Goal: Task Accomplishment & Management: Use online tool/utility

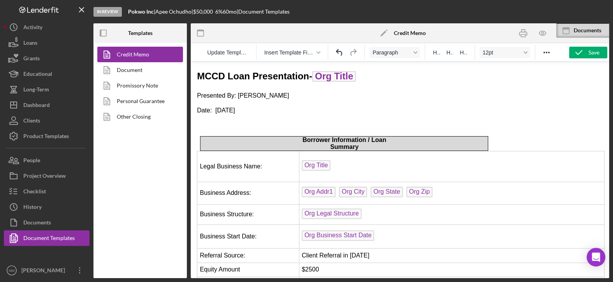
click at [329, 109] on p "Date: [DATE]" at bounding box center [400, 110] width 406 height 9
drag, startPoint x: 273, startPoint y: 107, endPoint x: 194, endPoint y: 95, distance: 80.3
click at [271, 106] on p "Date: [DATE]" at bounding box center [400, 110] width 406 height 9
drag, startPoint x: 274, startPoint y: 108, endPoint x: 197, endPoint y: 95, distance: 78.1
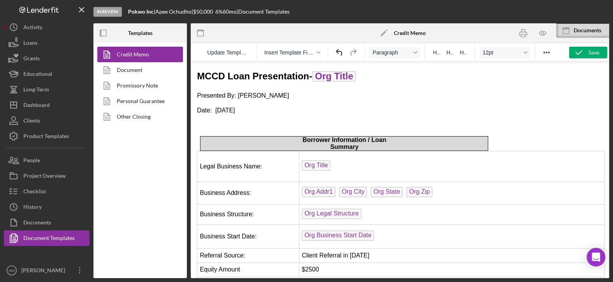
click at [274, 112] on p "Date: [DATE]" at bounding box center [400, 110] width 406 height 9
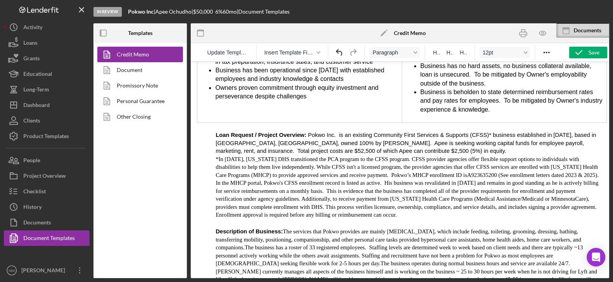
scroll to position [1051, 0]
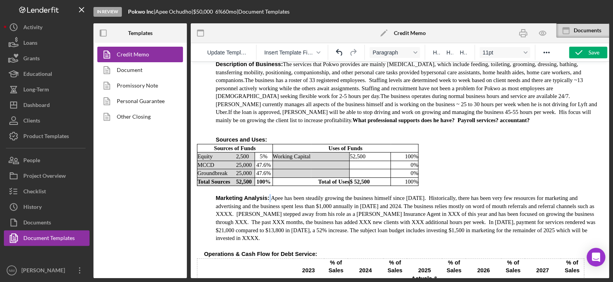
click at [264, 194] on p "Marketing Analysis : Apee has been steadily growing the business himself since …" at bounding box center [409, 218] width 387 height 48
click at [267, 195] on strong ":" at bounding box center [268, 198] width 2 height 6
click at [263, 194] on p "Marketing Analysis : Apee has been steadily growing the business himself since …" at bounding box center [409, 218] width 387 height 48
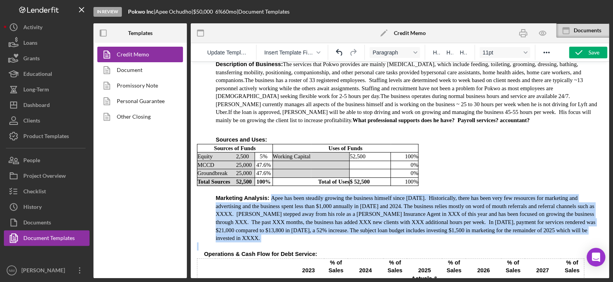
drag, startPoint x: 264, startPoint y: 178, endPoint x: 580, endPoint y: 214, distance: 318.9
click at [306, 243] on p "Rich Text Area. Press ALT-0 for help." at bounding box center [400, 247] width 406 height 8
drag, startPoint x: 262, startPoint y: 178, endPoint x: 585, endPoint y: 216, distance: 325.4
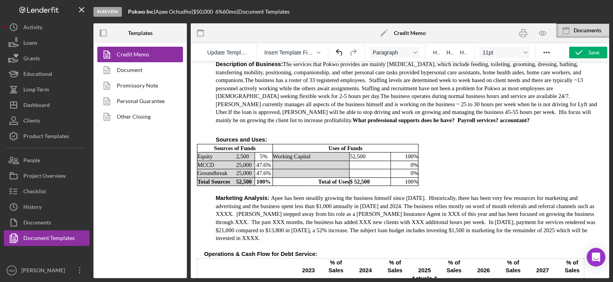
click at [480, 124] on p "Rich Text Area. Press ALT-0 for help." at bounding box center [409, 128] width 387 height 8
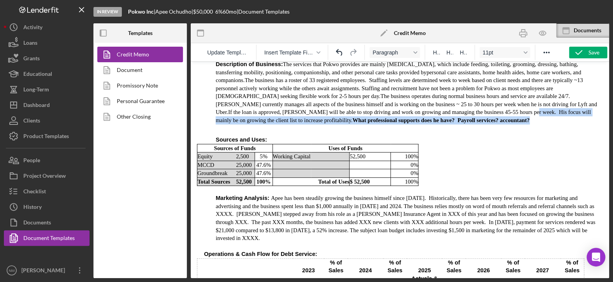
drag, startPoint x: 401, startPoint y: 93, endPoint x: 379, endPoint y: 103, distance: 24.2
click at [379, 103] on p "Description of Business: The services that Pokwo provides are mainly activities…" at bounding box center [409, 92] width 387 height 64
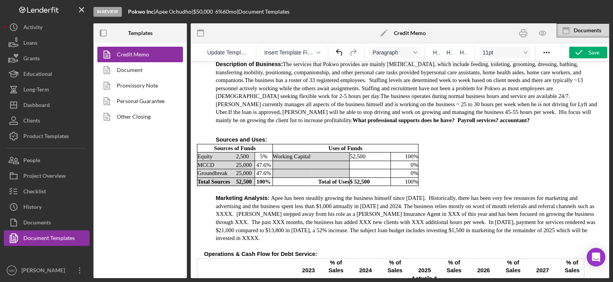
click at [382, 124] on p "Rich Text Area. Press ALT-0 for help." at bounding box center [409, 128] width 387 height 8
drag, startPoint x: 377, startPoint y: 101, endPoint x: 211, endPoint y: 100, distance: 165.8
click at [388, 102] on p "Description of Business: The services that Pokwo provides are mainly activities…" at bounding box center [409, 92] width 387 height 64
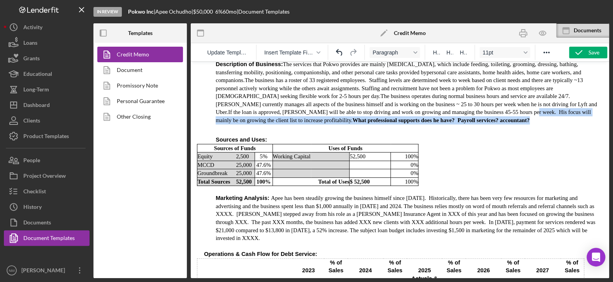
drag, startPoint x: 379, startPoint y: 102, endPoint x: 401, endPoint y: 92, distance: 23.9
click at [401, 92] on p "Description of Business: The services that Pokwo provides are mainly activities…" at bounding box center [409, 92] width 387 height 64
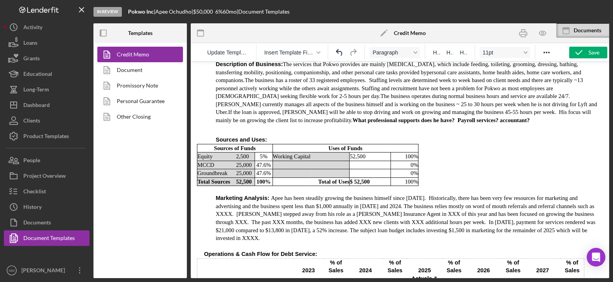
click at [394, 124] on p "Rich Text Area. Press ALT-0 for help." at bounding box center [409, 128] width 387 height 8
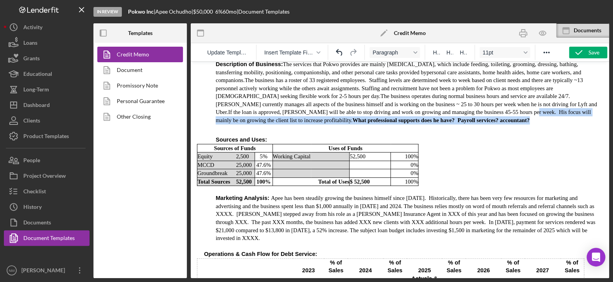
drag, startPoint x: 384, startPoint y: 97, endPoint x: 401, endPoint y: 90, distance: 18.9
click at [401, 90] on p "Description of Business: The services that Pokwo provides are mainly activities…" at bounding box center [409, 92] width 387 height 64
click at [381, 99] on p "Description of Business: The services that Pokwo provides are mainly activities…" at bounding box center [409, 92] width 387 height 64
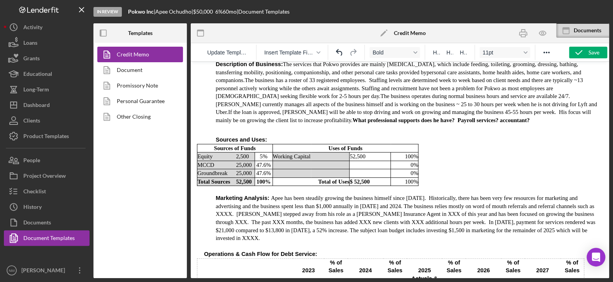
click at [353, 117] on strong "What professional supports does he have? Payroll services? accountant?" at bounding box center [441, 120] width 177 height 6
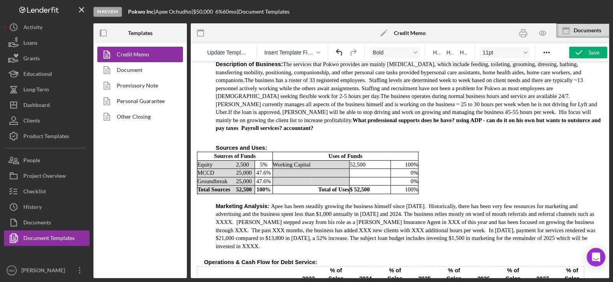
drag, startPoint x: 432, startPoint y: 99, endPoint x: 416, endPoint y: 103, distance: 16.3
click at [416, 117] on strong "What professional supports does he have? using ADP - can do it on his own but w…" at bounding box center [408, 124] width 385 height 14
click at [328, 132] on p "Rich Text Area. Press ALT-0 for help." at bounding box center [409, 136] width 387 height 8
drag, startPoint x: 550, startPoint y: 100, endPoint x: 519, endPoint y: 98, distance: 32.0
click at [519, 98] on p "Description of Business: The services that Pokwo provides are mainly [MEDICAL_D…" at bounding box center [409, 96] width 387 height 72
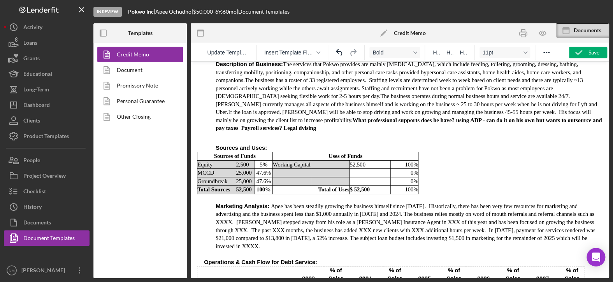
click at [535, 117] on strong "What professional supports does he have? using ADP - can do it on his own but w…" at bounding box center [409, 124] width 386 height 14
click at [561, 101] on p "Description of Business: The services that Pokwo provides are mainly [MEDICAL_D…" at bounding box center [409, 96] width 387 height 72
click at [556, 102] on p "Description of Business: The services that Pokwo provides are mainly [MEDICAL_D…" at bounding box center [409, 96] width 387 height 72
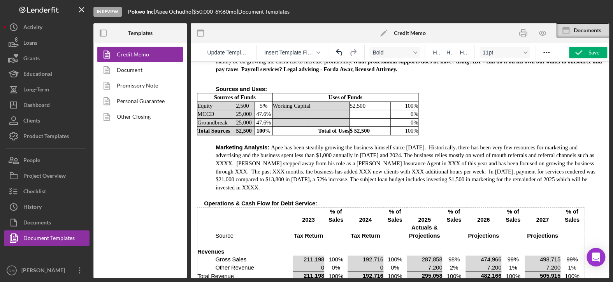
scroll to position [1168, 0]
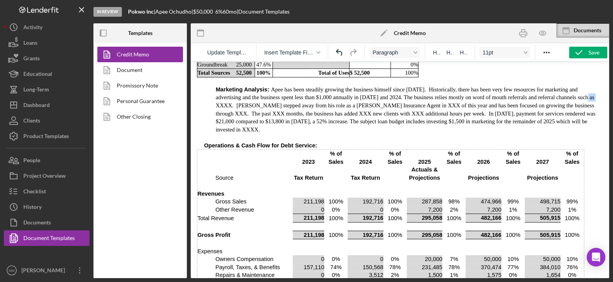
drag, startPoint x: 578, startPoint y: 78, endPoint x: 563, endPoint y: 78, distance: 15.6
click at [563, 86] on p "Marketing Analysis : Apee has been steadily growing the business himself since …" at bounding box center [409, 110] width 387 height 48
click at [495, 86] on p "Marketing Analysis : Apee has been steadily growing the business himself since …" at bounding box center [409, 110] width 387 height 48
click at [309, 86] on p "Marketing Analysis : Apee has been steadily growing the business himself since …" at bounding box center [409, 110] width 387 height 48
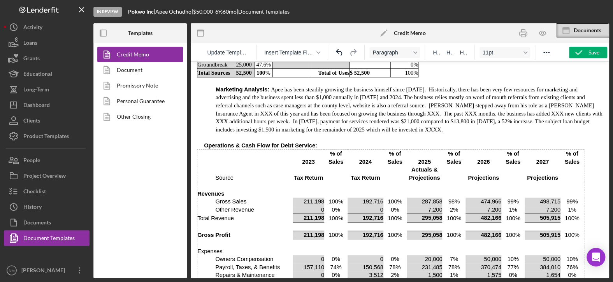
click at [399, 107] on p "Marketing Analysis : Apee has been steadily growing the business himself since …" at bounding box center [409, 110] width 387 height 48
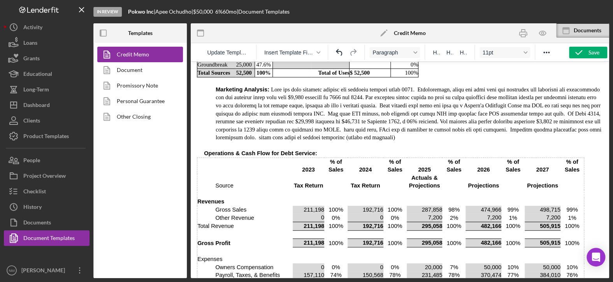
click at [519, 111] on p "Marketing Analysis :" at bounding box center [409, 114] width 387 height 56
click at [521, 107] on p "Marketing Analysis :" at bounding box center [409, 114] width 387 height 56
drag, startPoint x: 556, startPoint y: 86, endPoint x: 542, endPoint y: 84, distance: 14.5
click at [542, 86] on p "Marketing Analysis :" at bounding box center [409, 114] width 387 height 56
drag, startPoint x: 592, startPoint y: 84, endPoint x: 567, endPoint y: 84, distance: 24.5
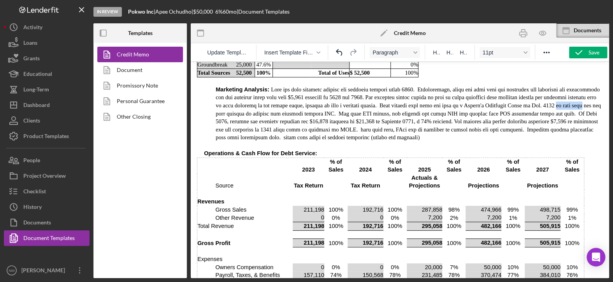
click at [567, 86] on p "Marketing Analysis :" at bounding box center [409, 114] width 387 height 56
click at [359, 92] on p "Marketing Analysis :" at bounding box center [409, 114] width 387 height 56
drag, startPoint x: 437, startPoint y: 91, endPoint x: 427, endPoint y: 92, distance: 10.1
click at [427, 92] on p "Marketing Analysis :" at bounding box center [409, 114] width 387 height 56
click at [437, 92] on p "Marketing Analysis :" at bounding box center [409, 114] width 387 height 56
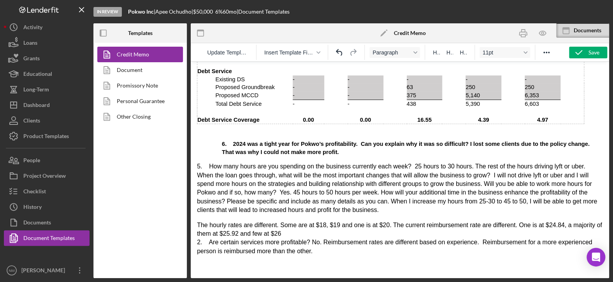
scroll to position [1596, 0]
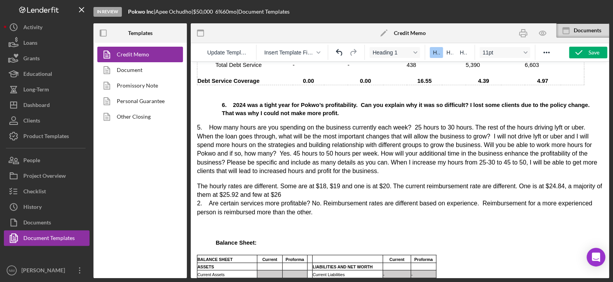
click at [298, 101] on h1 "6. 2024 was a tight year for Pokwo’s profitability. Can you explain why it was …" at bounding box center [412, 109] width 381 height 16
drag, startPoint x: 404, startPoint y: 91, endPoint x: 411, endPoint y: 91, distance: 6.7
click at [404, 102] on span "6. 2024 was a tight year for Pokwo’s profitability. Can you explain why it was …" at bounding box center [406, 109] width 368 height 14
click at [457, 101] on h1 "6. 2024 was a tight year for Pokwo’s profitability. Can you explain why it was …" at bounding box center [412, 109] width 381 height 16
click at [454, 102] on span "6. 2024 was a tight year for Pokwo’s profitability. Can you explain why it was …" at bounding box center [406, 109] width 368 height 14
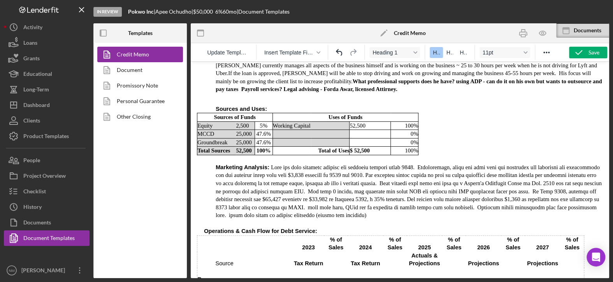
scroll to position [1090, 0]
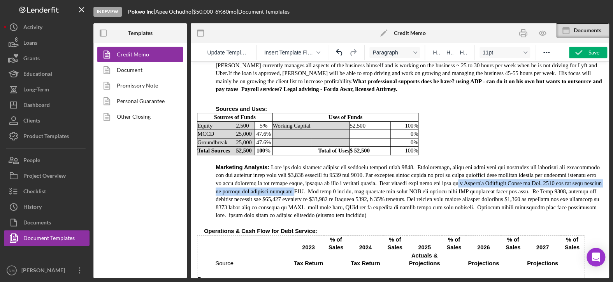
drag, startPoint x: 471, startPoint y: 162, endPoint x: 316, endPoint y: 168, distance: 154.3
click at [311, 169] on p "Marketing Analysis :" at bounding box center [409, 192] width 387 height 56
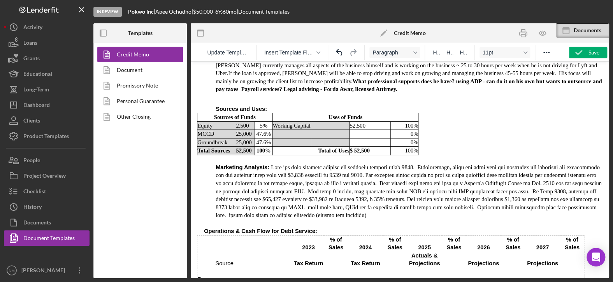
click at [322, 169] on p "Marketing Analysis :" at bounding box center [409, 192] width 387 height 56
drag, startPoint x: 322, startPoint y: 170, endPoint x: 311, endPoint y: 171, distance: 10.9
click at [311, 171] on p "Marketing Analysis :" at bounding box center [409, 192] width 387 height 56
click at [437, 171] on p "Marketing Analysis :" at bounding box center [409, 192] width 387 height 56
drag, startPoint x: 322, startPoint y: 170, endPoint x: 310, endPoint y: 172, distance: 12.2
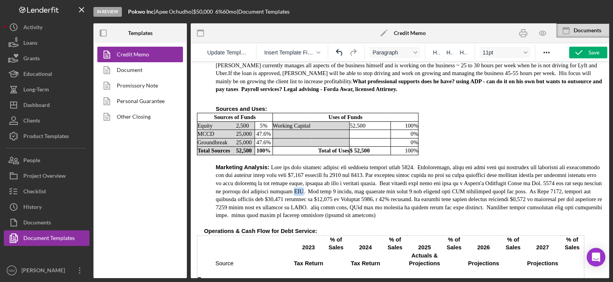
click at [310, 172] on p "Marketing Analysis :" at bounding box center [409, 192] width 387 height 56
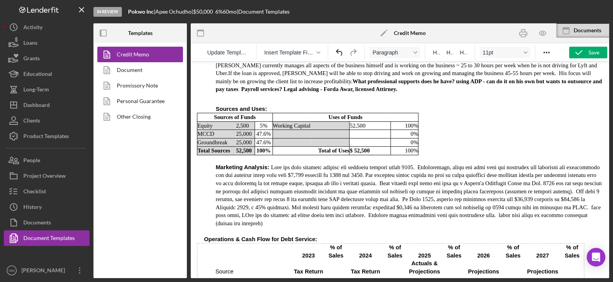
click at [347, 178] on p "Marketing Analysis :" at bounding box center [409, 196] width 387 height 64
drag, startPoint x: 349, startPoint y: 177, endPoint x: 336, endPoint y: 177, distance: 12.9
click at [336, 177] on p "Marketing Analysis :" at bounding box center [409, 196] width 387 height 64
click at [361, 181] on p "Marketing Analysis :" at bounding box center [409, 196] width 387 height 64
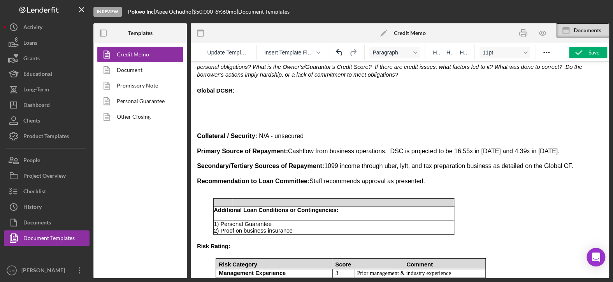
scroll to position [2141, 0]
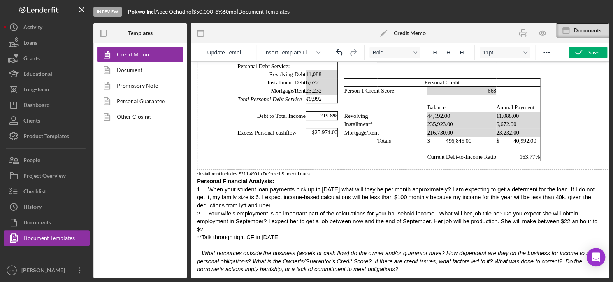
drag, startPoint x: 266, startPoint y: 162, endPoint x: 202, endPoint y: 159, distance: 64.3
click at [202, 178] on p "Personal Financial Analysis:" at bounding box center [400, 182] width 406 height 8
click at [236, 186] on span "1. When your student loan payments pick up in 2026 what will they be per month …" at bounding box center [397, 209] width 401 height 46
drag, startPoint x: 271, startPoint y: 162, endPoint x: 198, endPoint y: 159, distance: 72.5
click at [198, 178] on p "Personal Financial Analysis:" at bounding box center [400, 182] width 406 height 8
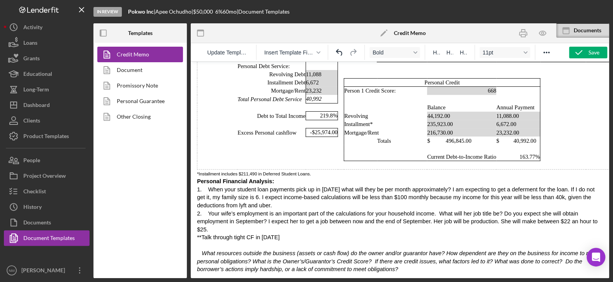
click at [269, 178] on p "Personal Financial Analysis:" at bounding box center [400, 182] width 406 height 8
drag, startPoint x: 269, startPoint y: 162, endPoint x: 195, endPoint y: 157, distance: 74.5
click at [260, 186] on span "1. When your student loan payments pick up in 2026 what will they be per month …" at bounding box center [397, 209] width 401 height 46
click at [273, 178] on p "Personal Financial Analysis:" at bounding box center [400, 182] width 406 height 8
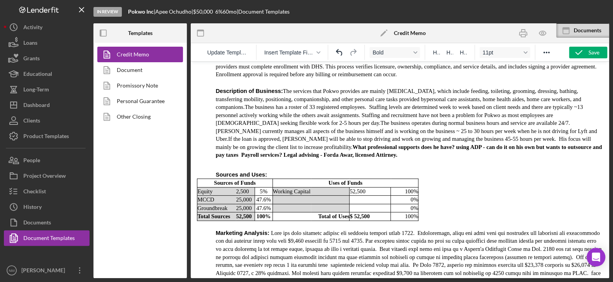
scroll to position [1012, 0]
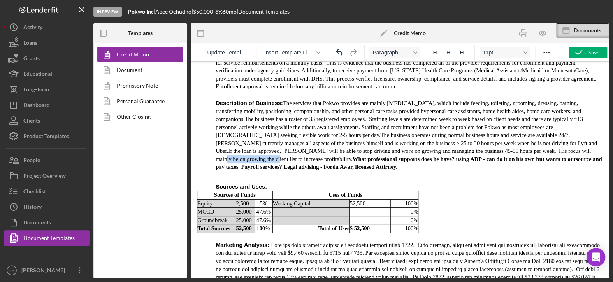
drag, startPoint x: 516, startPoint y: 129, endPoint x: 466, endPoint y: 134, distance: 50.4
click at [466, 134] on p "Description of Business: The services that Pokwo provides are mainly [MEDICAL_D…" at bounding box center [409, 135] width 387 height 72
click at [409, 130] on p "Description of Business: The services that Pokwo provides are mainly [MEDICAL_D…" at bounding box center [409, 135] width 387 height 72
drag, startPoint x: 423, startPoint y: 131, endPoint x: 410, endPoint y: 129, distance: 12.9
click at [410, 129] on p "Description of Business: The services that Pokwo provides are mainly [MEDICAL_D…" at bounding box center [409, 135] width 387 height 72
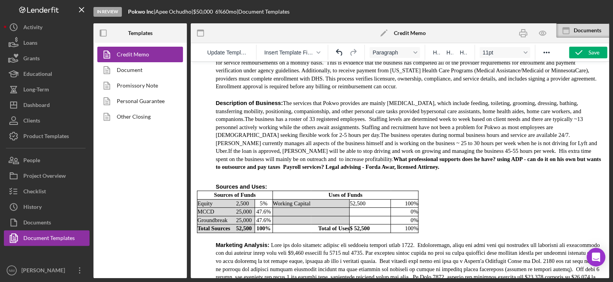
click at [557, 129] on p "Description of Business: The services that Pokwo provides are mainly [MEDICAL_D…" at bounding box center [409, 135] width 387 height 72
click at [236, 138] on p "Description of Business: The services that Pokwo provides are mainly [MEDICAL_D…" at bounding box center [409, 135] width 387 height 72
click at [234, 139] on p "Description of Business: The services that Pokwo provides are mainly [MEDICAL_D…" at bounding box center [409, 135] width 387 height 72
click at [256, 136] on p "Description of Business: The services that Pokwo provides are mainly [MEDICAL_D…" at bounding box center [409, 135] width 387 height 72
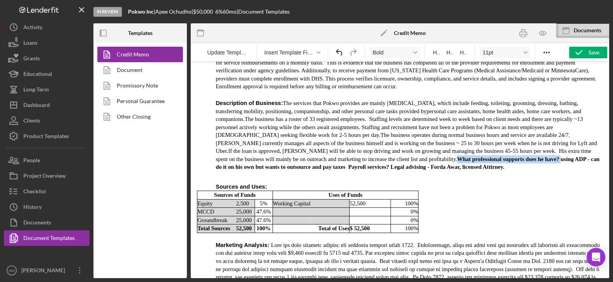
drag, startPoint x: 412, startPoint y: 139, endPoint x: 310, endPoint y: 141, distance: 102.0
click at [310, 156] on strong "What professional supports does he have? using ADP - can do it on his own but w…" at bounding box center [408, 163] width 384 height 14
drag, startPoint x: 448, startPoint y: 139, endPoint x: 433, endPoint y: 139, distance: 14.8
click at [433, 139] on p "Description of Business: The services that Pokwo provides are mainly [MEDICAL_D…" at bounding box center [409, 135] width 387 height 72
click at [444, 156] on strong "ADP - can do it on his own but wants to outsource and pay taxes Payroll service…" at bounding box center [407, 163] width 383 height 14
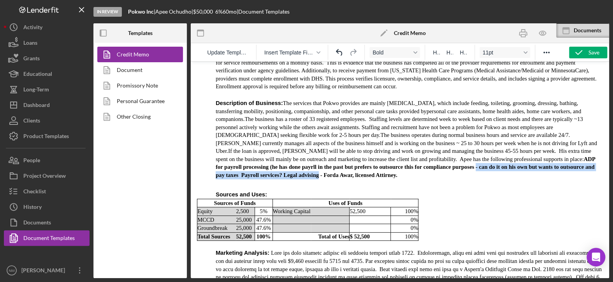
drag, startPoint x: 560, startPoint y: 147, endPoint x: 338, endPoint y: 150, distance: 222.7
click at [338, 156] on strong "ADP for payroll processing (he has done payrll in the past but prefers to outso…" at bounding box center [406, 167] width 380 height 22
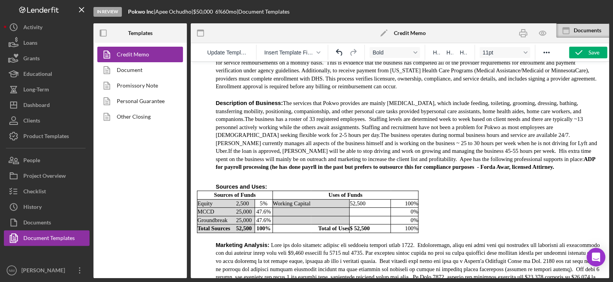
click at [433, 156] on strong "ADP for payroll processing (he has done payrll in the past but prefers to outso…" at bounding box center [406, 163] width 380 height 14
click at [336, 156] on strong "ADP for payroll processing (he has done payroll in the past but prefers to outs…" at bounding box center [409, 163] width 386 height 14
drag, startPoint x: 372, startPoint y: 146, endPoint x: 343, endPoint y: 145, distance: 29.2
click at [343, 156] on strong "ADP for payroll processing (he has done payroll in the past but prefers to outs…" at bounding box center [409, 163] width 386 height 14
copy strong "Forda Awar"
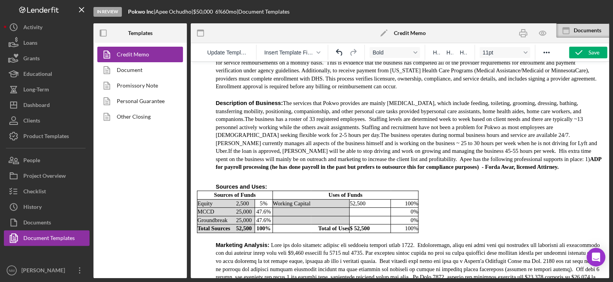
click at [343, 156] on strong "ADP for payroll processing (he has done payroll in the past but prefers to outs…" at bounding box center [409, 163] width 386 height 14
click at [506, 156] on strong "ADP for payroll processing (he has done payroll in the past but prefers to outs…" at bounding box center [409, 163] width 386 height 14
drag, startPoint x: 570, startPoint y: 137, endPoint x: 552, endPoint y: 142, distance: 18.8
click at [552, 156] on strong "ADP for payroll processing which he has done payroll in the past but prefers to…" at bounding box center [409, 163] width 386 height 14
drag, startPoint x: 275, startPoint y: 146, endPoint x: 265, endPoint y: 148, distance: 10.3
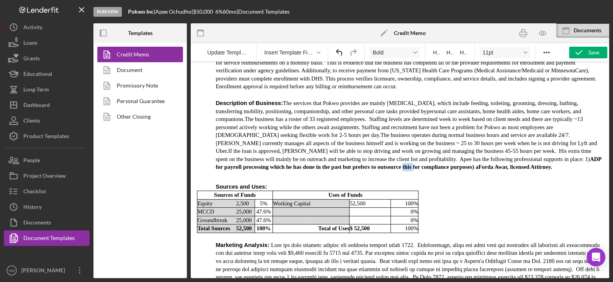
click at [265, 156] on strong "ADP for payroll processing which he has done in the past but prefers to outsour…" at bounding box center [409, 163] width 386 height 14
click at [339, 156] on strong "ADP for payroll processing which he has done in the past but prefers to outsour…" at bounding box center [409, 163] width 386 height 14
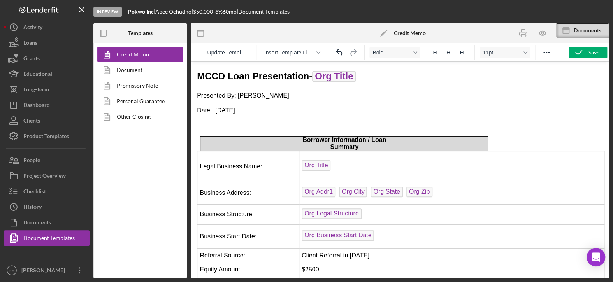
scroll to position [1012, 0]
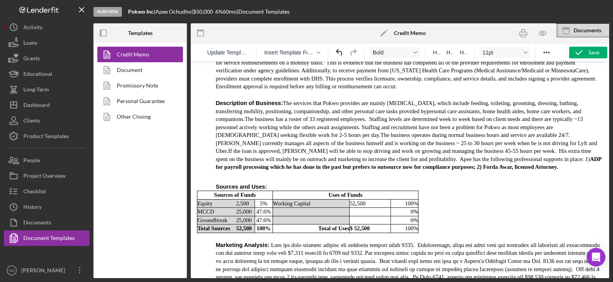
click at [401, 156] on strong "ADP for payroll processing which he has done in the past but prefers to outsour…" at bounding box center [409, 163] width 386 height 14
drag, startPoint x: 398, startPoint y: 146, endPoint x: 378, endPoint y: 148, distance: 20.7
click at [378, 156] on strong "ADP for payroll processing which he has done in the past but prefers to outsour…" at bounding box center [409, 163] width 386 height 14
click at [427, 147] on p "Description of Business: The services that Pokwo provides are mainly [MEDICAL_D…" at bounding box center [409, 135] width 387 height 72
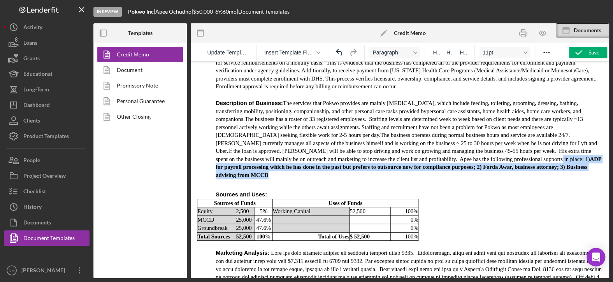
drag, startPoint x: 511, startPoint y: 144, endPoint x: 430, endPoint y: 139, distance: 81.5
click at [430, 139] on p "Description of Business: The services that Pokwo provides are mainly [MEDICAL_D…" at bounding box center [409, 139] width 387 height 80
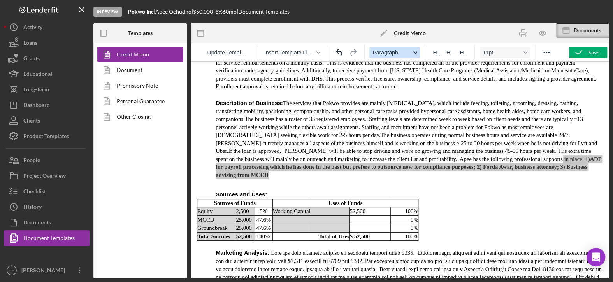
click at [410, 54] on span "Paragraph" at bounding box center [392, 52] width 38 height 6
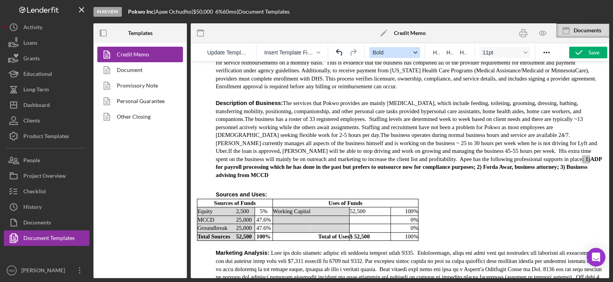
click at [417, 52] on div "Format Bold" at bounding box center [415, 53] width 6 height 4
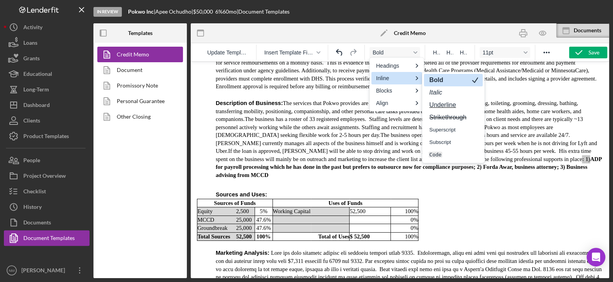
drag, startPoint x: 431, startPoint y: 84, endPoint x: 240, endPoint y: 22, distance: 200.2
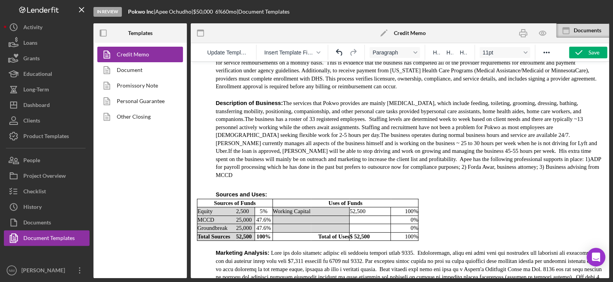
click at [490, 191] on h1 "Sources and Uses:" at bounding box center [409, 195] width 387 height 8
click at [244, 100] on span "The services that Pokwo provides are mainly activities of daily living, which i…" at bounding box center [399, 119] width 367 height 38
drag, startPoint x: 445, startPoint y: 118, endPoint x: 449, endPoint y: 111, distance: 7.7
click at [445, 132] on span "The business operates during normal business hours and service are available 24…" at bounding box center [407, 143] width 382 height 22
click at [435, 149] on p "Description of Business: The services that Pokwo provides are mainly activities…" at bounding box center [409, 139] width 387 height 80
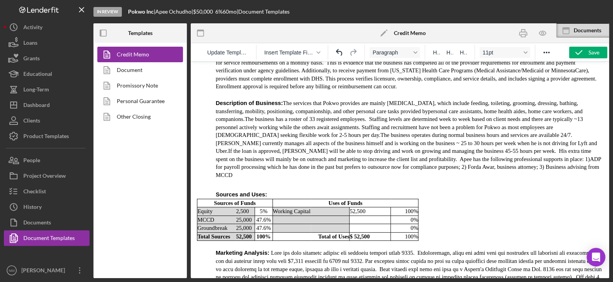
click at [233, 179] on p "Rich Text Area. Press ALT-0 for help." at bounding box center [409, 183] width 387 height 8
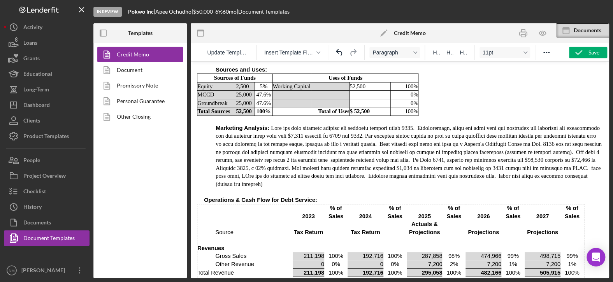
scroll to position [1129, 0]
click at [401, 125] on p "Marketing Analysis :" at bounding box center [409, 157] width 387 height 64
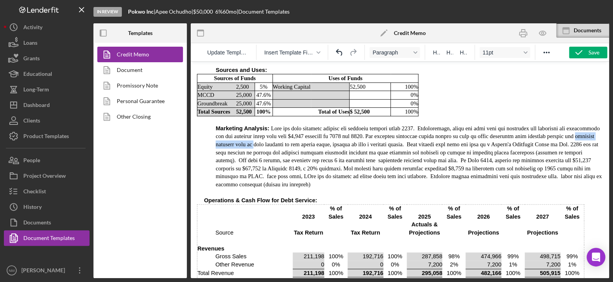
drag, startPoint x: 255, startPoint y: 116, endPoint x: 575, endPoint y: 109, distance: 320.1
click at [575, 125] on p "Marketing Analysis :" at bounding box center [409, 157] width 387 height 64
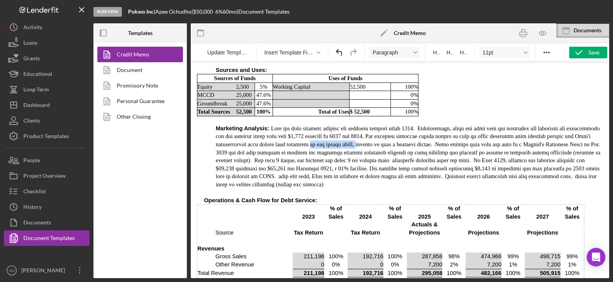
drag, startPoint x: 355, startPoint y: 115, endPoint x: 309, endPoint y: 116, distance: 46.3
click at [309, 125] on p "Marketing Analysis :" at bounding box center [409, 157] width 387 height 64
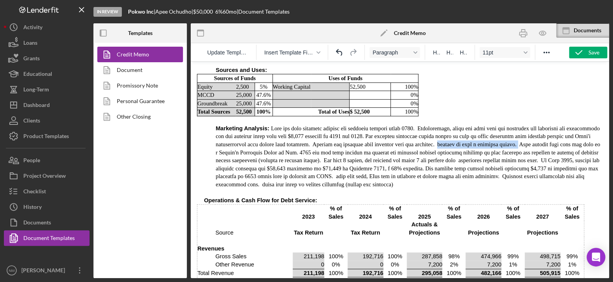
drag, startPoint x: 518, startPoint y: 116, endPoint x: 444, endPoint y: 114, distance: 74.0
click at [444, 125] on p "Marketing Analysis :" at bounding box center [409, 157] width 387 height 64
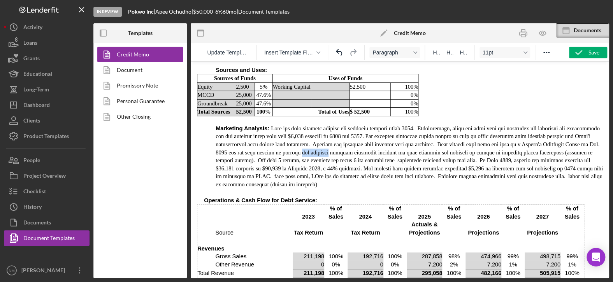
drag, startPoint x: 346, startPoint y: 123, endPoint x: 318, endPoint y: 123, distance: 28.0
click at [318, 125] on p "Marketing Analysis :" at bounding box center [409, 157] width 387 height 64
click at [250, 125] on p "Marketing Analysis :" at bounding box center [409, 157] width 387 height 64
click at [294, 125] on p "Marketing Analysis :" at bounding box center [409, 157] width 387 height 64
drag, startPoint x: 331, startPoint y: 122, endPoint x: 325, endPoint y: 124, distance: 5.3
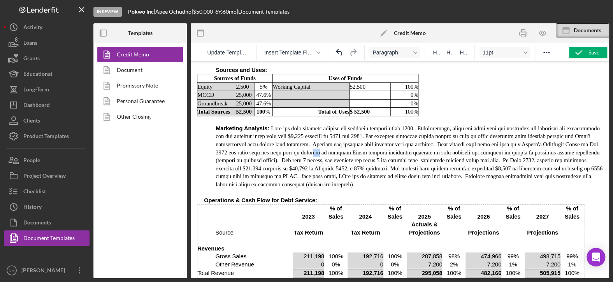
click at [325, 125] on p "Marketing Analysis :" at bounding box center [409, 157] width 387 height 64
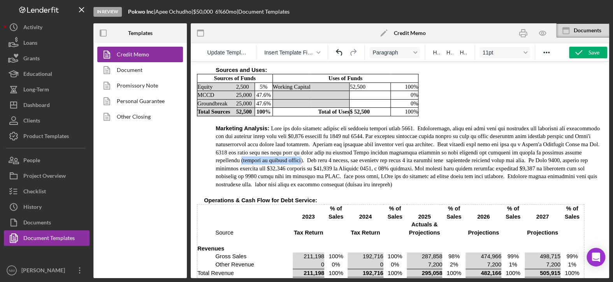
drag, startPoint x: 301, startPoint y: 132, endPoint x: 237, endPoint y: 130, distance: 64.3
click at [237, 130] on p "Marketing Analysis :" at bounding box center [409, 157] width 387 height 64
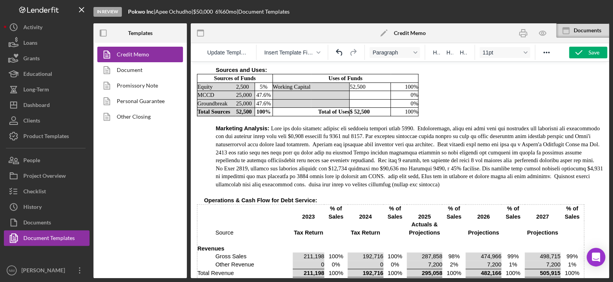
click at [510, 130] on p "Marketing Analysis :" at bounding box center [409, 157] width 387 height 64
drag, startPoint x: 556, startPoint y: 130, endPoint x: 531, endPoint y: 136, distance: 24.7
click at [531, 136] on p "Marketing Analysis :" at bounding box center [409, 157] width 387 height 64
drag, startPoint x: 397, startPoint y: 148, endPoint x: 382, endPoint y: 149, distance: 15.6
click at [382, 149] on p "Marketing Analysis :" at bounding box center [409, 157] width 387 height 64
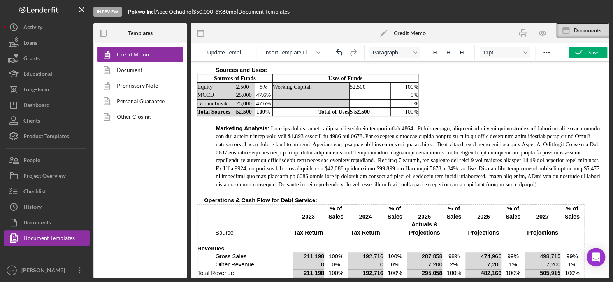
click at [507, 148] on p "Marketing Analysis :" at bounding box center [409, 157] width 387 height 64
click at [539, 149] on p "Marketing Analysis :" at bounding box center [409, 157] width 387 height 64
click at [242, 157] on p "Marketing Analysis :" at bounding box center [409, 157] width 387 height 64
drag, startPoint x: 243, startPoint y: 156, endPoint x: 248, endPoint y: 153, distance: 5.2
click at [244, 156] on p "Marketing Analysis :" at bounding box center [409, 157] width 387 height 64
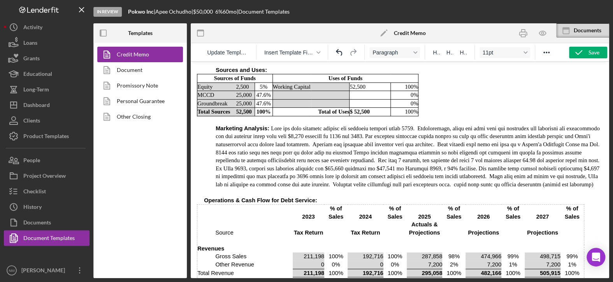
click at [265, 154] on p "Marketing Analysis :" at bounding box center [409, 157] width 387 height 64
click at [266, 156] on p "Marketing Analysis :" at bounding box center [409, 157] width 387 height 64
click at [267, 157] on p "Marketing Analysis :" at bounding box center [409, 157] width 387 height 64
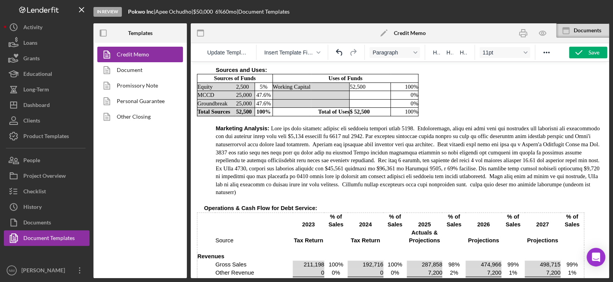
click at [300, 156] on p "Marketing Analysis :" at bounding box center [409, 161] width 387 height 72
click at [396, 156] on p "Marketing Analysis :" at bounding box center [409, 161] width 387 height 72
click at [466, 158] on p "Marketing Analysis :" at bounding box center [409, 161] width 387 height 72
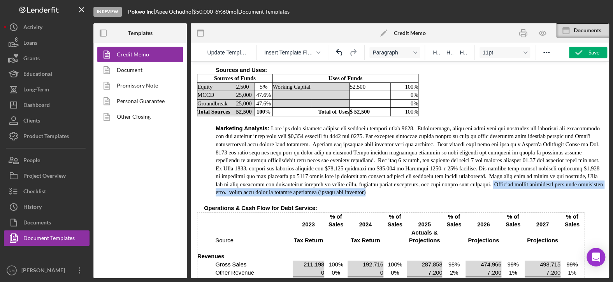
drag, startPoint x: 410, startPoint y: 166, endPoint x: 529, endPoint y: 156, distance: 119.6
click at [529, 156] on p "Marketing Analysis :" at bounding box center [409, 161] width 387 height 72
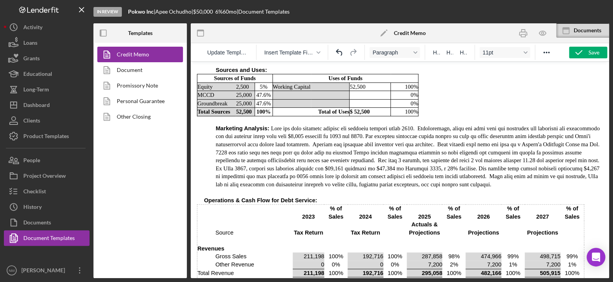
click at [499, 147] on p "Marketing Analysis :" at bounding box center [409, 157] width 387 height 64
click at [534, 148] on p "Marketing Analysis :" at bounding box center [409, 157] width 387 height 64
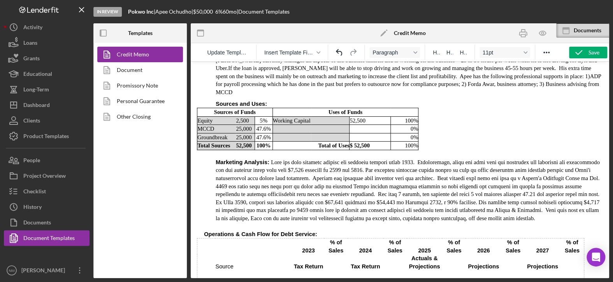
scroll to position [1090, 0]
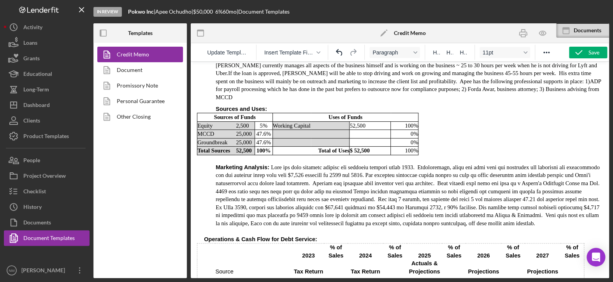
click at [386, 164] on p "Marketing Analysis :" at bounding box center [409, 196] width 387 height 64
drag, startPoint x: 258, startPoint y: 153, endPoint x: 264, endPoint y: 150, distance: 5.9
click at [258, 164] on p "Marketing Analysis :" at bounding box center [409, 196] width 387 height 64
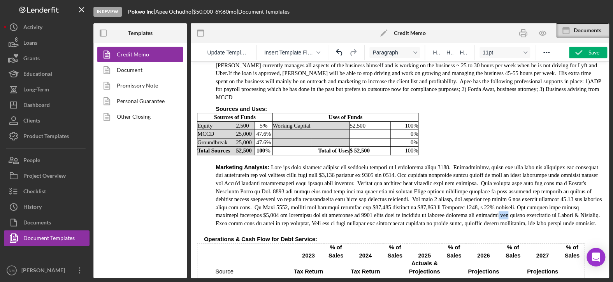
drag, startPoint x: 517, startPoint y: 187, endPoint x: 506, endPoint y: 185, distance: 11.1
click at [506, 185] on p "Marketing Analysis :" at bounding box center [409, 196] width 387 height 64
click at [382, 202] on p "Marketing Analysis :" at bounding box center [409, 196] width 387 height 64
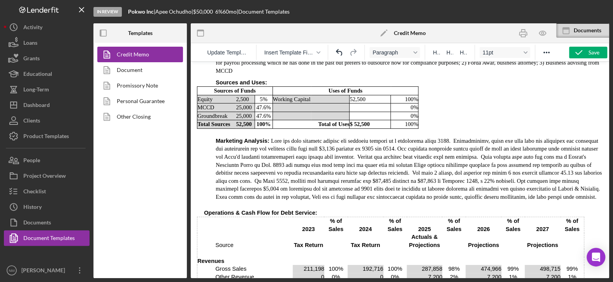
scroll to position [1129, 0]
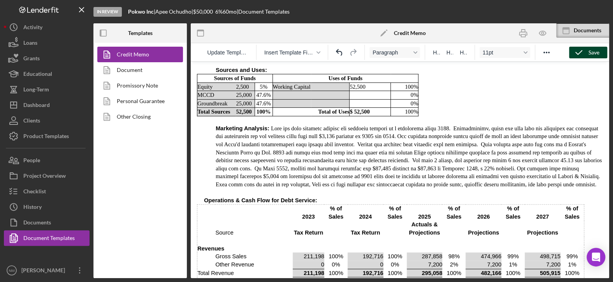
click at [593, 49] on div "Save" at bounding box center [594, 53] width 11 height 12
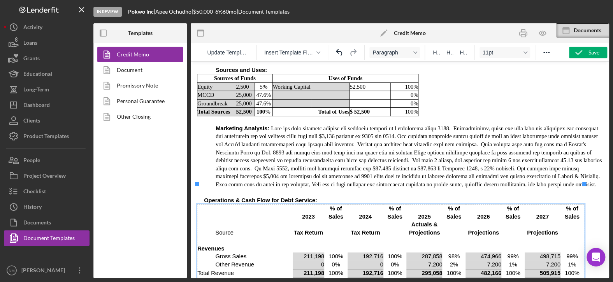
click at [221, 205] on td "Rich Text Area. Press ALT-0 for help." at bounding box center [253, 213] width 77 height 16
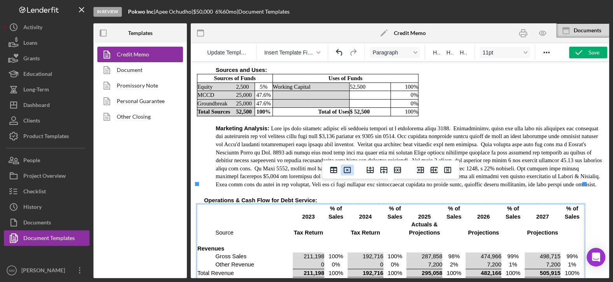
click at [350, 171] on icon "Delete table" at bounding box center [347, 170] width 7 height 6
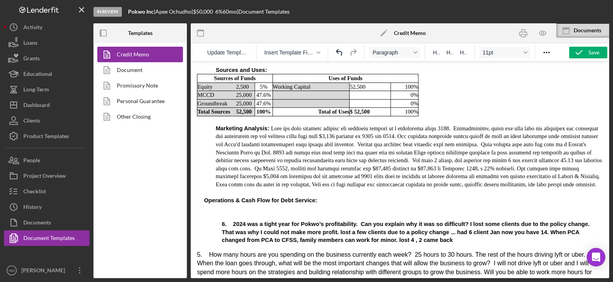
click at [206, 213] on p "Rich Text Area. Press ALT-0 for help." at bounding box center [403, 217] width 399 height 8
click at [207, 204] on p "Rich Text Area. Press ALT-0 for help." at bounding box center [403, 208] width 399 height 8
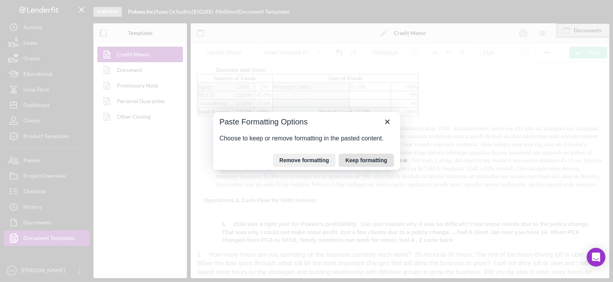
click at [375, 159] on button "Keep formatting" at bounding box center [366, 160] width 55 height 13
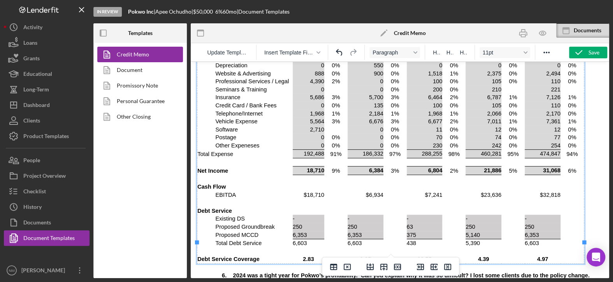
scroll to position [1466, 0]
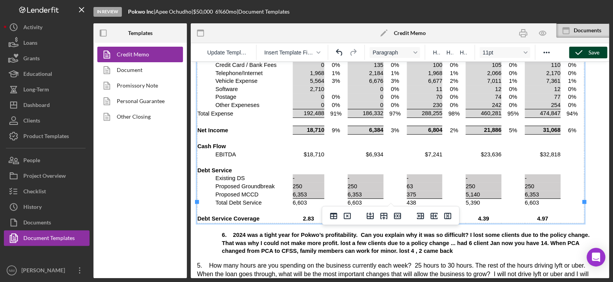
click at [587, 48] on button "Save" at bounding box center [588, 53] width 38 height 12
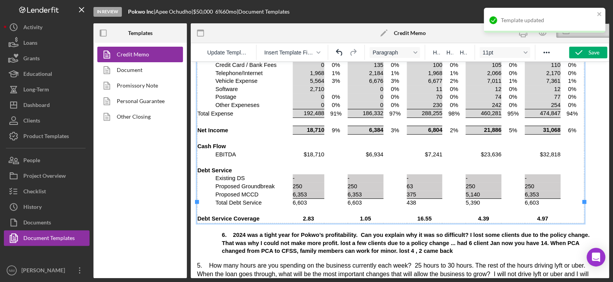
click at [241, 101] on td "Other Expeneses" at bounding box center [253, 105] width 77 height 8
click at [600, 130] on html "MCCD Loan Presentation- Org Title Presented By: [PERSON_NAME] Date: [DATE] Borr…" at bounding box center [400, 62] width 418 height 2932
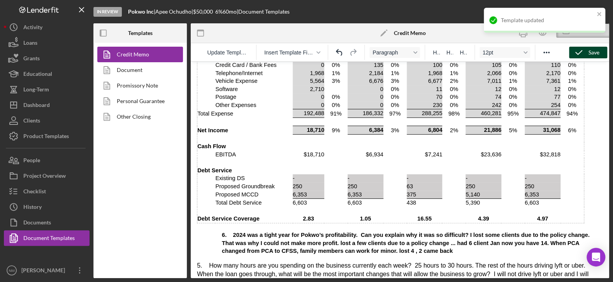
click at [596, 52] on div "Save" at bounding box center [594, 53] width 11 height 12
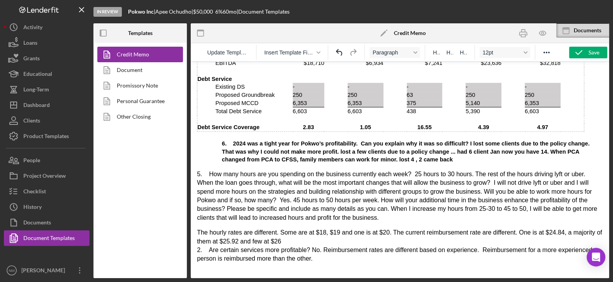
scroll to position [1544, 0]
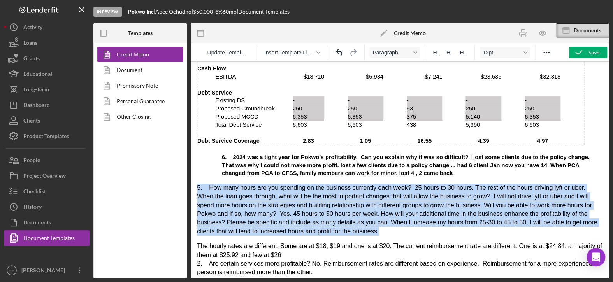
drag, startPoint x: 225, startPoint y: 215, endPoint x: 195, endPoint y: 161, distance: 61.9
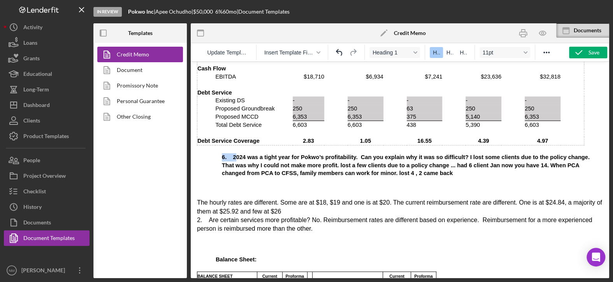
drag, startPoint x: 232, startPoint y: 135, endPoint x: 214, endPoint y: 138, distance: 18.2
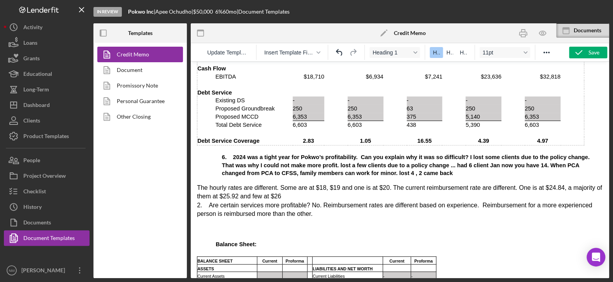
click at [230, 154] on span "6. 2024 was a tight year for Pokwo’s profitability. Can you explain why it was …" at bounding box center [406, 165] width 368 height 22
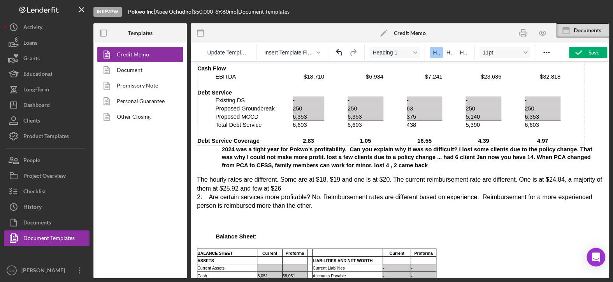
click at [225, 146] on span "2024 was a tight year for Pokwo’s profitability. Can you explain why it was so …" at bounding box center [407, 157] width 370 height 22
drag, startPoint x: 311, startPoint y: 143, endPoint x: 215, endPoint y: 129, distance: 97.6
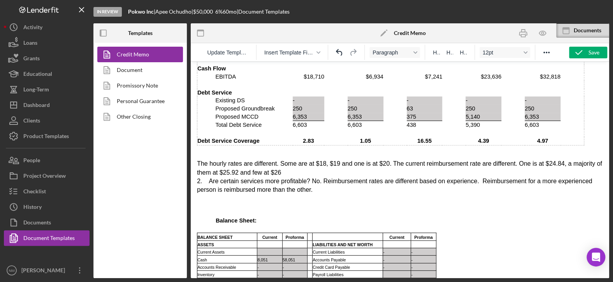
click at [198, 160] on span "The hourly rates are different. Some are at $18, $19 and one is at $20. The cur…" at bounding box center [399, 176] width 405 height 33
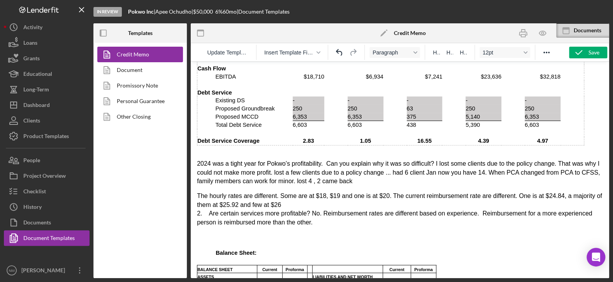
click at [198, 160] on span "2024 was a tight year for Pokwo’s profitability. Can you explain why it was so …" at bounding box center [398, 172] width 403 height 24
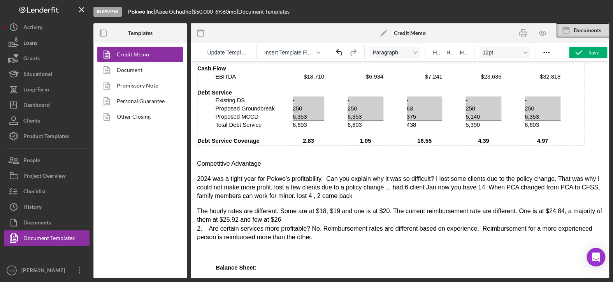
drag, startPoint x: 197, startPoint y: 141, endPoint x: 197, endPoint y: 135, distance: 5.5
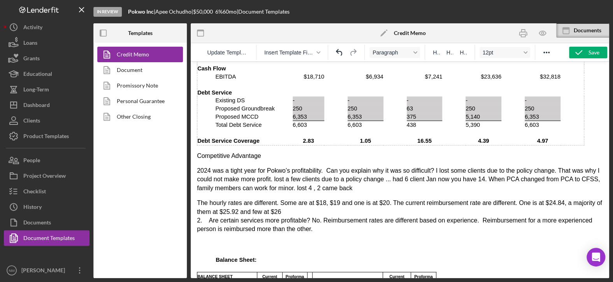
click at [260, 152] on p "Competitive Advantage" at bounding box center [400, 156] width 406 height 9
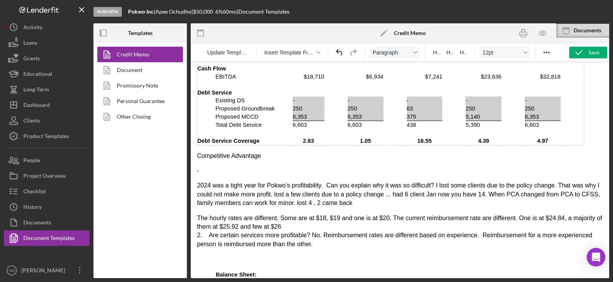
click at [197, 182] on span "2024 was a tight year for Pokwo’s profitability. Can you explain why it was so …" at bounding box center [398, 194] width 403 height 24
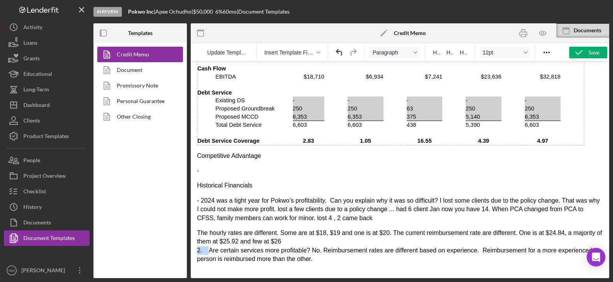
drag, startPoint x: 207, startPoint y: 233, endPoint x: 190, endPoint y: 234, distance: 17.1
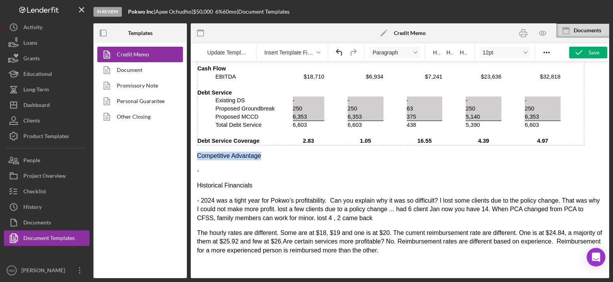
drag, startPoint x: 256, startPoint y: 134, endPoint x: 192, endPoint y: 129, distance: 64.0
click at [213, 167] on p "-" at bounding box center [400, 171] width 406 height 9
drag, startPoint x: 196, startPoint y: 132, endPoint x: 198, endPoint y: 147, distance: 14.9
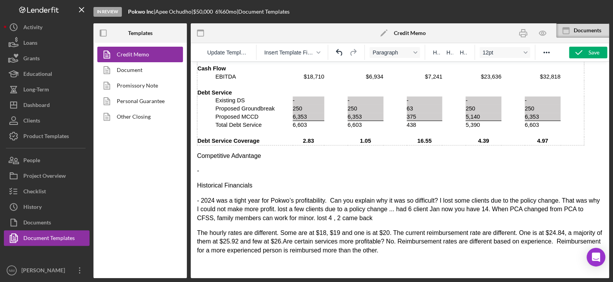
drag, startPoint x: 196, startPoint y: 134, endPoint x: 197, endPoint y: 139, distance: 5.5
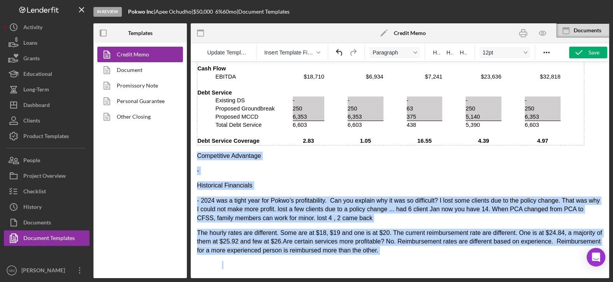
drag, startPoint x: 197, startPoint y: 134, endPoint x: 297, endPoint y: 242, distance: 147.9
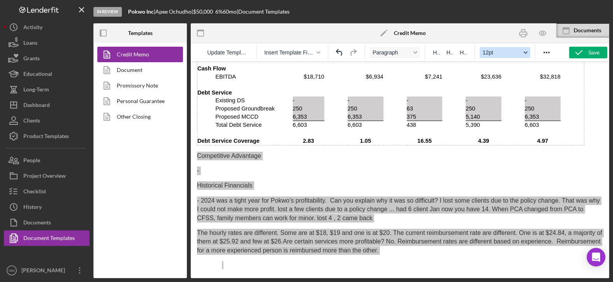
click at [506, 51] on span "12pt" at bounding box center [502, 52] width 38 height 6
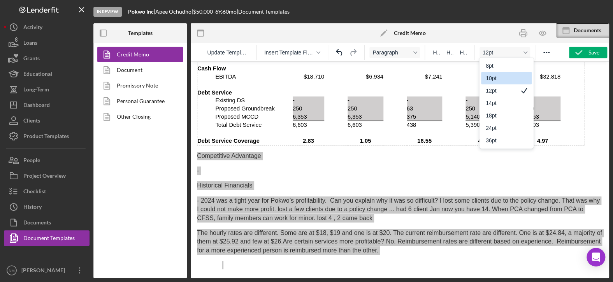
click at [496, 80] on div "10pt" at bounding box center [501, 78] width 30 height 9
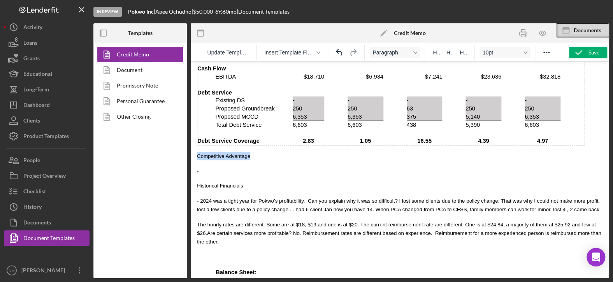
drag, startPoint x: 247, startPoint y: 136, endPoint x: 196, endPoint y: 135, distance: 50.6
click at [413, 54] on div "Format Paragraph" at bounding box center [415, 53] width 6 height 4
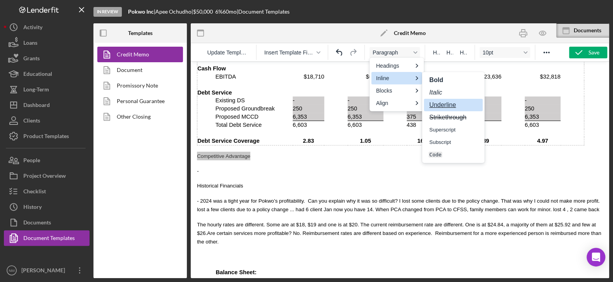
click at [440, 107] on span "Underline" at bounding box center [443, 105] width 28 height 7
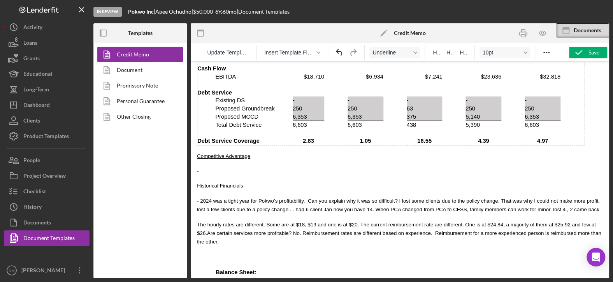
click at [218, 167] on p "-" at bounding box center [400, 171] width 406 height 9
drag, startPoint x: 243, startPoint y: 166, endPoint x: 196, endPoint y: 165, distance: 46.7
click at [415, 46] on div "Paragraph" at bounding box center [395, 52] width 60 height 15
click at [415, 49] on button "Paragraph" at bounding box center [394, 52] width 51 height 11
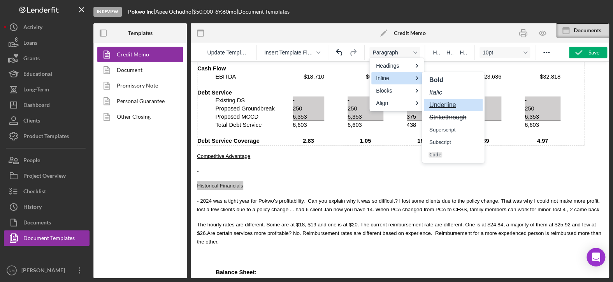
click at [439, 106] on span "Underline" at bounding box center [443, 105] width 28 height 7
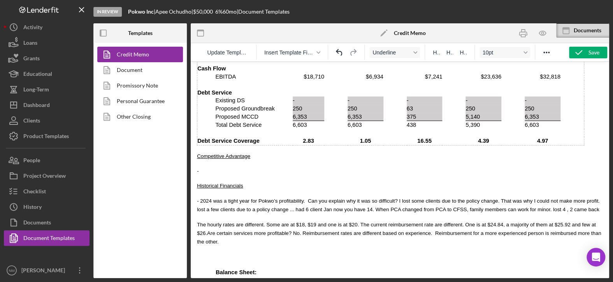
drag, startPoint x: 197, startPoint y: 162, endPoint x: 227, endPoint y: 176, distance: 33.1
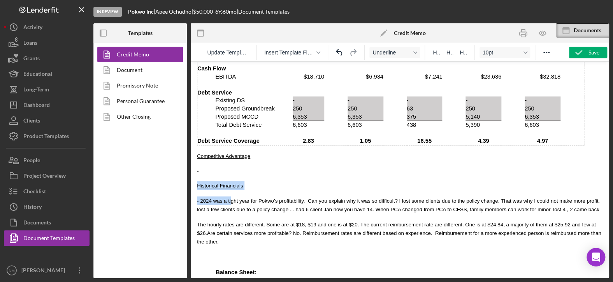
copy body "Historical Financials - 2024 was a ti"
click at [575, 220] on p "The hourly rates are different. Some are at $18, $19 and one is at $20. The cur…" at bounding box center [400, 233] width 406 height 26
drag, startPoint x: 237, startPoint y: 229, endPoint x: 196, endPoint y: 229, distance: 41.3
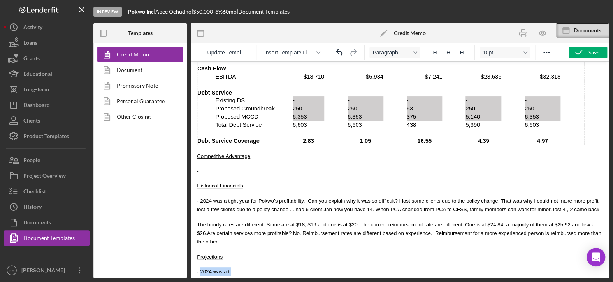
drag, startPoint x: 235, startPoint y: 246, endPoint x: 200, endPoint y: 246, distance: 35.0
click at [200, 267] on p "- 2024 was a ti" at bounding box center [400, 271] width 406 height 9
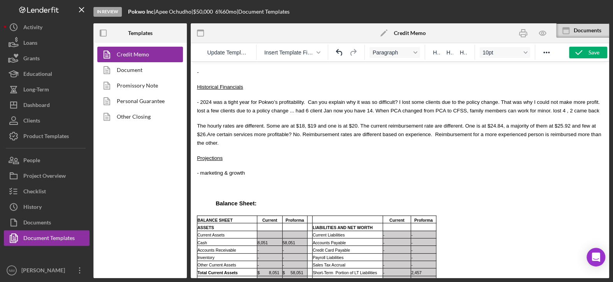
scroll to position [1700, 0]
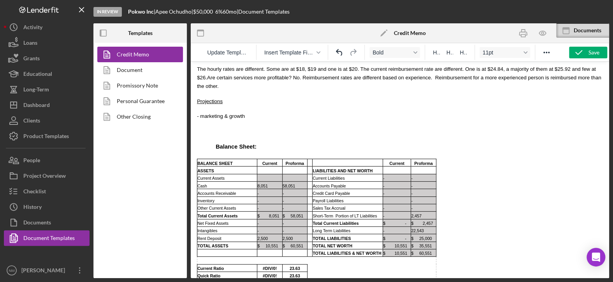
drag, startPoint x: 215, startPoint y: 119, endPoint x: 202, endPoint y: 115, distance: 13.8
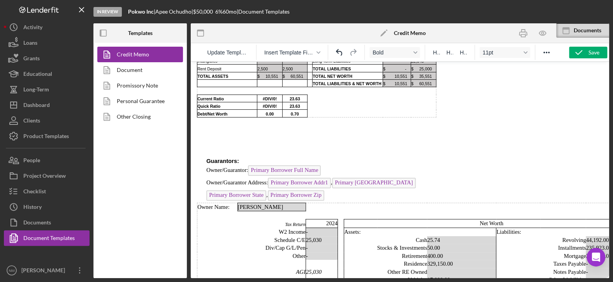
scroll to position [1855, 0]
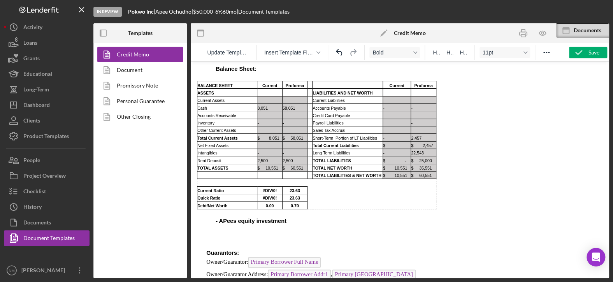
scroll to position [1739, 0]
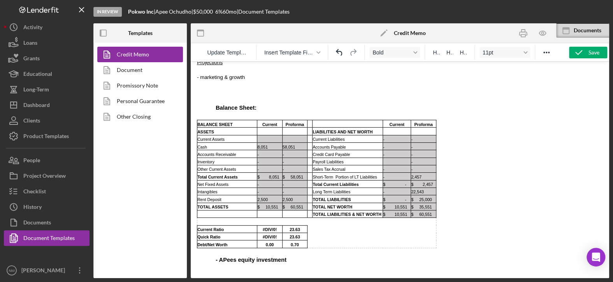
drag, startPoint x: 279, startPoint y: 230, endPoint x: 220, endPoint y: 231, distance: 58.8
click at [220, 256] on p "- APees equity investment" at bounding box center [409, 260] width 387 height 8
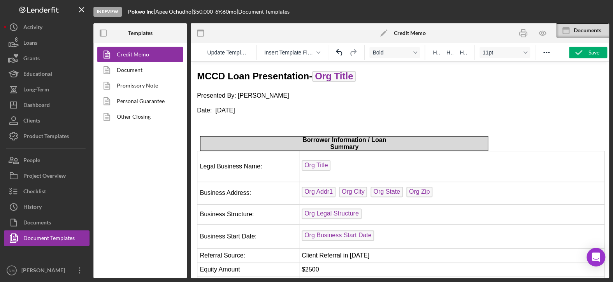
scroll to position [1739, 0]
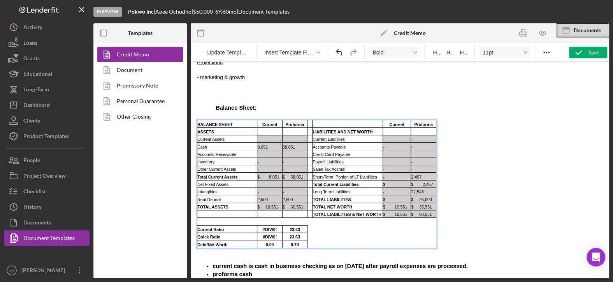
click at [297, 143] on td "58,051" at bounding box center [294, 146] width 25 height 7
click at [264, 271] on li "proforma cash" at bounding box center [408, 275] width 390 height 8
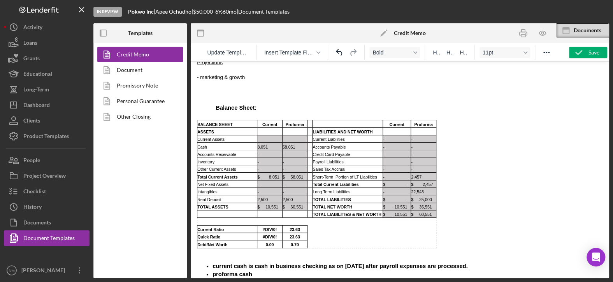
click at [250, 271] on li "proforma cash" at bounding box center [408, 275] width 390 height 8
click at [214, 279] on span "The business has no existing debt." at bounding box center [260, 282] width 95 height 6
click at [215, 263] on span "current cash is cash in business checking as on 8.27.2025 after payroll expense…" at bounding box center [340, 266] width 255 height 6
click at [215, 271] on span "proforma cash includes working capital from subject MCCD loan & Groundbreak loa…" at bounding box center [329, 274] width 233 height 6
click at [214, 279] on span "the business has no existing debt." at bounding box center [259, 282] width 93 height 6
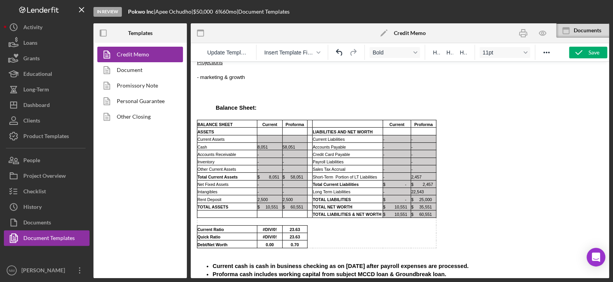
click at [302, 278] on li "The business has no existing debt." at bounding box center [408, 282] width 390 height 8
drag, startPoint x: 425, startPoint y: 262, endPoint x: 381, endPoint y: 291, distance: 53.0
click at [411, 47] on button "Bold" at bounding box center [394, 52] width 51 height 11
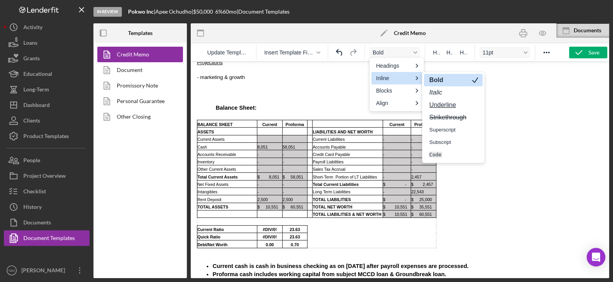
click at [433, 78] on strong "Bold" at bounding box center [437, 80] width 16 height 7
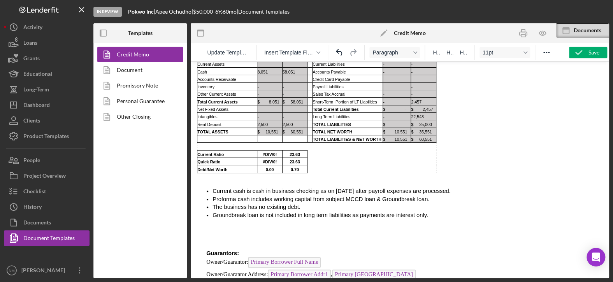
scroll to position [1816, 0]
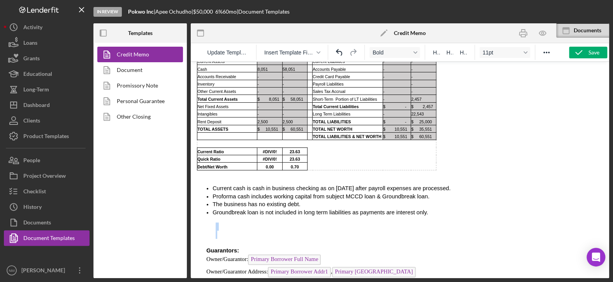
drag, startPoint x: 211, startPoint y: 211, endPoint x: 211, endPoint y: 193, distance: 17.9
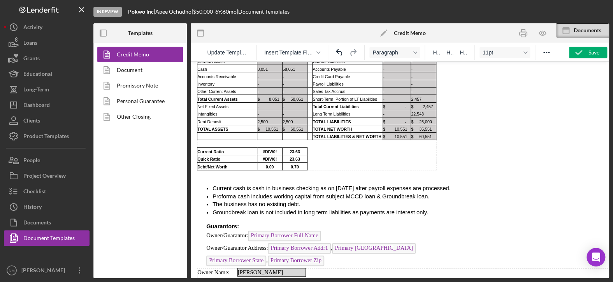
click at [452, 209] on li "Groundbreak loan is not included in long term liabilities as payments are inter…" at bounding box center [408, 213] width 390 height 8
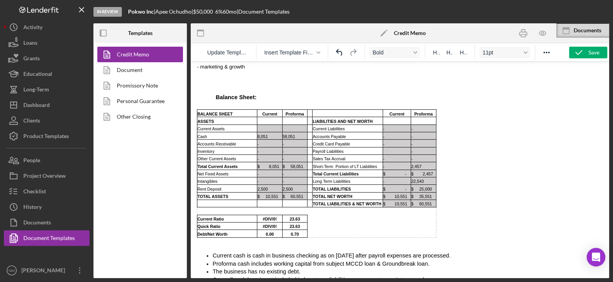
scroll to position [1739, 0]
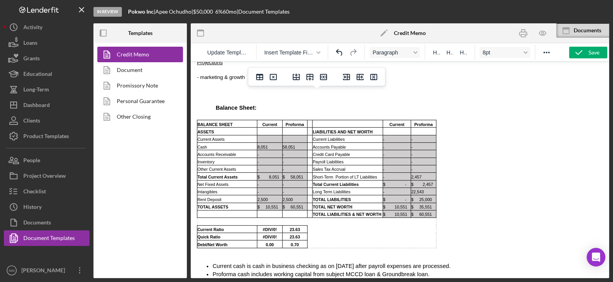
click at [401, 158] on td "Rich Text Area. Press ALT-0 for help." at bounding box center [397, 161] width 28 height 7
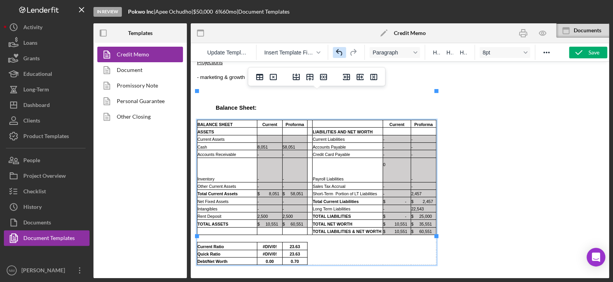
click at [339, 53] on icon "Undo" at bounding box center [339, 52] width 9 height 9
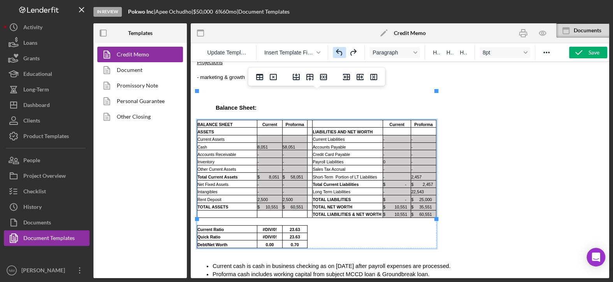
click at [339, 53] on icon "Undo" at bounding box center [339, 52] width 9 height 9
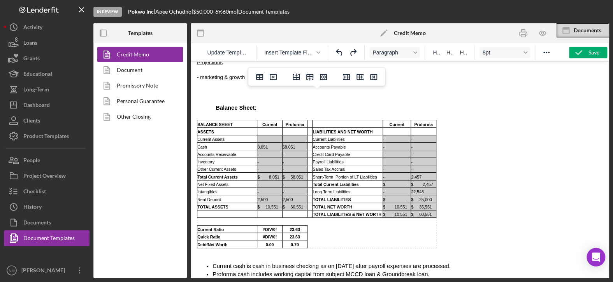
drag, startPoint x: 292, startPoint y: 256, endPoint x: 211, endPoint y: 251, distance: 81.5
click at [211, 262] on ul "Current cash is cash in business checking as on 8.27.2025 after payroll expense…" at bounding box center [400, 278] width 406 height 32
drag, startPoint x: 220, startPoint y: 252, endPoint x: 448, endPoint y: 246, distance: 228.2
click at [448, 271] on li "Proforma cash includes working capital from subject MCCD loan & Groundbreak loa…" at bounding box center [408, 275] width 390 height 8
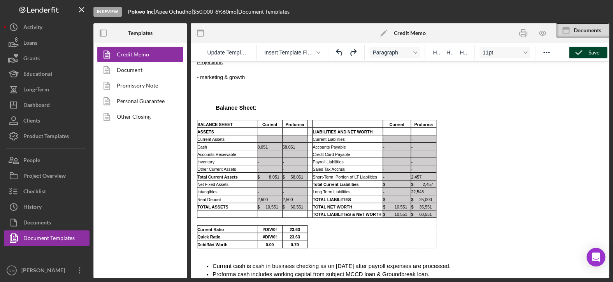
click at [589, 53] on div "Save" at bounding box center [594, 53] width 11 height 12
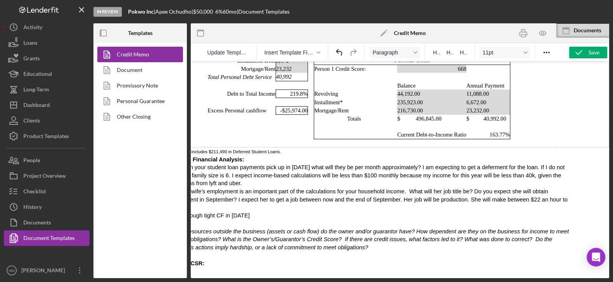
scroll to position [2167, 13]
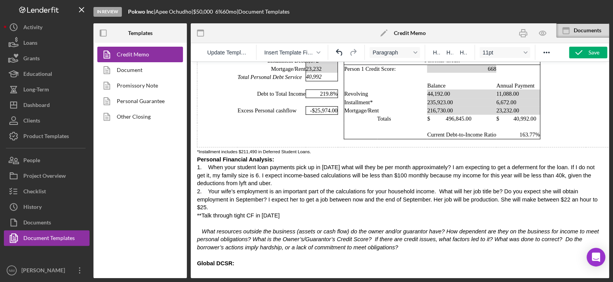
drag, startPoint x: 351, startPoint y: 278, endPoint x: 457, endPoint y: 341, distance: 123.3
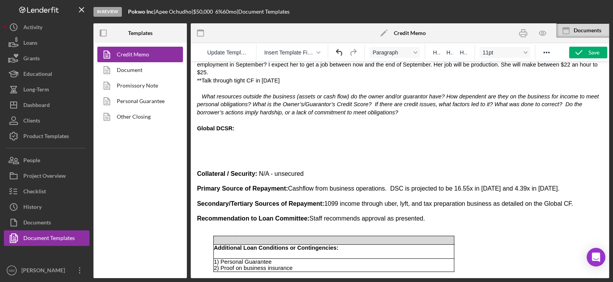
scroll to position [2322, 0]
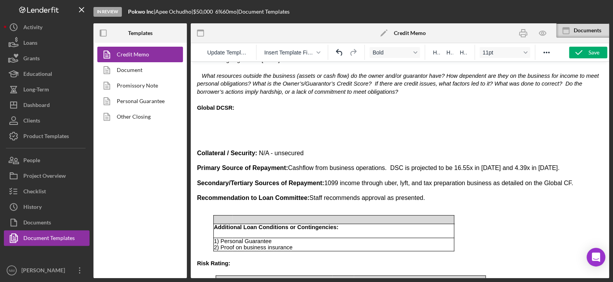
click at [218, 112] on p "Rich Text Area. Press ALT-0 for help." at bounding box center [400, 116] width 406 height 8
click at [275, 180] on span "Secondary/Tertiary Sources of Repayment:" at bounding box center [260, 183] width 127 height 7
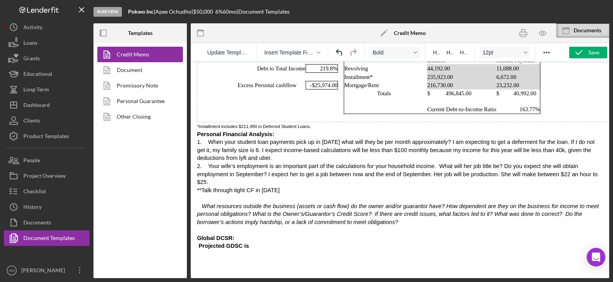
scroll to position [2206, 0]
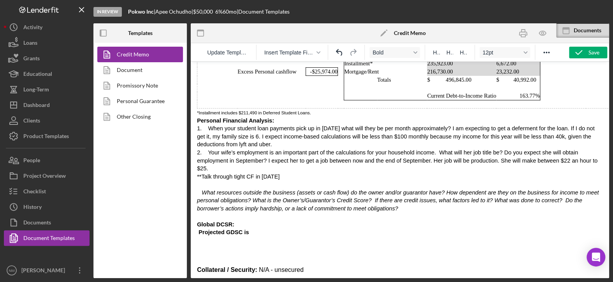
click at [203, 181] on p "Rich Text Area. Press ALT-0 for help." at bounding box center [400, 185] width 406 height 8
click at [557, 126] on p "1. When your student loan payments pick up in 2026 what will they be per month …" at bounding box center [400, 149] width 406 height 48
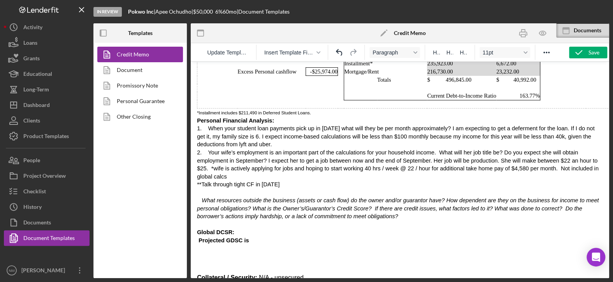
click at [557, 137] on p "1. When your student loan payments pick up in 2026 what will they be per month …" at bounding box center [400, 153] width 406 height 56
click at [348, 229] on p "Global DCSR:" at bounding box center [400, 233] width 406 height 8
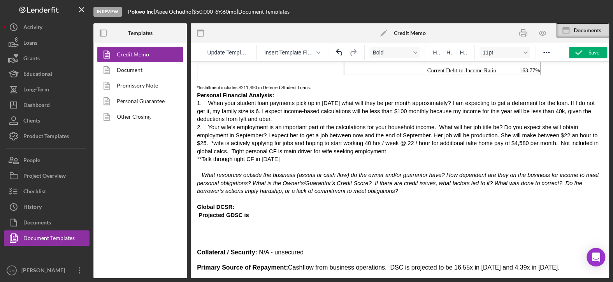
scroll to position [2245, 0]
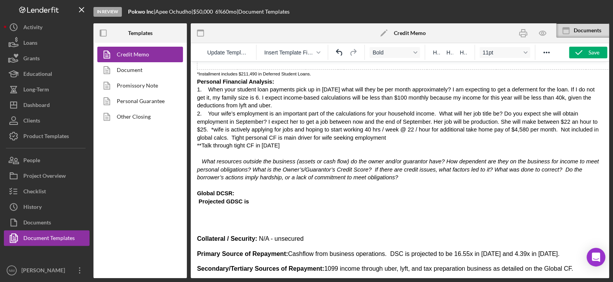
click at [246, 198] on p "Projected GDSC is" at bounding box center [400, 202] width 406 height 8
click at [252, 199] on span "Projected GDSC is 1.13 in 2025, 1.34x" at bounding box center [253, 202] width 108 height 6
click at [295, 198] on p "Projected GDSC is 1.13x in 2025, 1.34x" at bounding box center [400, 202] width 406 height 8
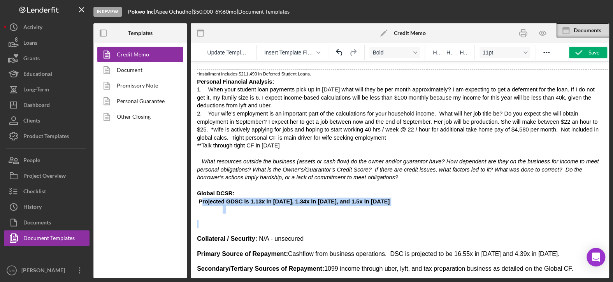
drag, startPoint x: 199, startPoint y: 170, endPoint x: 198, endPoint y: 188, distance: 17.9
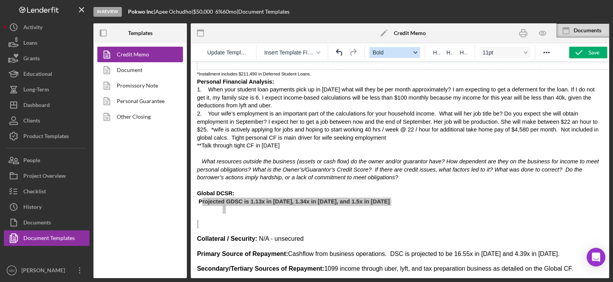
click at [415, 49] on button "Bold" at bounding box center [394, 52] width 51 height 11
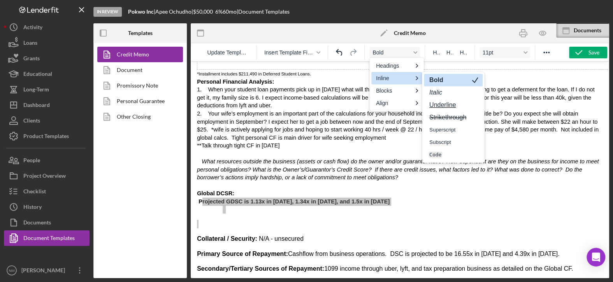
click at [430, 82] on strong "Bold" at bounding box center [437, 80] width 16 height 7
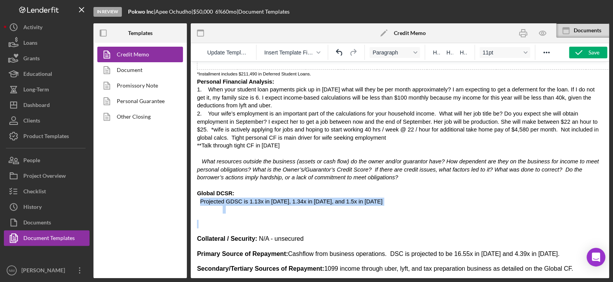
drag, startPoint x: 298, startPoint y: 184, endPoint x: 317, endPoint y: 176, distance: 20.5
click at [345, 199] on span "Projected GDSC is 1.13x in 2025, 1.34x in 2026, and 1.5x in 2027" at bounding box center [291, 202] width 182 height 6
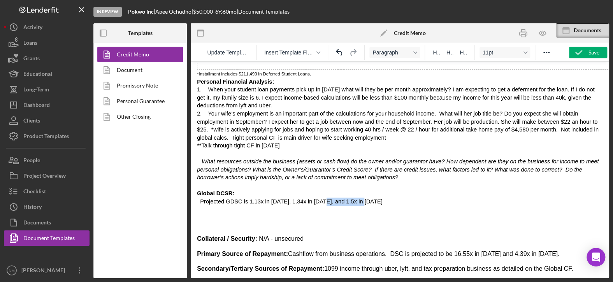
drag, startPoint x: 351, startPoint y: 169, endPoint x: 309, endPoint y: 167, distance: 42.5
click at [309, 198] on p "Projected GDSC is 1.13x in 2025, 1.34x in 2026, and 1.5x in 2027" at bounding box center [400, 202] width 406 height 8
drag, startPoint x: 273, startPoint y: 171, endPoint x: 278, endPoint y: 167, distance: 6.3
click at [274, 199] on span "Projected GDSC is 1.13x in 2025, 1.34x in 2026" at bounding box center [266, 202] width 132 height 6
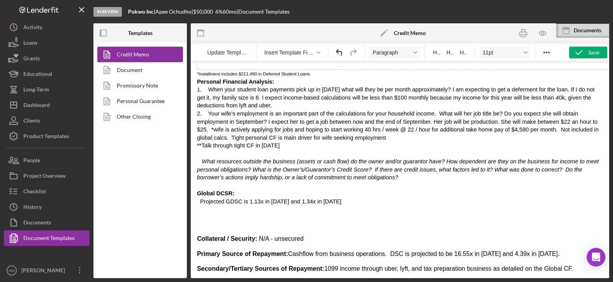
click at [328, 198] on p "Projected GDSC is 1.13x in 2025 and 1.34x in 2026" at bounding box center [400, 202] width 406 height 8
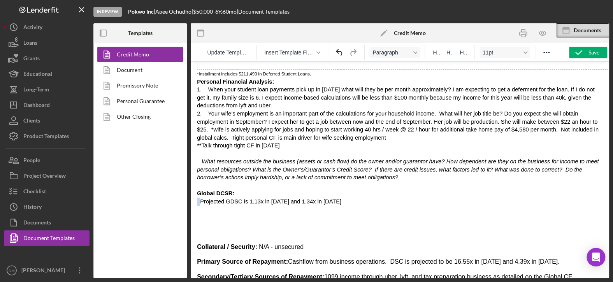
drag, startPoint x: 199, startPoint y: 171, endPoint x: 191, endPoint y: 173, distance: 8.3
drag, startPoint x: 200, startPoint y: 164, endPoint x: 190, endPoint y: 164, distance: 9.4
drag, startPoint x: 199, startPoint y: 161, endPoint x: 192, endPoint y: 162, distance: 7.4
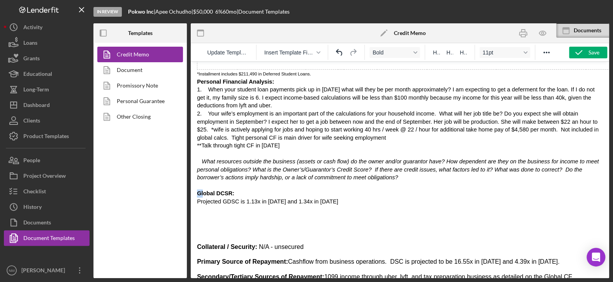
click at [236, 206] on p "Rich Text Area. Press ALT-0 for help." at bounding box center [400, 210] width 406 height 8
click at [315, 198] on p "Projected GDSC is 1.13x in 2025 and 1.34x in 2026" at bounding box center [400, 202] width 406 height 8
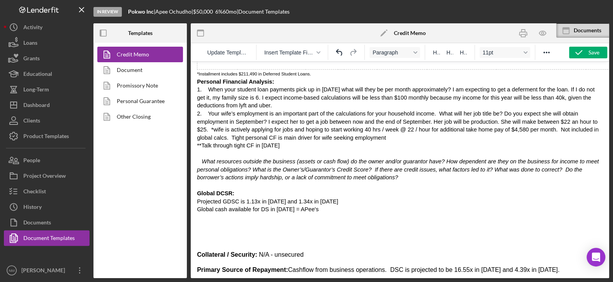
click at [290, 206] on span "Global cash available for DS in 2025 = APee's" at bounding box center [258, 209] width 122 height 6
click at [327, 206] on p "Global cash available for DS in 2025 = Apee's" at bounding box center [400, 210] width 406 height 8
click at [314, 206] on p "Global cash available for DS in 2025 = Apee's" at bounding box center [400, 210] width 406 height 8
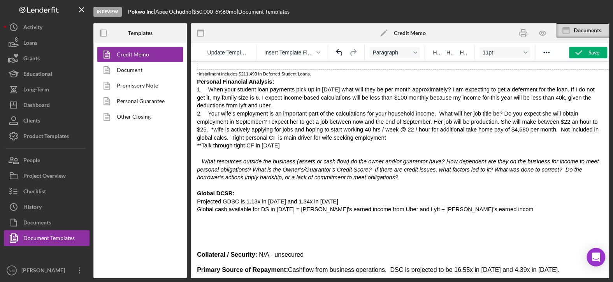
click at [338, 206] on span "Global cash available for DS in 2025 = Apee's earned income from Uber and Lyft …" at bounding box center [365, 209] width 336 height 6
click at [472, 206] on span "Global cash available for DS in 2025 = Apee's earned income YTD from Uber and L…" at bounding box center [400, 209] width 406 height 6
click at [518, 206] on p "Global cash available for DS in 2025 = Apee's earned income YTD from Uber and L…" at bounding box center [400, 210] width 406 height 8
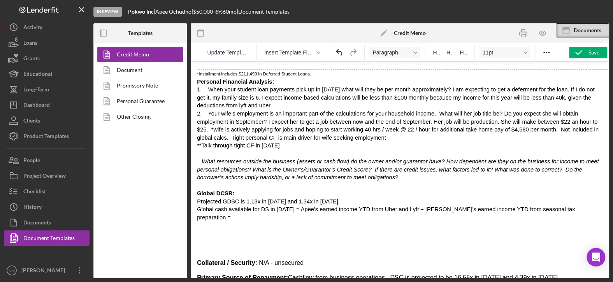
click at [544, 206] on p "Global cash available for DS in 2025 = Apee's earned income YTD from Uber and L…" at bounding box center [400, 214] width 406 height 16
click at [430, 206] on span "Global cash available for DS in 2025 = Apee's earned income YTD from Uber and L…" at bounding box center [386, 213] width 378 height 14
drag, startPoint x: 318, startPoint y: 178, endPoint x: 332, endPoint y: 174, distance: 15.0
click at [318, 206] on span "Global cash available for DS in 2025 = Apee's earned income YTD from Uber and L…" at bounding box center [391, 213] width 388 height 14
drag, startPoint x: 319, startPoint y: 179, endPoint x: 301, endPoint y: 178, distance: 17.9
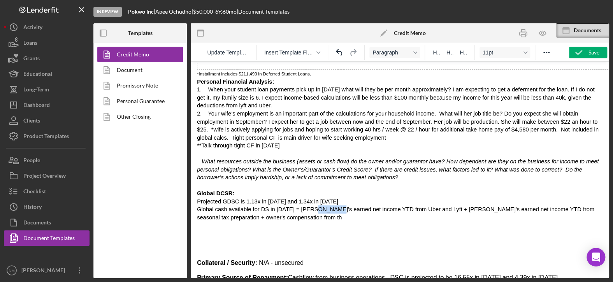
click at [301, 206] on span "Global cash available for DS in 2025 = Apee's earned net income YTD from Uber a…" at bounding box center [395, 213] width 397 height 14
drag, startPoint x: 422, startPoint y: 178, endPoint x: 404, endPoint y: 178, distance: 17.5
click at [404, 206] on span "Global cash available for DS in 2025 = Apee's net income YTD from Uber and Lyft…" at bounding box center [386, 213] width 378 height 14
click at [405, 206] on span "Global cash available for DS in 2025 = Apee's net income YTD from Uber and Lyft…" at bounding box center [388, 213] width 383 height 14
click at [591, 206] on p "Global cash available for DS in 2025 = Apee's net income YTD from Uber and Lyft…" at bounding box center [400, 214] width 406 height 16
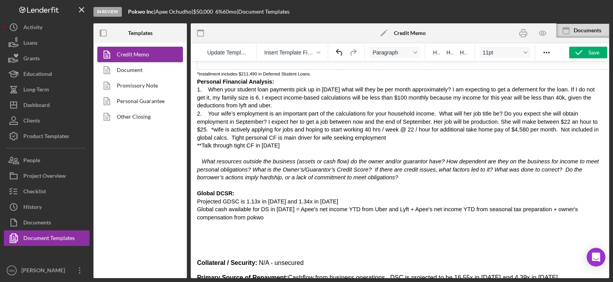
click at [199, 206] on span "Global cash available for DS in 2025 = Apee's net income YTD from Uber and Lyft…" at bounding box center [387, 213] width 381 height 14
click at [221, 206] on p "Global cash available for DS in 2025 = Apee's net income YTD from Uber and Lyft…" at bounding box center [400, 214] width 406 height 16
click at [197, 206] on span "Global cash available for DS in 2025 = Apee's net income YTD from Uber and Lyft…" at bounding box center [387, 213] width 381 height 14
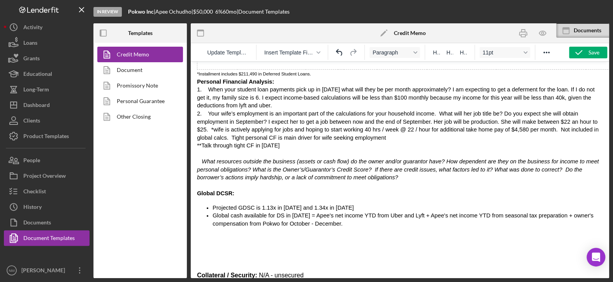
click at [242, 234] on p "Rich Text Area. Press ALT-0 for help." at bounding box center [400, 238] width 406 height 8
drag, startPoint x: 212, startPoint y: 237, endPoint x: 212, endPoint y: 204, distance: 32.3
drag, startPoint x: 209, startPoint y: 201, endPoint x: 204, endPoint y: 229, distance: 28.8
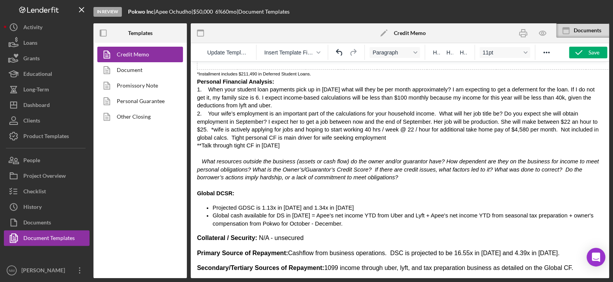
click at [303, 212] on li "Global cash available for DS in 2025 = Apee's net income YTD from Uber and Lyft…" at bounding box center [408, 220] width 390 height 16
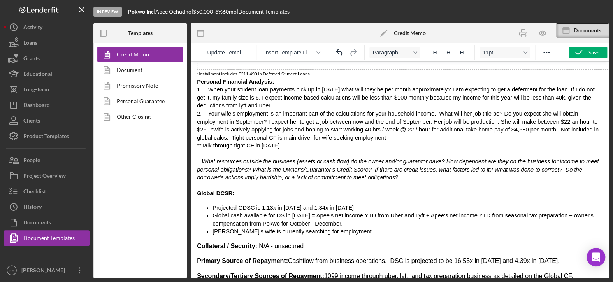
click at [297, 229] on span "Apee's wife is currently searching for employment" at bounding box center [292, 232] width 159 height 6
click at [353, 228] on li "Apee's wife is currently searching for full time employment" at bounding box center [408, 232] width 390 height 8
click at [355, 228] on li "Apee's wife is currently searching for full time employment" at bounding box center [408, 232] width 390 height 8
click at [307, 212] on li "Global cash available for DS in 2025 = Apee's net income YTD from Uber and Lyft…" at bounding box center [408, 220] width 390 height 16
click at [324, 212] on li "Global cash available for DS in 2025 = Apee's net income YTD from Uber and Lyft…" at bounding box center [408, 220] width 390 height 16
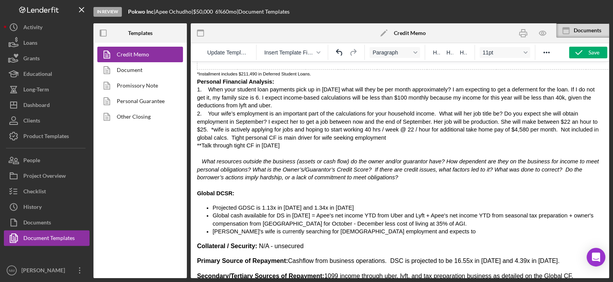
click at [389, 228] on li "Apee's wife is currently searching for full time employment and expects to" at bounding box center [408, 232] width 390 height 8
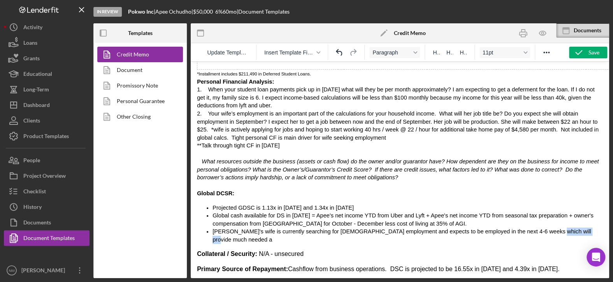
drag, startPoint x: 548, startPoint y: 200, endPoint x: 508, endPoint y: 201, distance: 39.3
click at [508, 228] on li "Apee's wife is currently searching for full time employment and expects to be e…" at bounding box center [408, 236] width 390 height 16
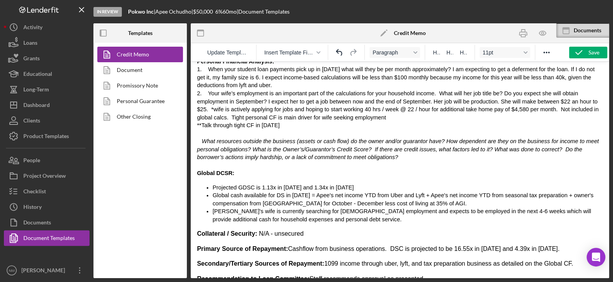
scroll to position [2322, 0]
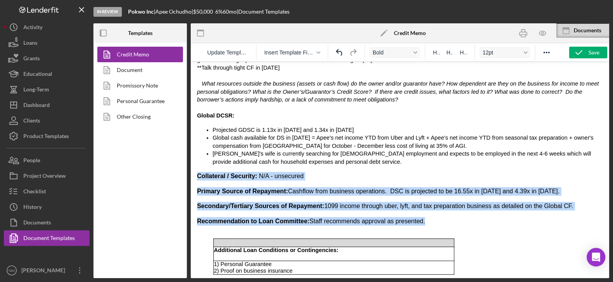
drag, startPoint x: 408, startPoint y: 190, endPoint x: 374, endPoint y: 202, distance: 36.8
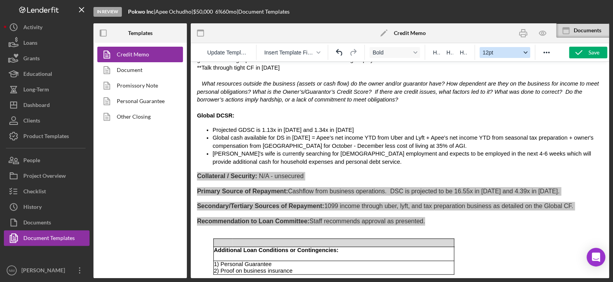
click at [527, 48] on button "12pt" at bounding box center [505, 52] width 51 height 11
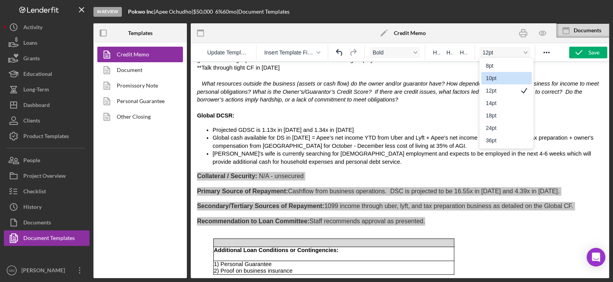
click at [515, 78] on div "10pt" at bounding box center [501, 78] width 30 height 9
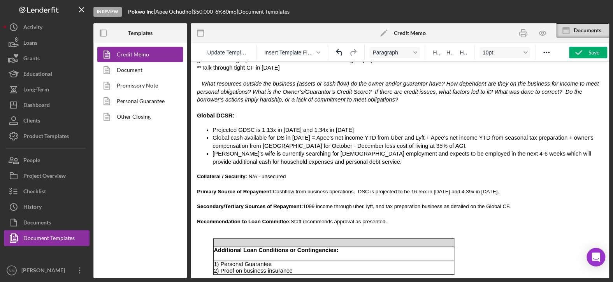
click at [322, 135] on span "Global cash available for DS in [DATE] = Apee's net income YTD from Uber and Ly…" at bounding box center [403, 142] width 381 height 14
click at [347, 172] on p "Collateral / Security: N/A - unsecured" at bounding box center [400, 176] width 406 height 9
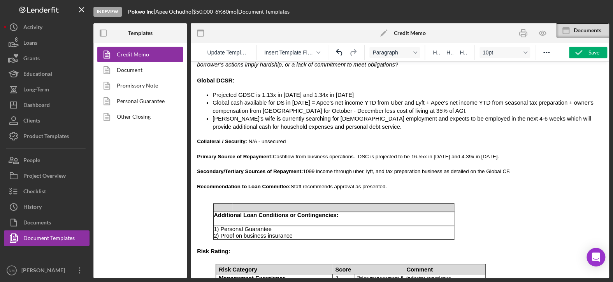
scroll to position [2400, 0]
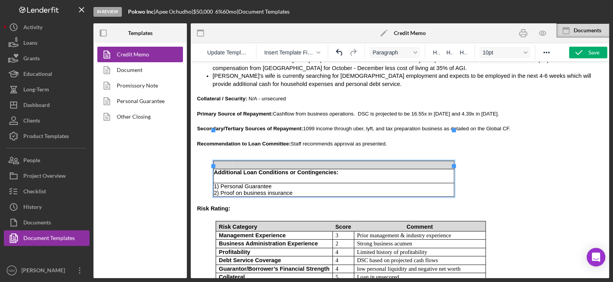
click at [239, 190] on span "2) Proof on business insurance" at bounding box center [253, 193] width 79 height 6
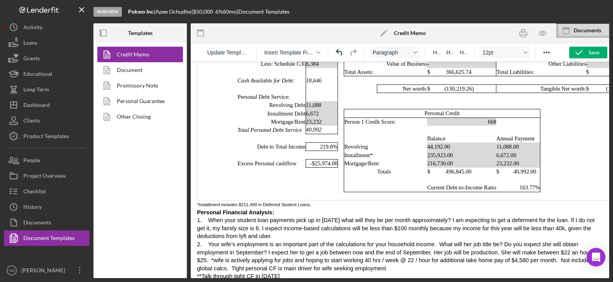
scroll to position [2178, 0]
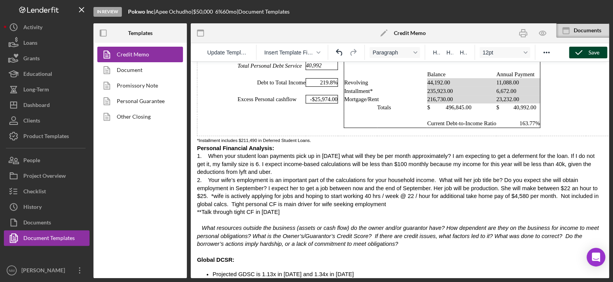
click at [592, 52] on div "Save" at bounding box center [594, 53] width 11 height 12
click at [229, 138] on span "*Installment includes $211,490 in Deferred Student Loans." at bounding box center [254, 140] width 114 height 5
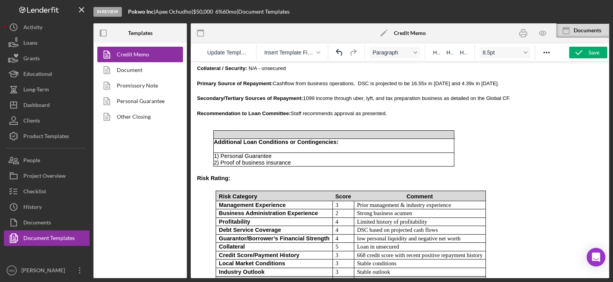
scroll to position [2412, 0]
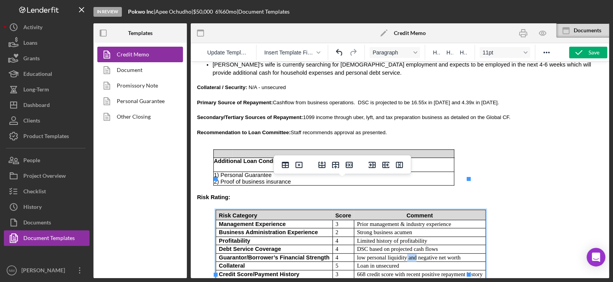
drag, startPoint x: 400, startPoint y: 226, endPoint x: 390, endPoint y: 225, distance: 10.5
click at [390, 254] on p "low personal liquidity and negative net worth" at bounding box center [420, 258] width 126 height 8
click at [437, 254] on p "low personal liquidity, negative net worth" at bounding box center [420, 258] width 126 height 8
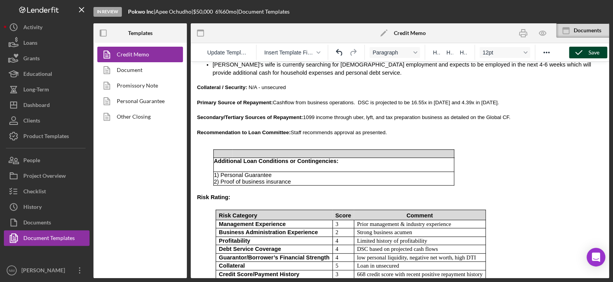
click at [577, 51] on icon "button" at bounding box center [578, 52] width 19 height 19
drag, startPoint x: 301, startPoint y: 85, endPoint x: 290, endPoint y: 87, distance: 11.4
click at [303, 114] on span "1099 income through uber, lyft, and tax preparation business as detailed on the…" at bounding box center [406, 117] width 207 height 6
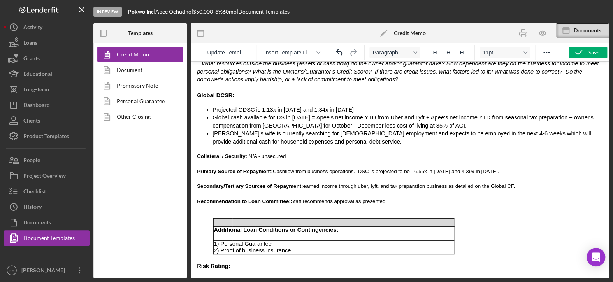
scroll to position [2334, 0]
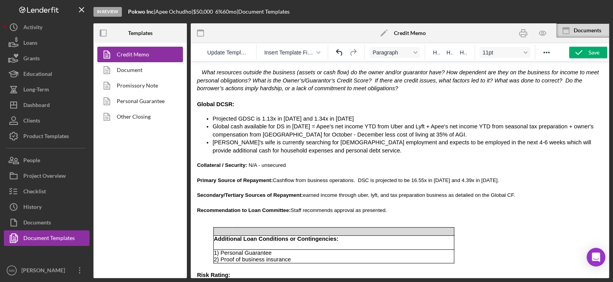
click at [303, 192] on span "earned income through uber, lyft, and tax preparation business as detailed on t…" at bounding box center [409, 195] width 212 height 6
drag, startPoint x: 297, startPoint y: 164, endPoint x: 290, endPoint y: 165, distance: 7.4
click at [290, 192] on span "Secondary/Tertiary Sources of Repayment: E arned income through uber, lyft, and…" at bounding box center [357, 195] width 320 height 6
click at [403, 48] on button "Bold" at bounding box center [394, 52] width 51 height 11
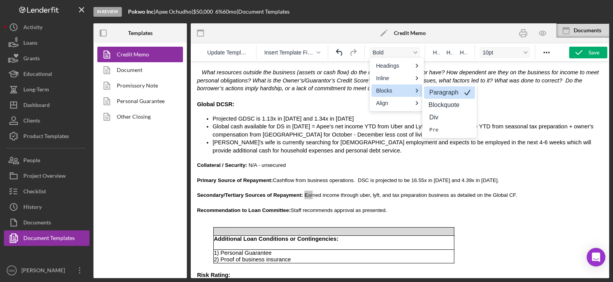
click at [435, 89] on p "Paragraph" at bounding box center [444, 92] width 31 height 9
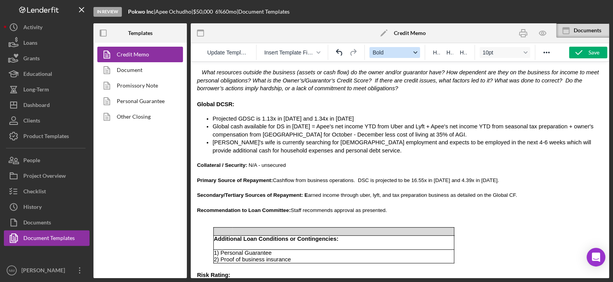
click at [406, 47] on button "Bold" at bounding box center [394, 52] width 51 height 11
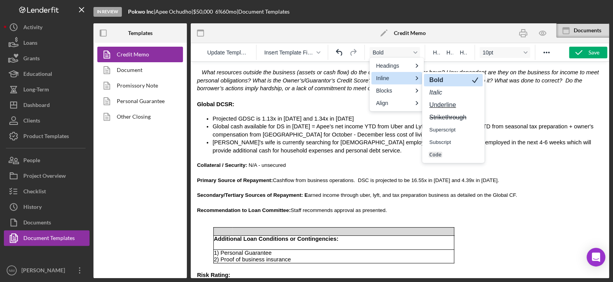
click at [440, 80] on strong "Bold" at bounding box center [437, 80] width 16 height 7
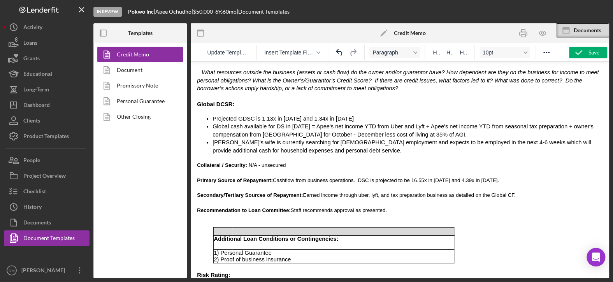
click at [394, 206] on p "Recommendation to Loan Committee: Staff recommends approval as presented." at bounding box center [400, 210] width 406 height 9
click at [274, 162] on span "Collateral / Security: N/A - unsecured" at bounding box center [241, 165] width 89 height 6
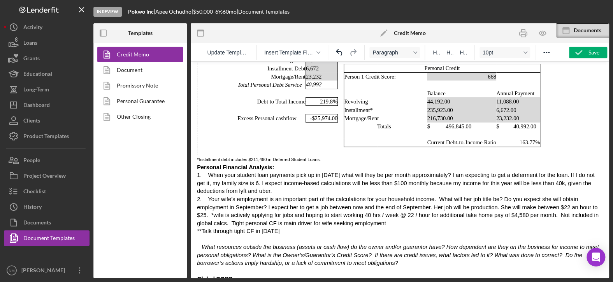
scroll to position [2178, 0]
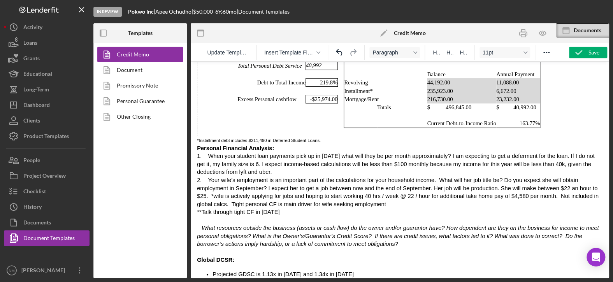
click at [203, 153] on span "1. When your student loan payments pick up in 2026 what will they be per month …" at bounding box center [398, 180] width 402 height 54
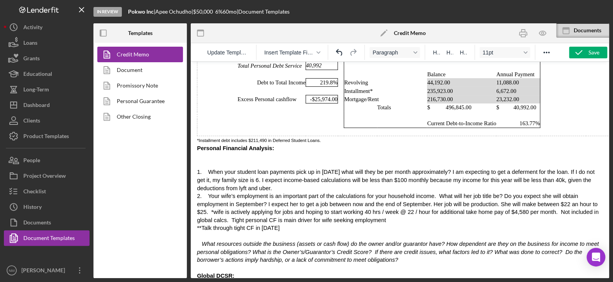
click at [203, 152] on p "Rich Text Area. Press ALT-0 for help." at bounding box center [400, 156] width 406 height 8
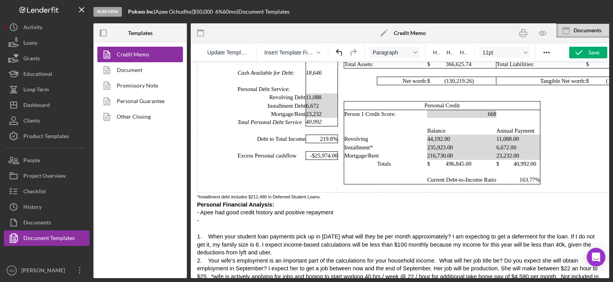
scroll to position [2178, 0]
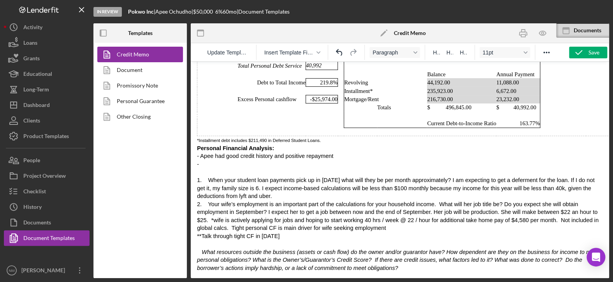
click at [329, 152] on p "- Apee had good credit history and positive repayment" at bounding box center [400, 156] width 406 height 8
click at [397, 153] on span "- Apee had good credit history and positive repaymenthistory for the past 6 mon…" at bounding box center [340, 156] width 287 height 6
drag, startPoint x: 324, startPoint y: 125, endPoint x: 330, endPoint y: 122, distance: 7.0
click at [324, 153] on span "- Apee had good credit history and positive repaymenthistory for the past 6 mon…" at bounding box center [341, 156] width 288 height 6
drag, startPoint x: 269, startPoint y: 125, endPoint x: 252, endPoint y: 124, distance: 16.8
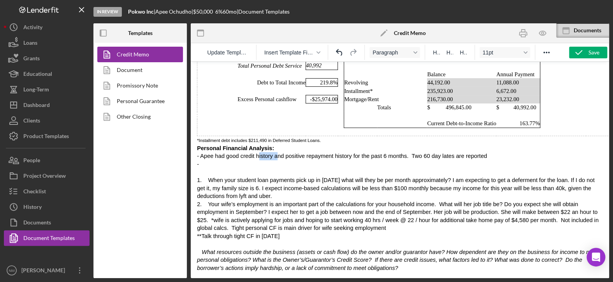
click at [252, 153] on span "- Apee had good credit history and positive repayment history for the past 6 mo…" at bounding box center [342, 156] width 290 height 6
click at [484, 152] on p "- Apee had good credit score of 668 and positive repayment history for the past…" at bounding box center [400, 156] width 406 height 8
click at [490, 153] on span "- Apee had good credit score of 668 and positive repayment history for the past…" at bounding box center [391, 156] width 389 height 6
drag, startPoint x: 559, startPoint y: 127, endPoint x: 531, endPoint y: 128, distance: 28.0
click at [531, 152] on p "- Apee had good credit score of 668 and positive repayment history for the past…" at bounding box center [400, 156] width 406 height 8
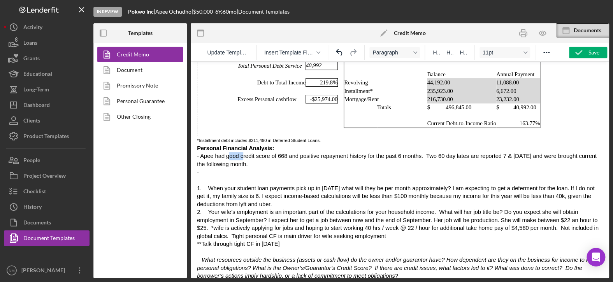
drag, startPoint x: 237, startPoint y: 125, endPoint x: 225, endPoint y: 125, distance: 12.5
click at [225, 153] on span "- Apee had good credit score of 668 and positive repayment history for the past…" at bounding box center [397, 160] width 400 height 14
click at [245, 152] on p "- Apee had a credit score of 668 and positive repayment history for the past 6 …" at bounding box center [400, 160] width 406 height 16
click at [244, 153] on span "- Apee had a credit score of 668 and positive repayment history for the past 6 …" at bounding box center [399, 160] width 405 height 14
click at [369, 152] on p "- Apee had a credit score of 668 and positive repayment history for the past 6 …" at bounding box center [400, 160] width 406 height 16
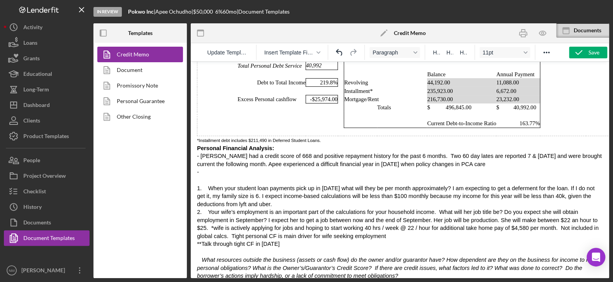
click at [368, 153] on span "- Apee had a credit score of 668 and positive repayment history for the past 6 …" at bounding box center [399, 160] width 405 height 14
click at [439, 152] on p "- Apee had a credit score of 668 and positive repayment history for the past 6 …" at bounding box center [400, 160] width 406 height 16
click at [489, 153] on span "- Apee had a credit score of 668 and positive repayment history for the past 6 …" at bounding box center [399, 160] width 405 height 14
drag, startPoint x: 470, startPoint y: 134, endPoint x: 455, endPoint y: 134, distance: 15.2
click at [455, 153] on span "- Apee had a credit score of 668 and positive repayment history for the past 6 …" at bounding box center [399, 160] width 405 height 14
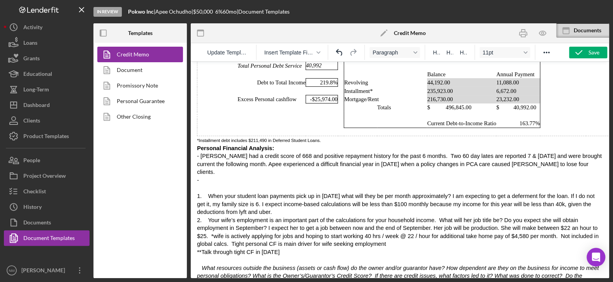
click at [519, 152] on p "- Apee had a credit score of 668 and positive repayment history for the past 6 …" at bounding box center [400, 164] width 406 height 24
click at [520, 153] on span "- Apee had a credit score of 668 and positive repayment history for the past 6 …" at bounding box center [399, 164] width 405 height 22
click at [522, 153] on span "- Apee had a credit score of 668 and positive repayment history for the past 6 …" at bounding box center [399, 164] width 405 height 22
click at [517, 153] on span "- Apee had a credit score of 668 and positive repayment history for the past 6 …" at bounding box center [399, 164] width 405 height 22
drag, startPoint x: 571, startPoint y: 134, endPoint x: 516, endPoint y: 136, distance: 55.7
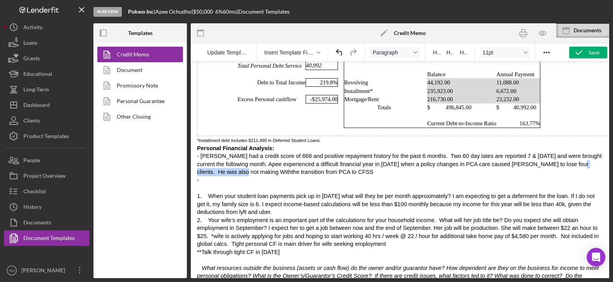
click at [516, 153] on span "- Apee had a credit score of 668 and positive repayment history for the past 6 …" at bounding box center [399, 164] width 405 height 22
drag, startPoint x: 554, startPoint y: 134, endPoint x: 542, endPoint y: 134, distance: 11.3
click at [542, 153] on span "- Apee had a credit score of 668 and positive repayment history for the past 6 …" at bounding box center [399, 164] width 405 height 22
click at [572, 153] on span "- Apee had a credit score of 668 and positive repayment history for the past 6 …" at bounding box center [399, 164] width 405 height 22
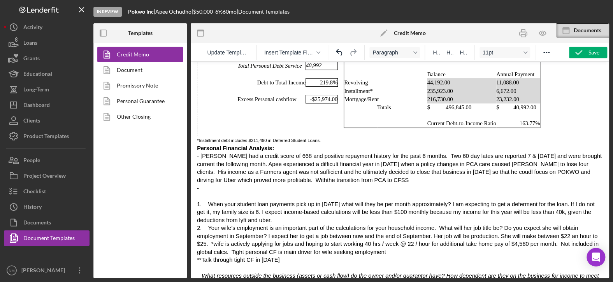
click at [223, 153] on span "- Apee had a credit score of 668 and positive repayment history for the past 6 …" at bounding box center [399, 168] width 405 height 30
click at [353, 153] on span "- Apee has a credit score of 668 and positive repayment history for the past 6 …" at bounding box center [398, 168] width 403 height 30
drag, startPoint x: 464, startPoint y: 141, endPoint x: 450, endPoint y: 141, distance: 14.4
click at [450, 153] on span "- Apee has a credit score of 668 and positive repayment history for the past 6 …" at bounding box center [398, 168] width 403 height 30
click at [578, 153] on span "- Apee has a credit score of 668 and positive repayment history for the past 6 …" at bounding box center [396, 168] width 399 height 30
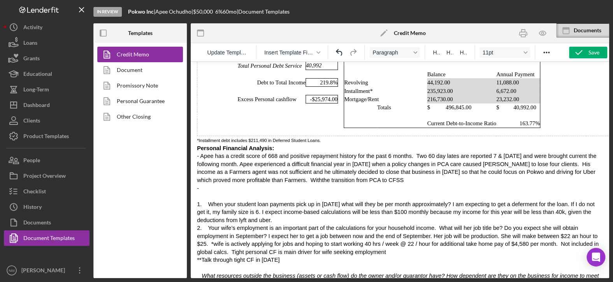
click at [221, 153] on span "- Apee has a credit score of 668 and positive repayment history for the past 6 …" at bounding box center [396, 168] width 399 height 30
click at [512, 153] on span "- Apee has a credit score of 668 and positive repayment history for the past 6 …" at bounding box center [396, 168] width 399 height 30
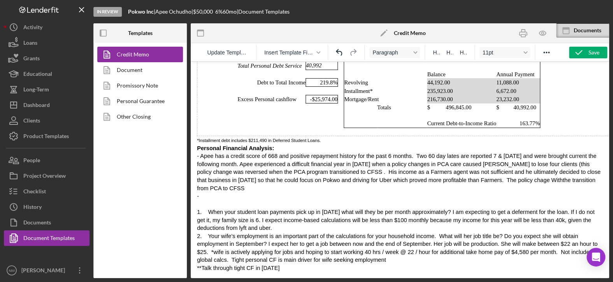
drag, startPoint x: 298, startPoint y: 141, endPoint x: 318, endPoint y: 139, distance: 20.3
click at [299, 153] on span "- Apee has a credit score of 668 and positive repayment history for the past 6 …" at bounding box center [399, 172] width 404 height 38
drag, startPoint x: 545, startPoint y: 147, endPoint x: 409, endPoint y: 152, distance: 135.9
click at [409, 152] on p "- Apee has a credit score of 668 and positive repayment history for the past 6 …" at bounding box center [400, 172] width 406 height 40
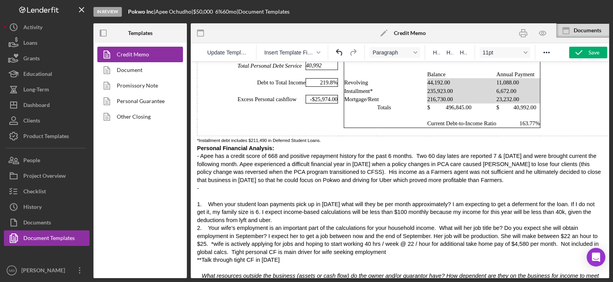
click at [411, 152] on p "- Apee has a credit score of 668 and positive repayment history for the past 6 …" at bounding box center [400, 168] width 406 height 32
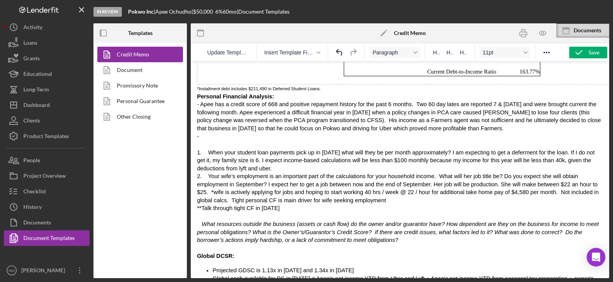
scroll to position [2256, 0]
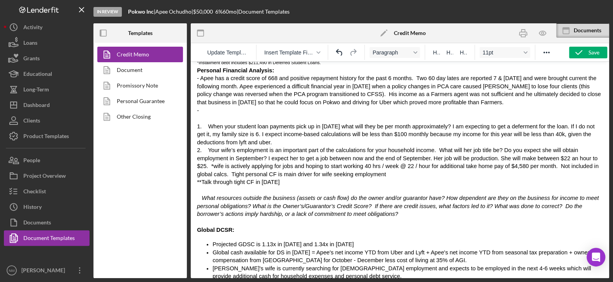
drag, startPoint x: 278, startPoint y: 153, endPoint x: 202, endPoint y: 150, distance: 75.6
click at [202, 178] on p "**Talk through tight CF in [DATE]" at bounding box center [400, 182] width 406 height 8
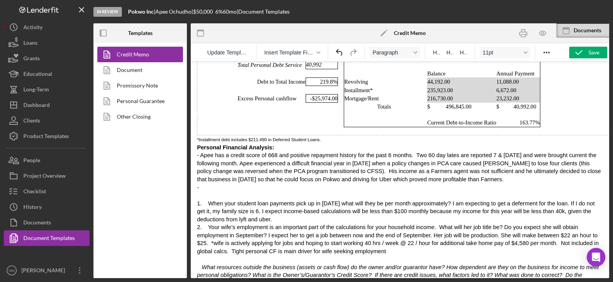
scroll to position [2178, 0]
click at [418, 152] on p "- Apee has a credit score of 668 and positive repayment history for the past 6 …" at bounding box center [400, 168] width 406 height 32
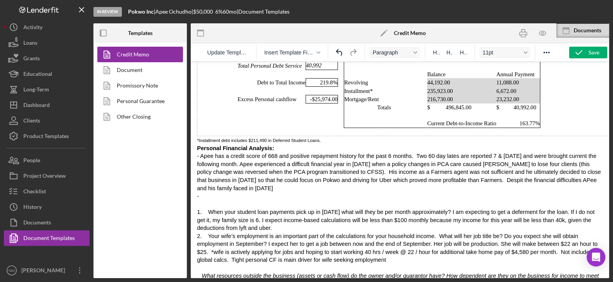
click at [423, 153] on span "- Apee has a credit score of 668 and positive repayment history for the past 6 …" at bounding box center [399, 172] width 404 height 38
click at [488, 153] on span "- Apee has a credit score of 668 and positive repayment history for the past 6 …" at bounding box center [399, 172] width 404 height 38
click at [568, 152] on p "- Apee has a credit score of 668 and positive repayment history for the past 6 …" at bounding box center [400, 172] width 406 height 40
drag, startPoint x: 259, startPoint y: 157, endPoint x: 238, endPoint y: 158, distance: 20.6
click at [238, 158] on p "- Apee has a credit score of 668 and positive repayment history for the past 6 …" at bounding box center [400, 172] width 406 height 40
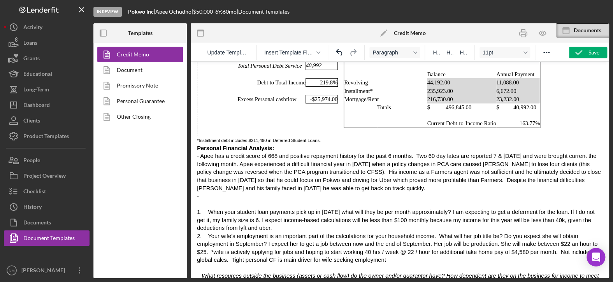
click at [298, 153] on span "- Apee has a credit score of 668 and positive repayment history for the past 6 …" at bounding box center [399, 172] width 404 height 38
click at [281, 192] on p "-" at bounding box center [400, 196] width 406 height 8
click at [298, 153] on span "- Apee has a credit score of 668 and positive repayment history for the past 6 …" at bounding box center [399, 172] width 404 height 38
click at [375, 200] on p "Rich Text Area. Press ALT-0 for help." at bounding box center [400, 204] width 406 height 8
click at [393, 153] on span "- Apee has a credit score of 668 and positive repayment history for the past 6 …" at bounding box center [396, 172] width 399 height 38
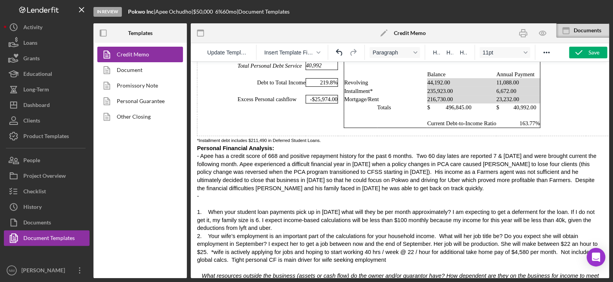
click at [414, 200] on p "Rich Text Area. Press ALT-0 for help." at bounding box center [400, 204] width 406 height 8
click at [400, 192] on p "-" at bounding box center [400, 196] width 406 height 8
click at [227, 158] on span "- Apee has a credit score of 668 and positive repayment history for the past 6 …" at bounding box center [396, 172] width 399 height 38
drag, startPoint x: 328, startPoint y: 156, endPoint x: 308, endPoint y: 156, distance: 20.3
click at [307, 156] on p "- Apee has a credit score of 668 and positive repayment history for the past 6 …" at bounding box center [400, 172] width 406 height 40
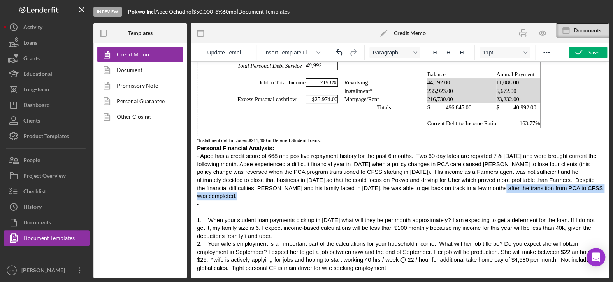
drag, startPoint x: 471, startPoint y: 156, endPoint x: 343, endPoint y: 161, distance: 127.4
click at [343, 161] on p "- Apee has a credit score of 668 and positive repayment history for the past 6 …" at bounding box center [400, 176] width 406 height 48
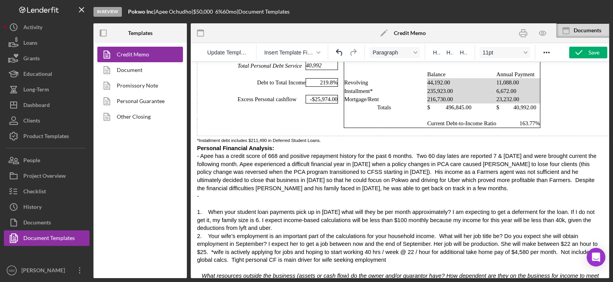
click at [229, 192] on p "-" at bounding box center [400, 196] width 406 height 8
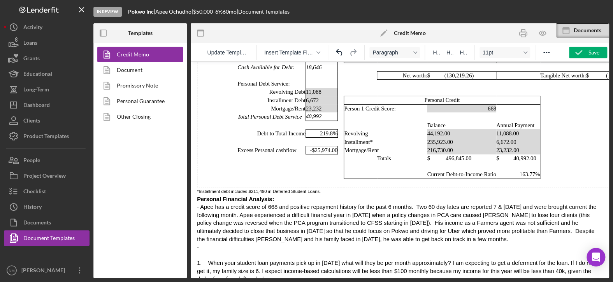
scroll to position [2139, 0]
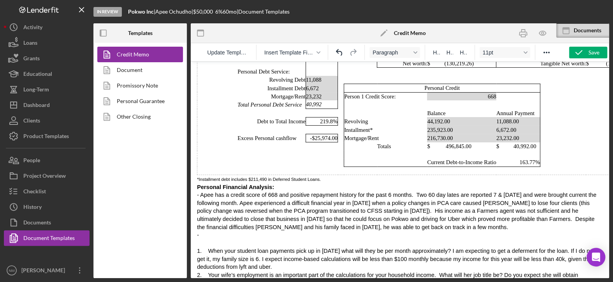
click at [206, 231] on p "-" at bounding box center [400, 235] width 406 height 8
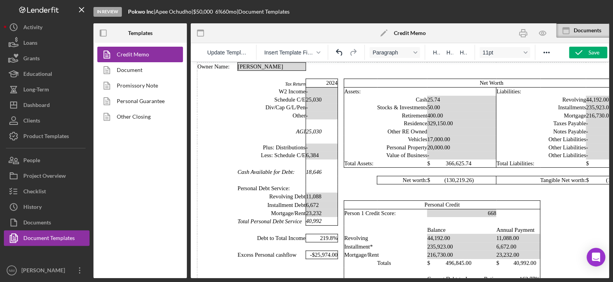
scroll to position [1983, 0]
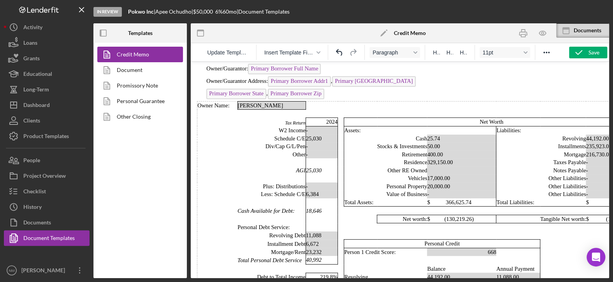
click at [341, 142] on td "Rich Text Area. Press ALT-0 for help." at bounding box center [341, 146] width 6 height 8
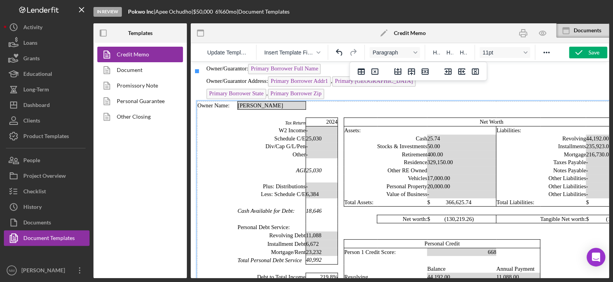
click at [332, 135] on td "25,030" at bounding box center [322, 139] width 32 height 8
click at [325, 135] on td "25,030" at bounding box center [322, 139] width 32 height 8
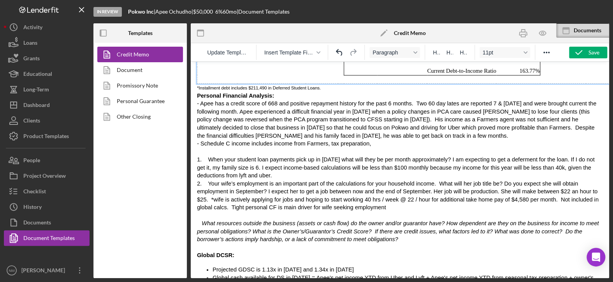
scroll to position [2217, 0]
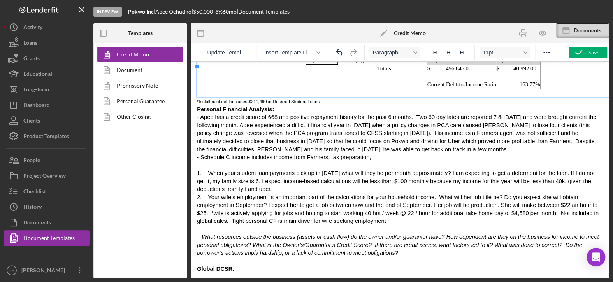
click at [349, 120] on p "- Apee has a credit score of 668 and positive repayment history for the past 6 …" at bounding box center [400, 133] width 406 height 40
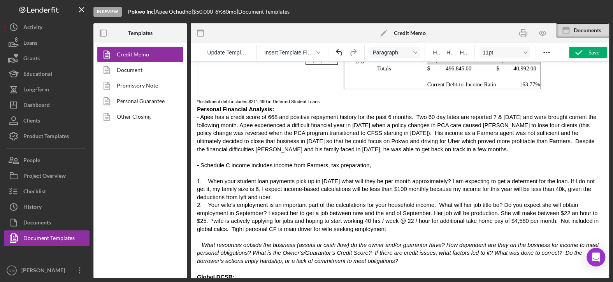
click at [361, 162] on p "- Schedule C income includes income from Farmers, tax preparation," at bounding box center [400, 166] width 406 height 8
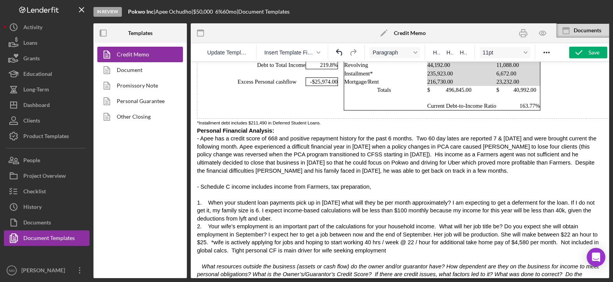
scroll to position [2178, 0]
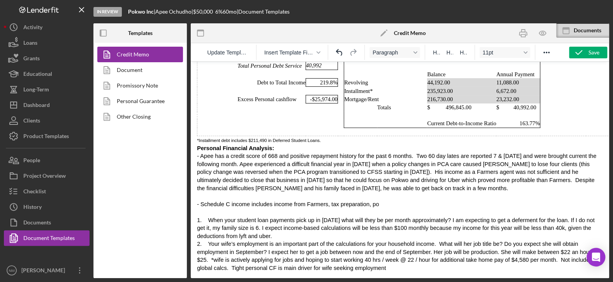
click at [265, 201] on span "- Schedule C income includes income from Farmers, tax preparation, po" at bounding box center [288, 204] width 182 height 6
click at [383, 200] on p "- Schedule C income includes net income from Farmers, tax preparation, po" at bounding box center [400, 204] width 406 height 8
click at [214, 217] on span "1. When your student loan payments pick up in 2026 what will they be per month …" at bounding box center [398, 244] width 402 height 54
drag, startPoint x: 213, startPoint y: 190, endPoint x: 192, endPoint y: 188, distance: 21.1
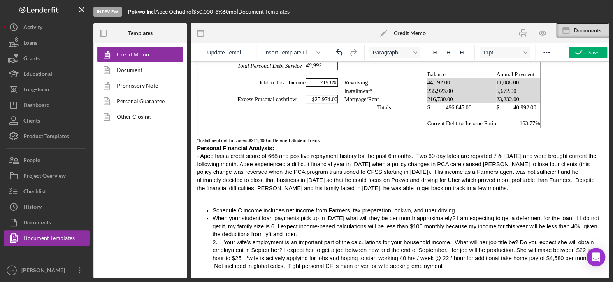
click at [214, 192] on p "Rich Text Area. Press ALT-0 for help." at bounding box center [400, 196] width 406 height 8
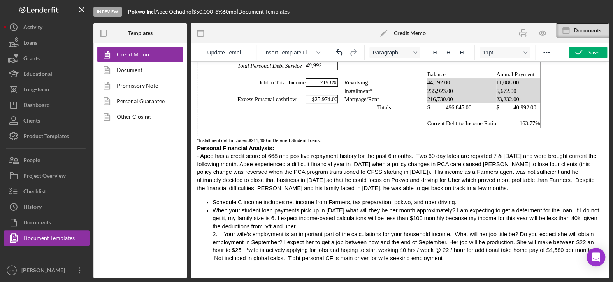
click at [202, 153] on span "- Apee has a credit score of 668 and positive repayment history for the past 6 …" at bounding box center [396, 172] width 399 height 38
click at [355, 157] on p "- Apee has a credit score of 668 and positive repayment history for the past 6 …" at bounding box center [400, 172] width 406 height 40
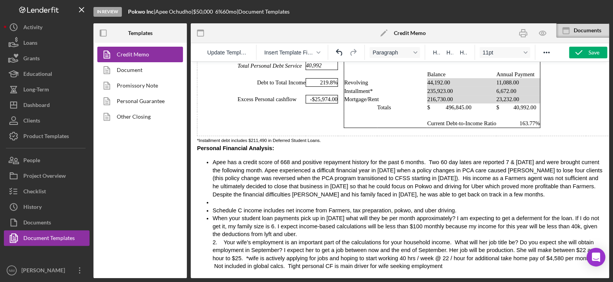
click at [235, 199] on li "Rich Text Area. Press ALT-0 for help." at bounding box center [408, 203] width 390 height 8
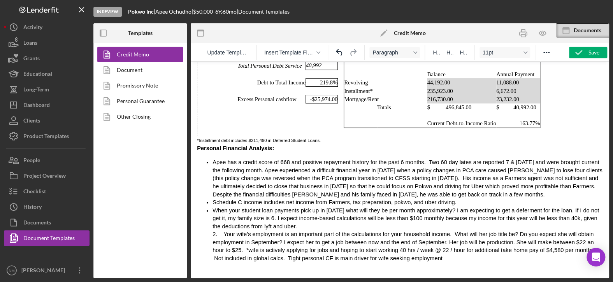
scroll to position [2139, 0]
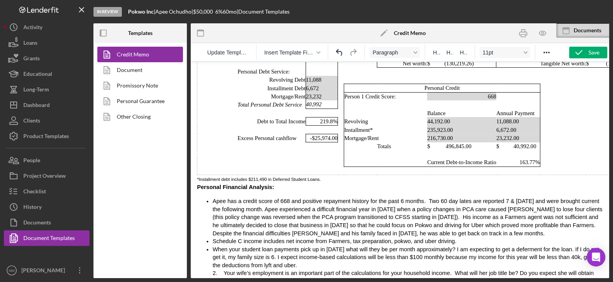
click at [213, 246] on span "When your student loan payments pick up in 2026 what will they be per month app…" at bounding box center [406, 273] width 387 height 54
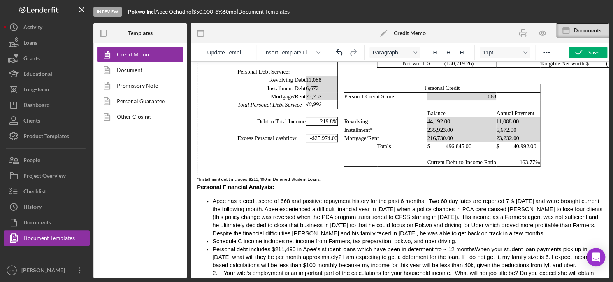
click at [454, 246] on span "Personal debt includes $211,490 in Apee's student loans which have been in defe…" at bounding box center [403, 273] width 381 height 54
click at [418, 246] on span "Personal debt includes $211,490 in Apee's student loans which have been in defe…" at bounding box center [403, 273] width 381 height 54
click at [423, 246] on span "Personal debt includes $211,490 in Apee's student loans which have been in defe…" at bounding box center [403, 273] width 381 height 54
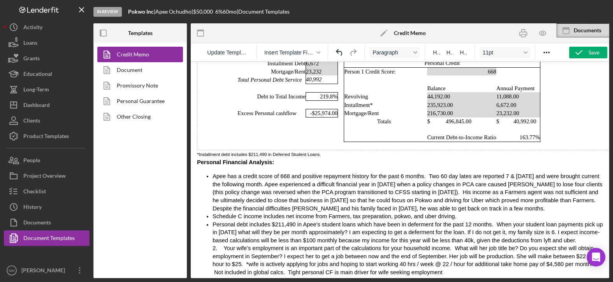
scroll to position [2178, 0]
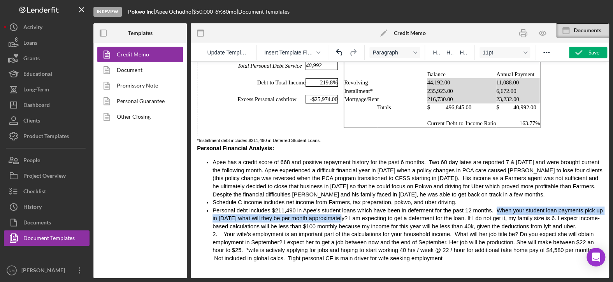
drag, startPoint x: 315, startPoint y: 187, endPoint x: 475, endPoint y: 177, distance: 159.6
click at [475, 207] on span "Personal debt includes $211,490 in Apee's student loans which have been in defe…" at bounding box center [408, 234] width 390 height 54
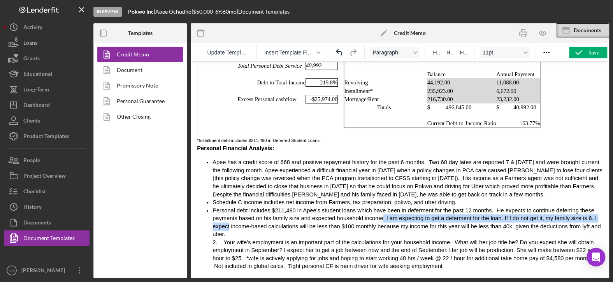
drag, startPoint x: 556, startPoint y: 186, endPoint x: 343, endPoint y: 185, distance: 212.6
click at [343, 207] on span "Personal debt includes $211,490 in Apee's student loans which have been in defe…" at bounding box center [407, 238] width 388 height 62
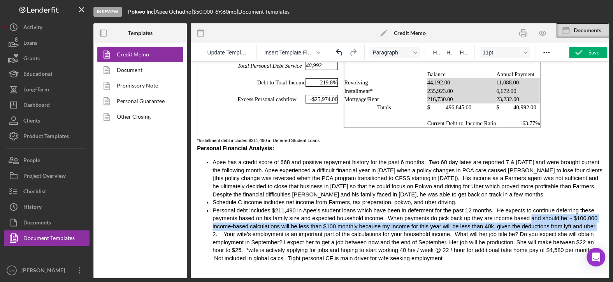
drag, startPoint x: 537, startPoint y: 195, endPoint x: 478, endPoint y: 186, distance: 59.7
click at [478, 207] on li "Personal debt includes $211,490 in Apee's student loans which have been in defe…" at bounding box center [408, 235] width 390 height 56
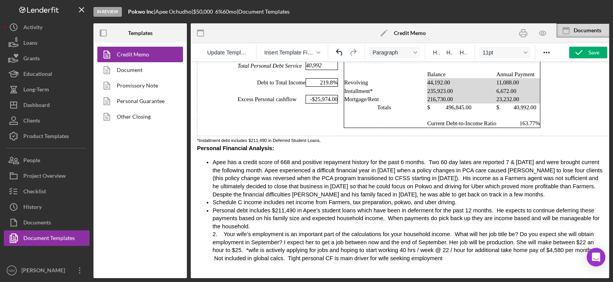
scroll to position [2217, 0]
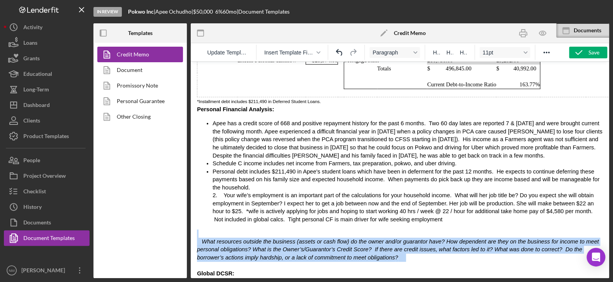
drag, startPoint x: 331, startPoint y: 216, endPoint x: 374, endPoint y: 255, distance: 58.4
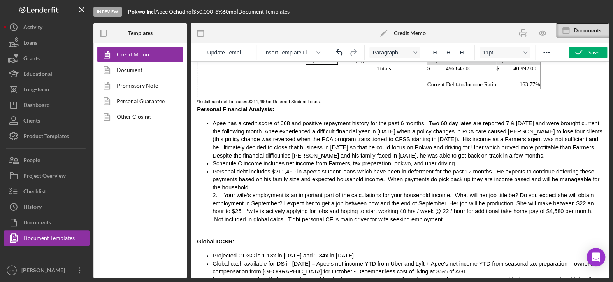
click at [222, 169] on span "Personal debt includes $211,490 in Apee's student loans which have been in defe…" at bounding box center [406, 196] width 387 height 54
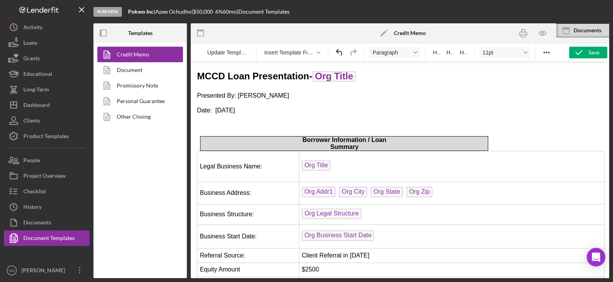
scroll to position [2217, 0]
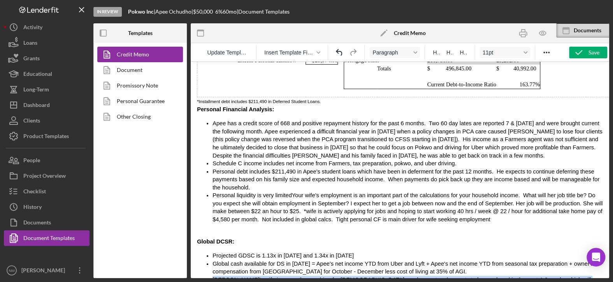
drag, startPoint x: 298, startPoint y: 249, endPoint x: 205, endPoint y: 240, distance: 93.5
click at [205, 252] on ul "Projected GDSC is 1.13x in [DATE] and 1.34x in [DATE] Global cash available for…" at bounding box center [400, 272] width 406 height 40
click at [286, 192] on span "Personal liquidity is very limitedYour wife’s employment is an important part o…" at bounding box center [408, 207] width 390 height 30
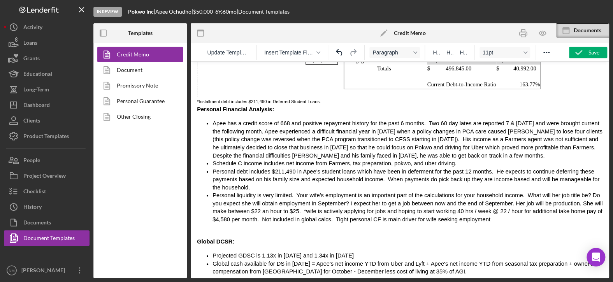
click at [212, 157] on ul "Apee has a credit score of 668 and positive repayment history for the past 6 mo…" at bounding box center [400, 172] width 406 height 104
click at [309, 192] on span "Current personal liquidity is very limited. Your wife’s employment is an import…" at bounding box center [407, 207] width 389 height 30
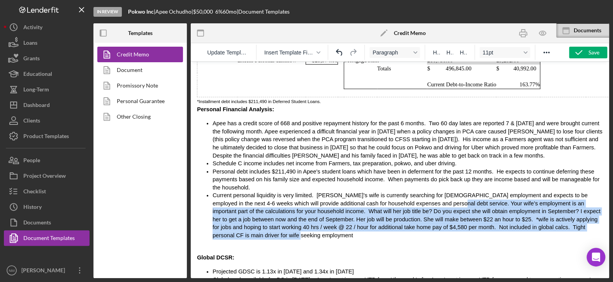
drag, startPoint x: 540, startPoint y: 188, endPoint x: 386, endPoint y: 165, distance: 155.1
click at [386, 192] on li "Current personal liquidity is very limited. [PERSON_NAME]'s wife is currently s…" at bounding box center [408, 216] width 390 height 48
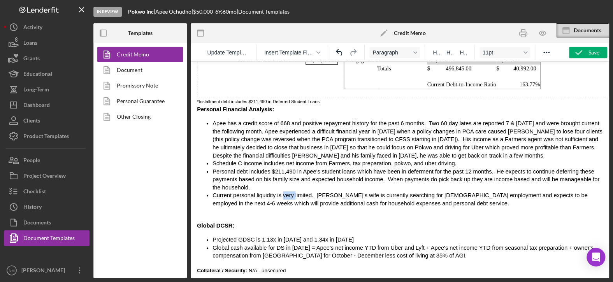
drag, startPoint x: 288, startPoint y: 156, endPoint x: 278, endPoint y: 157, distance: 10.9
click at [278, 192] on span "Current personal liquidity is very limited. [PERSON_NAME]'s wife is currently s…" at bounding box center [400, 199] width 375 height 14
click at [421, 120] on span "Apee has a credit score of 668 and positive repayment history for the past 6 mo…" at bounding box center [408, 139] width 390 height 38
click at [393, 120] on span "Apee has a credit score of 668 and positive repayment history for the past 6 mo…" at bounding box center [406, 139] width 387 height 38
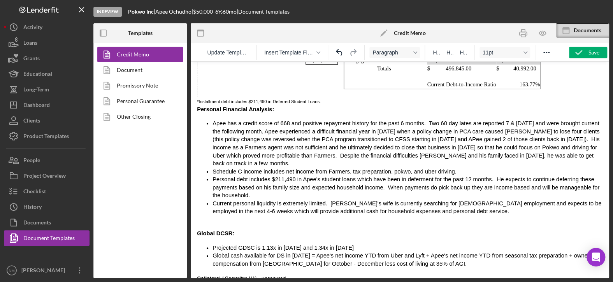
click at [534, 121] on li "Apee has a credit score of 668 and positive repayment history for the past 6 mo…" at bounding box center [408, 144] width 390 height 48
click at [244, 176] on span "Personal debt includes $211,490 in Apee's student loans which have been in defe…" at bounding box center [406, 187] width 387 height 22
click at [233, 176] on span "Personal debt includes $211,490 in Apee's student loans which have been in defe…" at bounding box center [406, 187] width 387 height 22
click at [532, 176] on span "Personal installment debt includes $211,490 in Apee's student loans which have …" at bounding box center [405, 187] width 385 height 22
click at [288, 176] on li "Personal installment debt includes $211,490 in Apee's student loans which have …" at bounding box center [408, 188] width 390 height 24
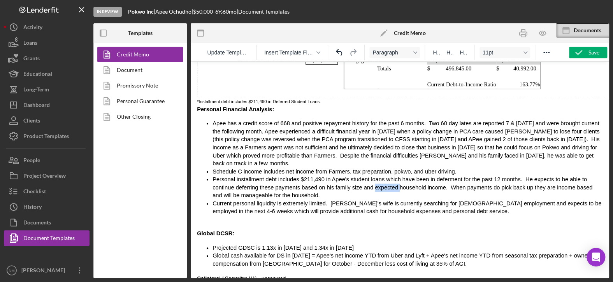
drag, startPoint x: 361, startPoint y: 148, endPoint x: 338, endPoint y: 147, distance: 23.4
click at [338, 176] on span "Personal installment debt includes $211,490 in Apee's student loans which have …" at bounding box center [403, 187] width 380 height 22
drag, startPoint x: 376, startPoint y: 165, endPoint x: 355, endPoint y: 167, distance: 21.5
click at [355, 200] on span "Current personal liquidity is extremely limited. [PERSON_NAME]'s wife is curren…" at bounding box center [407, 207] width 389 height 14
click at [377, 200] on li "Current personal liquidity is extremely limited. [PERSON_NAME]'s wife is search…" at bounding box center [408, 208] width 390 height 16
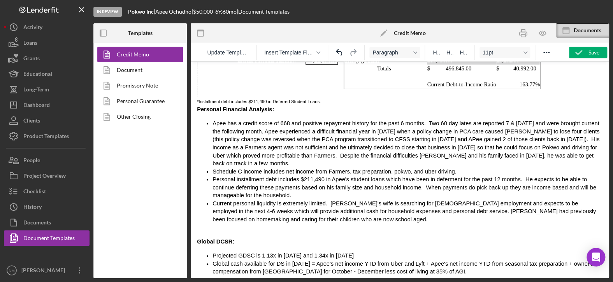
click at [373, 200] on span "Current personal liquidity is extremely limited. [PERSON_NAME]'s wife is search…" at bounding box center [404, 211] width 383 height 22
click at [318, 230] on p "Rich Text Area. Press ALT-0 for help." at bounding box center [400, 234] width 406 height 8
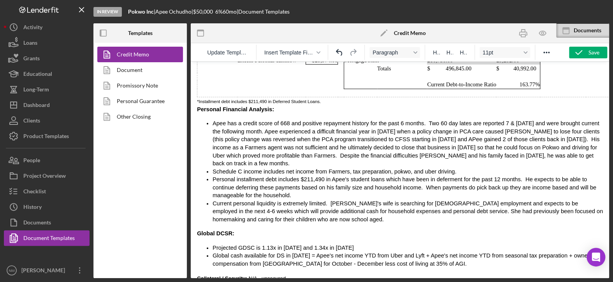
click at [322, 200] on span "Current personal liquidity is extremely limited. Apee's wife is searching for f…" at bounding box center [408, 211] width 390 height 22
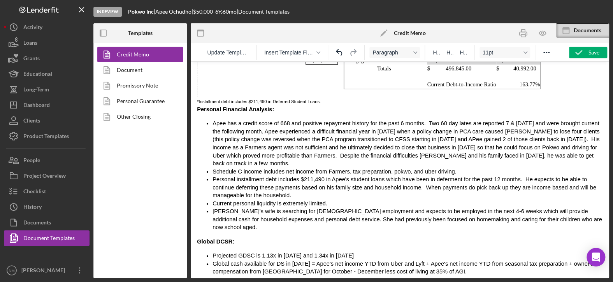
click at [322, 200] on li "Current personal liquidity is extremely limited." at bounding box center [408, 204] width 390 height 8
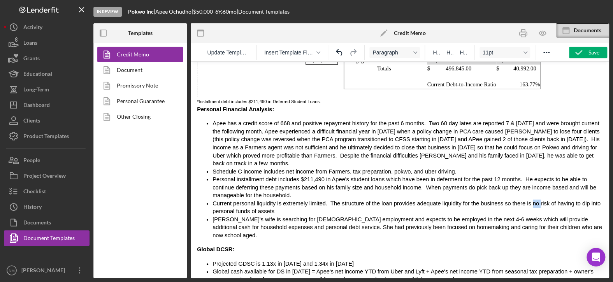
drag, startPoint x: 517, startPoint y: 166, endPoint x: 510, endPoint y: 166, distance: 7.0
click at [510, 200] on span "Current personal liquidity is extremely limited. The structure of the loan prov…" at bounding box center [407, 207] width 388 height 14
drag, startPoint x: 246, startPoint y: 172, endPoint x: 250, endPoint y: 172, distance: 4.3
click at [246, 200] on span "Current personal liquidity is extremely limited. The structure of the loan prov…" at bounding box center [408, 207] width 390 height 14
click at [258, 246] on p "Global DCSR:" at bounding box center [400, 250] width 406 height 8
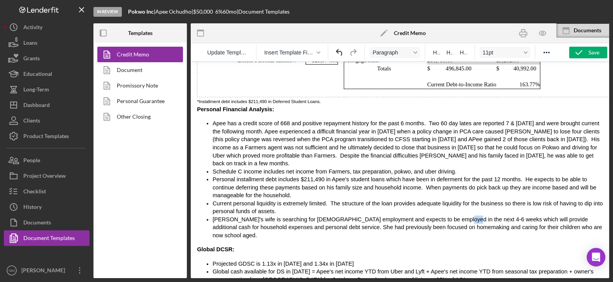
drag, startPoint x: 429, startPoint y: 179, endPoint x: 423, endPoint y: 180, distance: 6.3
click at [423, 216] on span "Apee's wife is searching for full time employment and expects to be employed in…" at bounding box center [408, 227] width 390 height 22
click at [412, 246] on p "Global DCSR:" at bounding box center [400, 250] width 406 height 8
click at [459, 120] on span "Apee has a credit score of 668 and positive repayment history for the past 6 mo…" at bounding box center [406, 143] width 387 height 46
drag, startPoint x: 479, startPoint y: 90, endPoint x: 459, endPoint y: 91, distance: 20.6
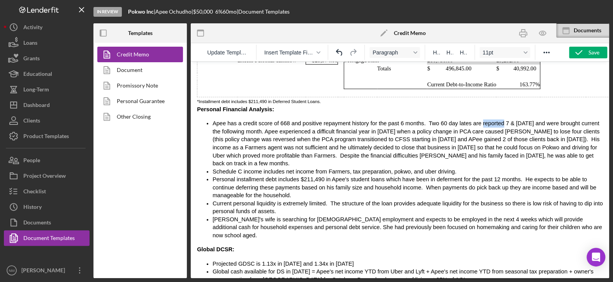
click at [459, 120] on span "Apee has a credit score of 668 and positive repayment history for the past 6 mo…" at bounding box center [406, 143] width 387 height 46
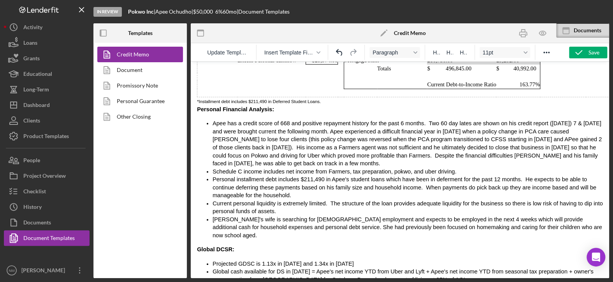
click at [487, 216] on span "Apee's wife is searching for full time employment and expects to be employed in…" at bounding box center [408, 227] width 390 height 22
click at [523, 120] on span "Apee has a credit score of 668 and positive repayment history for the past 6 mo…" at bounding box center [407, 143] width 389 height 46
click at [561, 120] on span "Apee has a credit score of 668 and positive repayment history for the past 6 mo…" at bounding box center [407, 143] width 389 height 46
drag, startPoint x: 251, startPoint y: 101, endPoint x: 241, endPoint y: 102, distance: 10.6
click at [241, 120] on span "Apee has a credit score of 668 and positive repayment history for the past 6 mo…" at bounding box center [407, 143] width 389 height 46
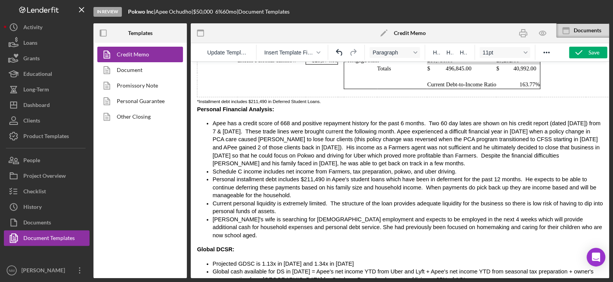
click at [385, 120] on span "Apee has a credit score of 668 and positive repayment history for the past 6 mo…" at bounding box center [407, 143] width 388 height 46
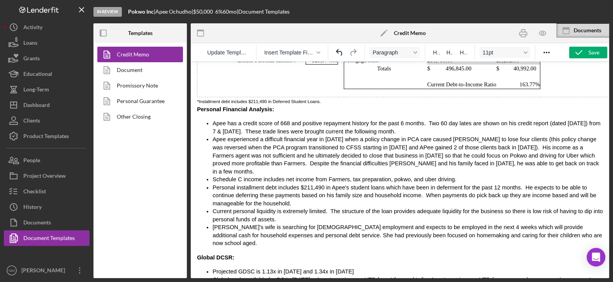
click at [309, 224] on span "Apee's wife is searching for full time employment and expects to be employed in…" at bounding box center [408, 235] width 390 height 22
click at [283, 224] on span "Apee's wife is searching for full time employment and expects to be employed in…" at bounding box center [408, 235] width 390 height 22
click at [309, 224] on span "Apee's wife is searching for full time employment and expects to be employed in…" at bounding box center [407, 235] width 389 height 22
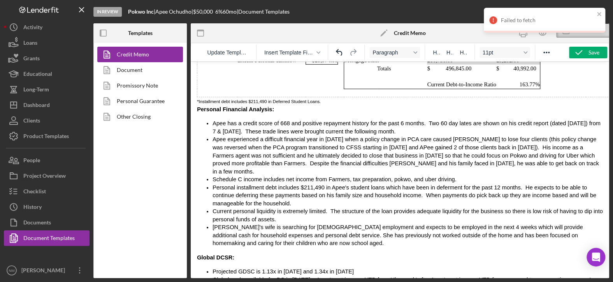
click at [352, 268] on li "Projected GDSC is 1.13x in [DATE] and 1.34x in [DATE]" at bounding box center [408, 272] width 390 height 8
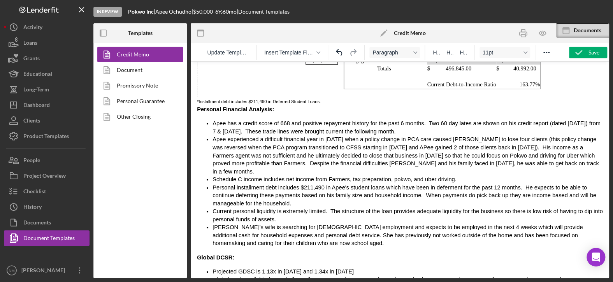
click at [493, 185] on span "Personal installment debt includes $211,490 in Apee's student loans which have …" at bounding box center [405, 196] width 384 height 22
click at [587, 51] on icon "button" at bounding box center [578, 52] width 19 height 19
click at [201, 106] on span "Personal Financial Analysis:" at bounding box center [235, 109] width 77 height 6
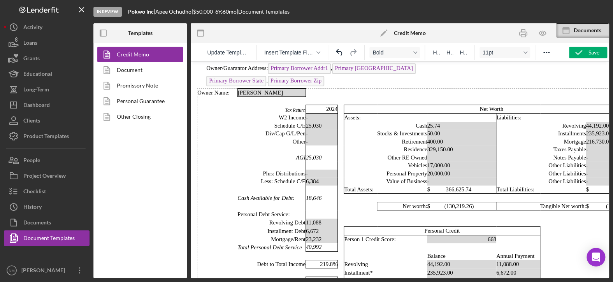
scroll to position [1944, 0]
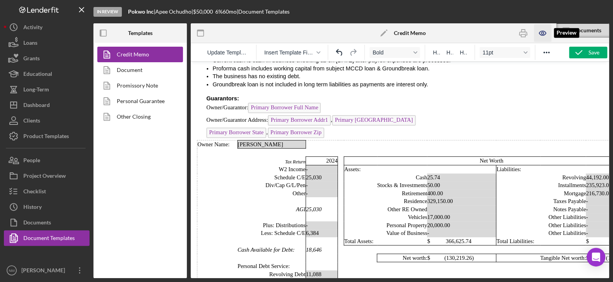
click at [538, 32] on icon "button" at bounding box center [543, 34] width 18 height 18
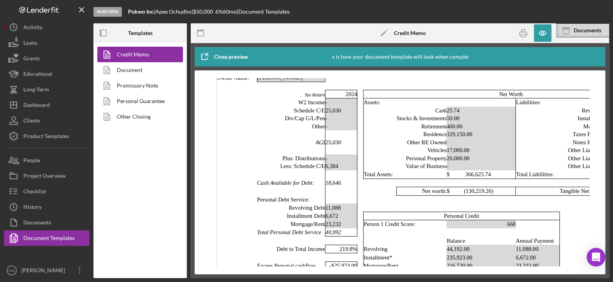
scroll to position [1908, 0]
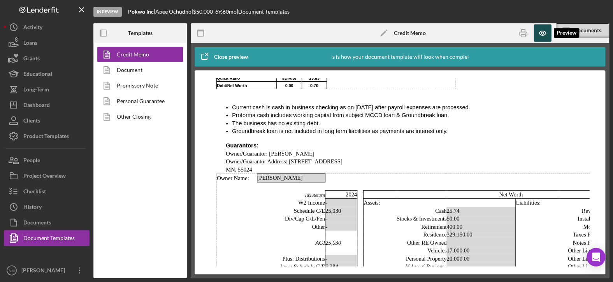
click at [541, 32] on icon "button" at bounding box center [542, 33] width 2 height 2
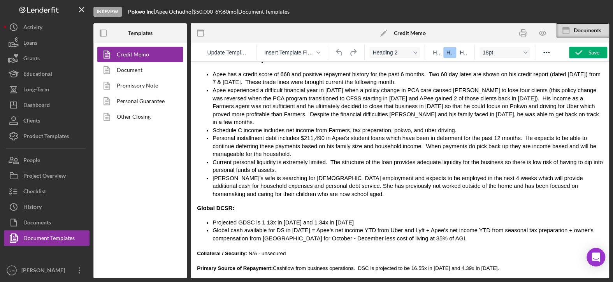
scroll to position [2219, 0]
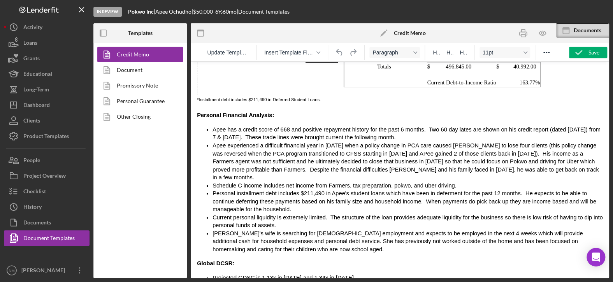
click at [213, 142] on span "Apee experienced a difficult financial year in 2024 when a policy change in PCA…" at bounding box center [406, 161] width 386 height 38
click at [228, 230] on li "[PERSON_NAME]'s wife is searching for [DEMOGRAPHIC_DATA] employment and expects…" at bounding box center [408, 242] width 390 height 24
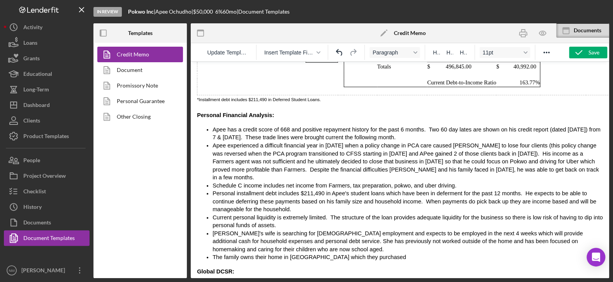
click at [355, 142] on span "Apee experienced a difficult financial year in 2024 when a policy change in PCA…" at bounding box center [406, 161] width 386 height 38
click at [371, 230] on li "[PERSON_NAME]'s wife is searching for [DEMOGRAPHIC_DATA] employment and expects…" at bounding box center [408, 242] width 390 height 24
click at [372, 253] on li "The family owns their home in Farmington which they purchased" at bounding box center [408, 257] width 390 height 8
drag, startPoint x: 509, startPoint y: 220, endPoint x: 416, endPoint y: 219, distance: 93.0
click at [416, 253] on li "The family owns their home in Farmington which they purchased in 2018 for $252,…" at bounding box center [408, 257] width 390 height 8
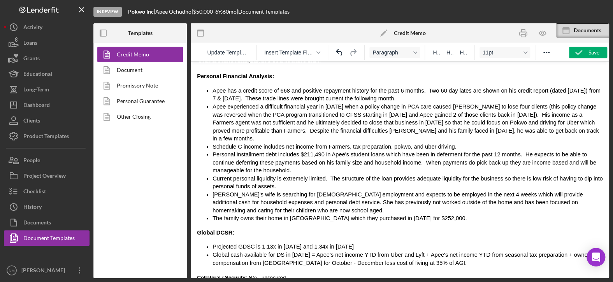
scroll to position [2297, 0]
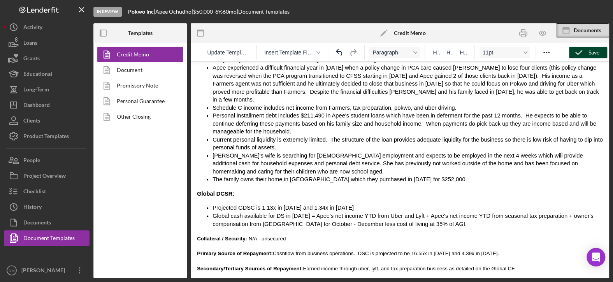
click at [581, 52] on icon "button" at bounding box center [578, 52] width 19 height 19
click at [230, 137] on span "Current personal liquidity is extremely limited. The structure of the loan prov…" at bounding box center [408, 144] width 390 height 14
click at [467, 152] on li "[PERSON_NAME]'s wife is searching for [DEMOGRAPHIC_DATA] employment and expects…" at bounding box center [408, 164] width 390 height 24
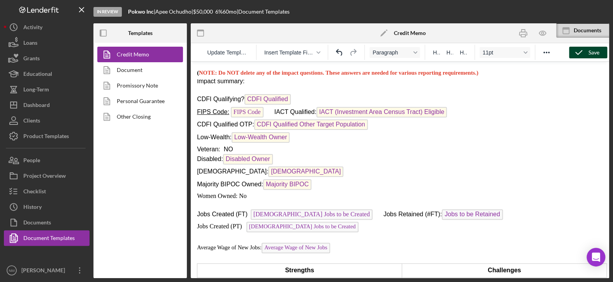
scroll to position [623, 0]
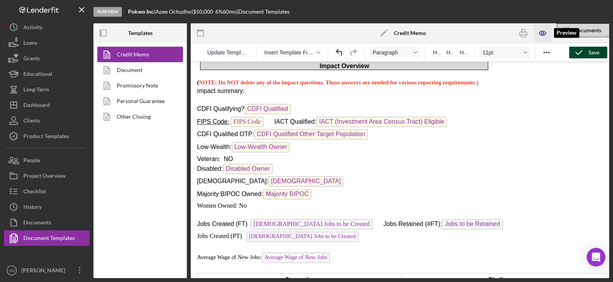
click at [543, 35] on icon "button" at bounding box center [543, 34] width 18 height 18
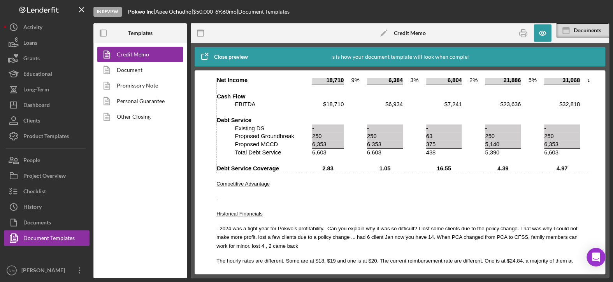
scroll to position [1557, 0]
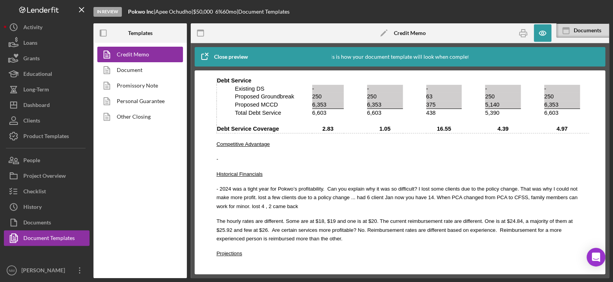
click at [231, 155] on p "-" at bounding box center [399, 159] width 367 height 9
click at [223, 155] on p "-" at bounding box center [399, 159] width 367 height 9
click at [544, 30] on icon "button" at bounding box center [543, 34] width 18 height 18
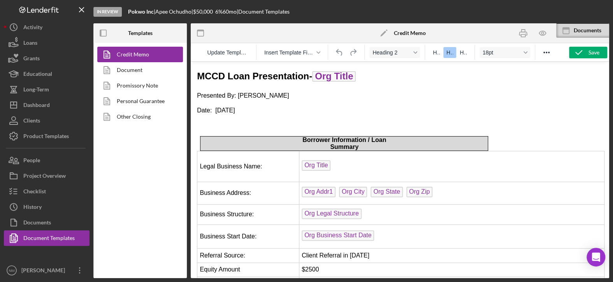
scroll to position [0, 0]
click at [241, 121] on p "Rich Text Area. Press ALT-0 for help." at bounding box center [400, 125] width 406 height 9
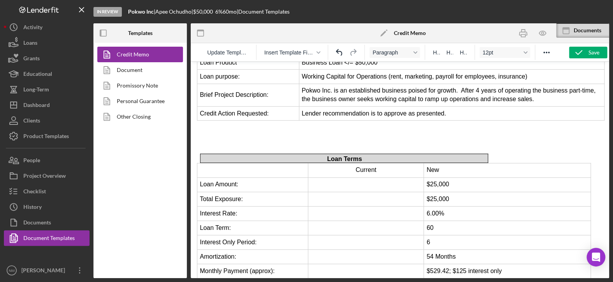
scroll to position [234, 0]
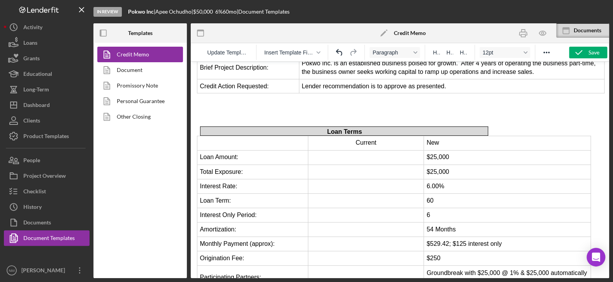
click at [295, 102] on p "Rich Text Area. Press ALT-0 for help." at bounding box center [400, 106] width 406 height 8
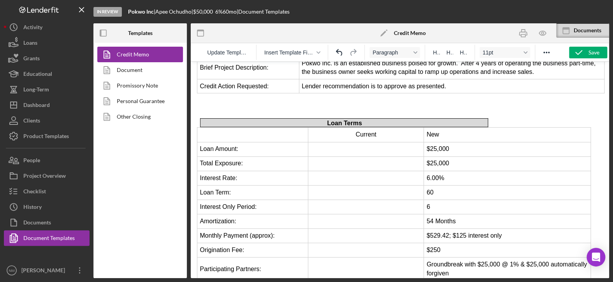
click at [269, 110] on p "Rich Text Area. Press ALT-0 for help." at bounding box center [400, 114] width 406 height 8
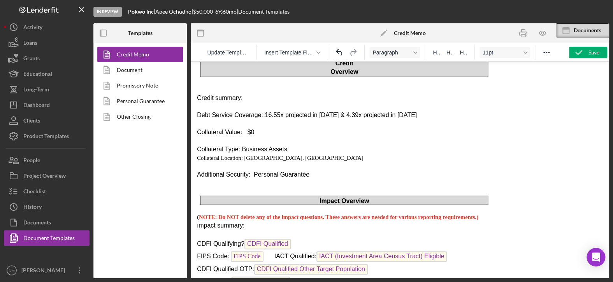
scroll to position [467, 0]
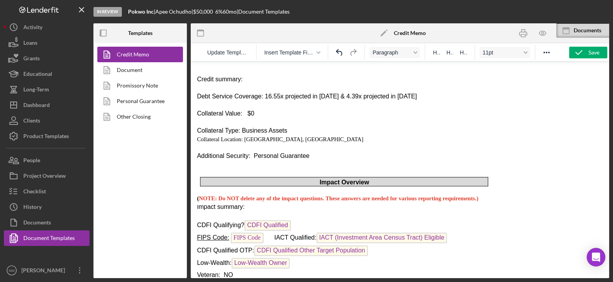
click at [217, 161] on p "Rich Text Area. Press ALT-0 for help." at bounding box center [400, 165] width 406 height 8
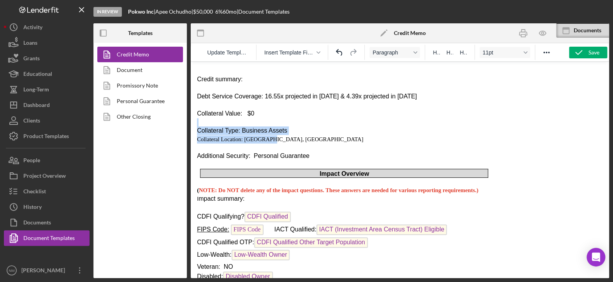
drag, startPoint x: 275, startPoint y: 122, endPoint x: 199, endPoint y: 105, distance: 78.2
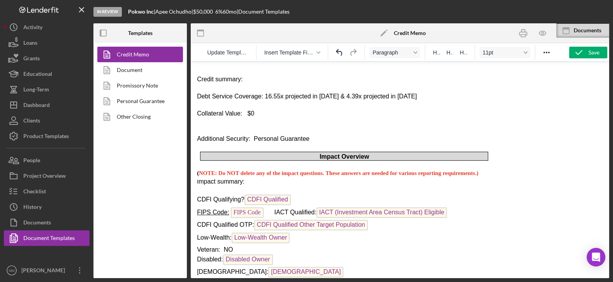
click at [222, 127] on p "Rich Text Area. Press ALT-0 for help." at bounding box center [400, 131] width 406 height 8
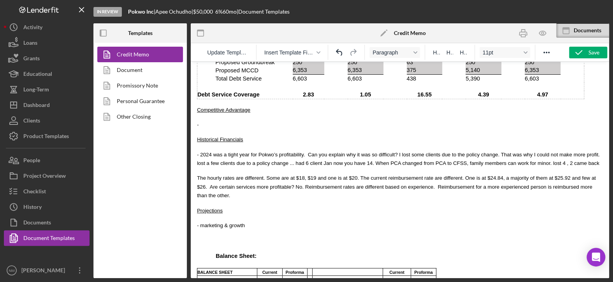
scroll to position [1518, 0]
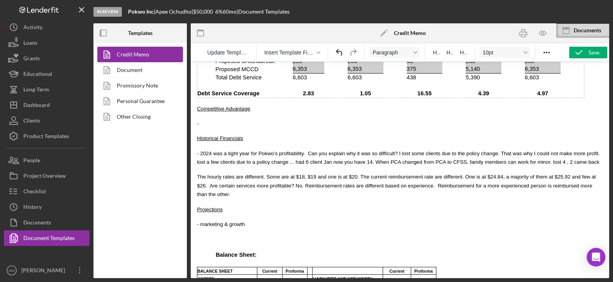
click at [212, 119] on p "-" at bounding box center [400, 123] width 406 height 9
click at [299, 121] on span "- The businesses main competitive advantage is apee's" at bounding box center [260, 124] width 127 height 6
click at [320, 119] on p "- The businesses main competitive advantage is Apee's" at bounding box center [400, 123] width 406 height 9
drag, startPoint x: 314, startPoint y: 104, endPoint x: 193, endPoint y: 99, distance: 121.5
click at [193, 99] on html "MCCD Loan Presentation- Org Title Presented By: [PERSON_NAME] Date: [DATE] Borr…" at bounding box center [400, 9] width 418 height 2930
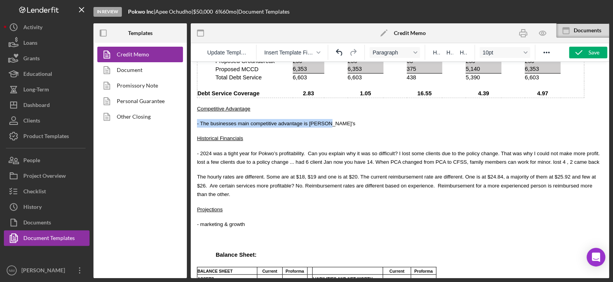
click at [262, 119] on p "- The businesses main competitive advantage is Apee's" at bounding box center [400, 123] width 406 height 9
click at [312, 121] on span "- The businesses main competitive advantage is Apee's" at bounding box center [276, 124] width 158 height 6
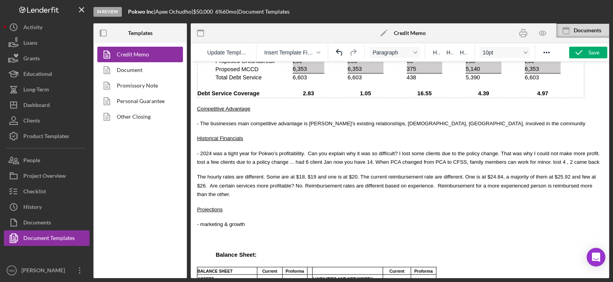
click at [415, 121] on span "- The businesses main competitive advantage is Apee's existing relationships, e…" at bounding box center [391, 124] width 389 height 6
click at [478, 119] on p "- The businesses main competitive advantage is Apee's existing relationships, e…" at bounding box center [400, 123] width 406 height 9
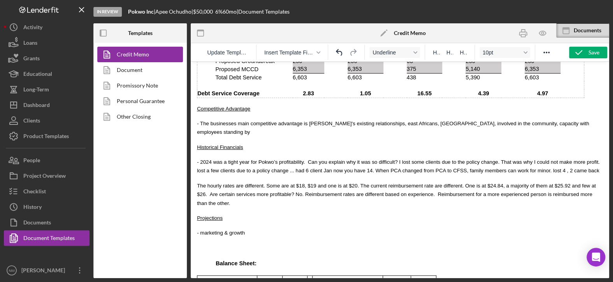
click at [397, 109] on body "MCCD Loan Presentation- Org Title Presented By: [PERSON_NAME] Date: [DATE] Borr…" at bounding box center [400, 13] width 406 height 2924
click at [569, 119] on p "- The businesses main competitive advantage is Apee's existing relationships, e…" at bounding box center [400, 128] width 406 height 18
click at [283, 180] on body "MCCD Loan Presentation- Org Title Presented By: [PERSON_NAME] Date: [DATE] Borr…" at bounding box center [400, 13] width 406 height 2924
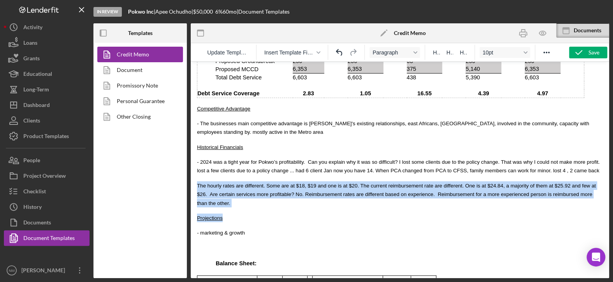
drag, startPoint x: 197, startPoint y: 166, endPoint x: 311, endPoint y: 180, distance: 115.7
click at [311, 180] on body "MCCD Loan Presentation- Org Title Presented By: [PERSON_NAME] Date: [DATE] Borr…" at bounding box center [400, 13] width 406 height 2924
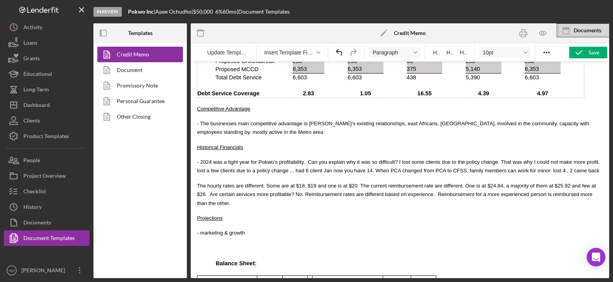
click at [281, 229] on p "- marketing & growth" at bounding box center [400, 233] width 406 height 9
click at [261, 183] on span "The hourly rates are different. Some are at $18, $19 and one is at $20. The cur…" at bounding box center [396, 194] width 399 height 23
click at [503, 183] on span "The hourly rates are different. minimum is Some are at $18, $19 and one is at $…" at bounding box center [397, 194] width 401 height 23
click at [258, 183] on span "The hourly rates are different. minimum is Some are at $18, $19 and one is at $…" at bounding box center [397, 194] width 401 height 23
click at [287, 183] on span "The hourly rates are different. minimum is Some are at $18, $19 and one is at $…" at bounding box center [397, 194] width 401 height 23
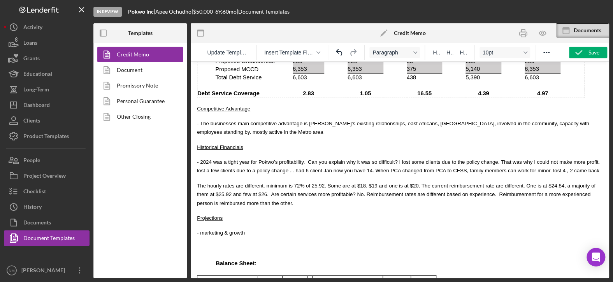
click at [301, 183] on span "The hourly rates are different. minimum is 72% of 25.92. Some are at $18, $19 a…" at bounding box center [396, 194] width 399 height 23
click at [331, 214] on p "Projections" at bounding box center [400, 218] width 406 height 9
click at [263, 214] on p "Projections" at bounding box center [400, 218] width 406 height 9
drag, startPoint x: 253, startPoint y: 215, endPoint x: 381, endPoint y: 144, distance: 146.7
click at [191, 81] on html "MCCD Loan Presentation- Org Title Presented By: [PERSON_NAME] Date: [DATE] Borr…" at bounding box center [400, 13] width 418 height 2938
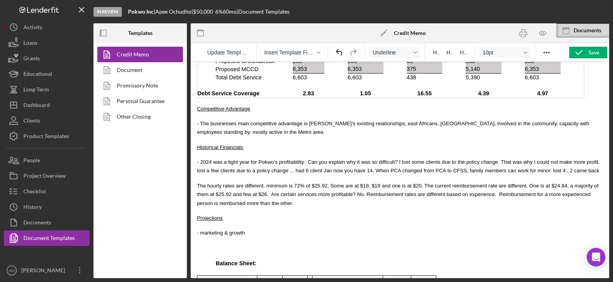
click at [277, 229] on p "- marketing & growth" at bounding box center [400, 233] width 406 height 9
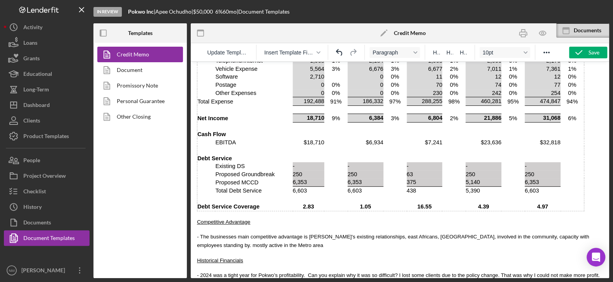
scroll to position [1401, 0]
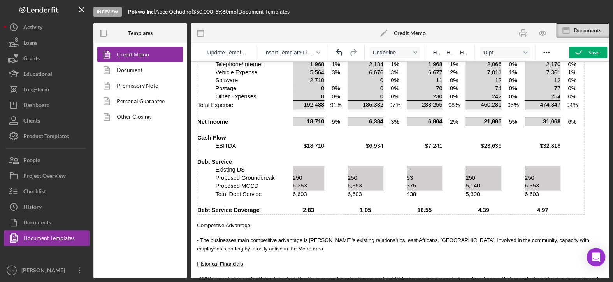
click at [196, 204] on html "MCCD Loan Presentation- Org Title Presented By: [PERSON_NAME] Date: [DATE] Borr…" at bounding box center [400, 129] width 418 height 2938
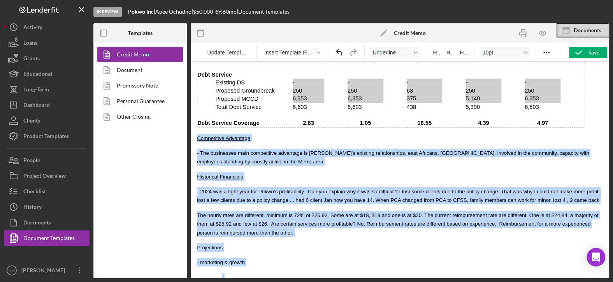
scroll to position [1518, 0]
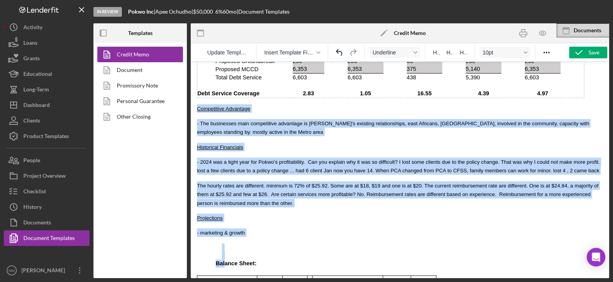
drag, startPoint x: 197, startPoint y: 206, endPoint x: 256, endPoint y: 211, distance: 59.8
click at [256, 211] on body "MCCD Loan Presentation- Org Title Presented By: [PERSON_NAME] Date: [DATE] Borr…" at bounding box center [400, 13] width 406 height 2924
click at [357, 119] on p "- The businesses main competitive advantage is Apee's existing relationships, e…" at bounding box center [400, 128] width 406 height 18
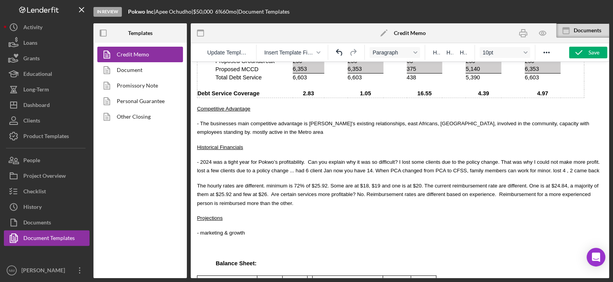
click at [356, 121] on span "- The businesses main competitive advantage is Apee's existing relationships, e…" at bounding box center [393, 128] width 392 height 14
click at [406, 121] on span "- The businesses main competitive advantage is Apee's existing relationships wi…" at bounding box center [384, 128] width 374 height 14
click at [396, 119] on p "- The businesses main competitive advantage is [PERSON_NAME]'s existing relatio…" at bounding box center [400, 128] width 406 height 18
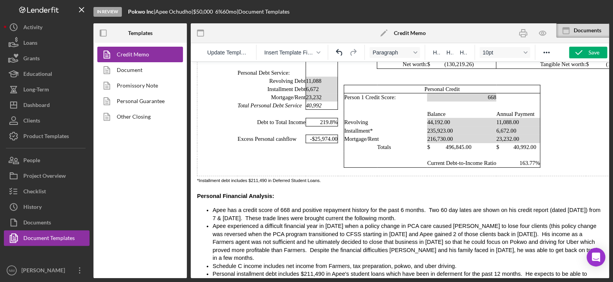
scroll to position [2141, 0]
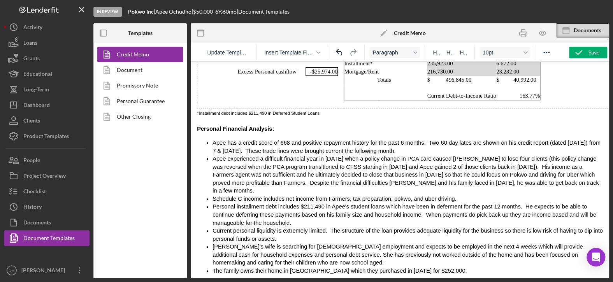
click at [255, 203] on li "Personal installment debt includes $211,490 in Apee's student loans which have …" at bounding box center [408, 215] width 390 height 24
click at [246, 204] on span "Personal installment debt includes $211,490 in Apee's student loans which have …" at bounding box center [405, 215] width 384 height 22
click at [254, 203] on li "Personal installment debt includes $211,490 in Apee's student loans which have …" at bounding box center [408, 215] width 390 height 24
drag, startPoint x: 307, startPoint y: 192, endPoint x: 269, endPoint y: 190, distance: 38.6
click at [269, 204] on span "Personal installment debt includes $211,490 in Apee's student loans which have …" at bounding box center [405, 215] width 384 height 22
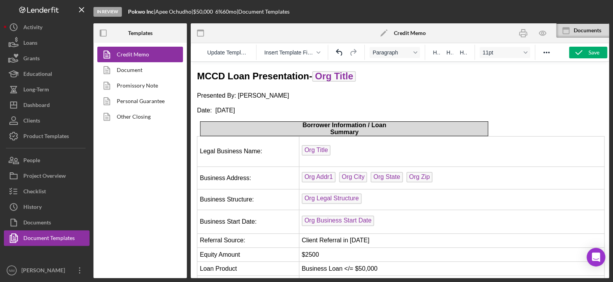
scroll to position [2141, 0]
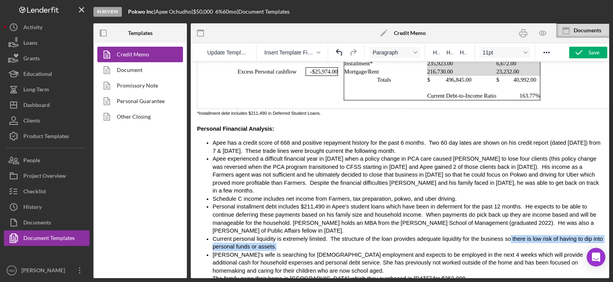
drag, startPoint x: 492, startPoint y: 191, endPoint x: 490, endPoint y: 205, distance: 14.1
click at [490, 235] on li "Current personal liquidity is extremely limited. The structure of the loan prov…" at bounding box center [408, 243] width 390 height 16
click at [492, 204] on span "Personal installment debt includes $211,490 in Apee's student loans which have …" at bounding box center [405, 219] width 384 height 30
click at [491, 204] on span "Personal installment debt includes $211,490 in Apee's student loans which have …" at bounding box center [405, 219] width 384 height 30
click at [496, 204] on span "Personal installment debt includes $211,490 in Apee's student loans which have …" at bounding box center [405, 219] width 384 height 30
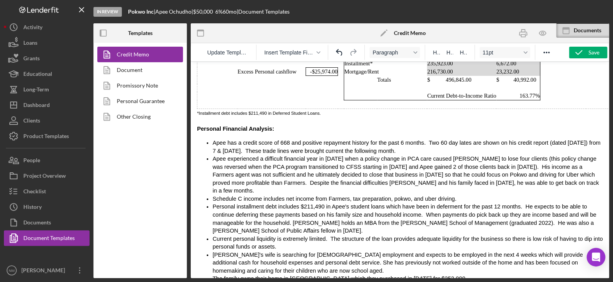
click at [421, 204] on span "Personal installment debt includes $211,490 in Apee's student loans which have …" at bounding box center [405, 219] width 384 height 30
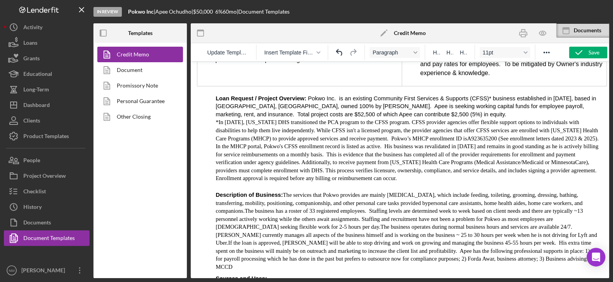
scroll to position [895, 0]
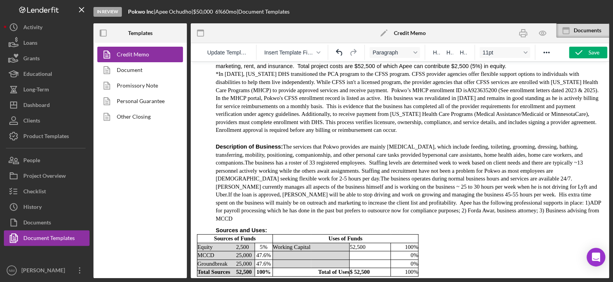
click at [494, 176] on span "The business operates during normal business hours and services are available 2…" at bounding box center [407, 187] width 382 height 22
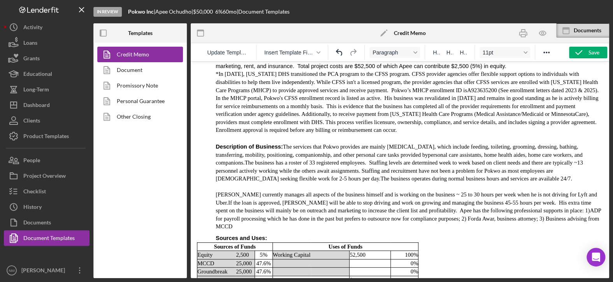
click at [352, 192] on span "[PERSON_NAME] currently manages all aspects of the business himself and is work…" at bounding box center [407, 199] width 382 height 14
click at [483, 192] on span "[PERSON_NAME] currently manages all aspects of the business himself and is work…" at bounding box center [407, 199] width 382 height 14
click at [578, 192] on span "[PERSON_NAME] currently manages all aspects of the business himself and is work…" at bounding box center [407, 199] width 382 height 14
click at [410, 154] on p "Description of Business: The services that Pokwo provides are mainly [MEDICAL_D…" at bounding box center [409, 163] width 387 height 40
click at [338, 191] on p "[PERSON_NAME] currently manages all aspects of the business himself and is work…" at bounding box center [409, 211] width 387 height 40
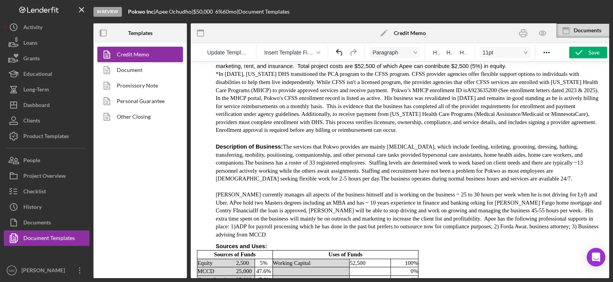
click at [585, 192] on span "[PERSON_NAME] currently manages all aspects of the business himself and is work…" at bounding box center [409, 203] width 386 height 22
click at [300, 196] on p "[PERSON_NAME] currently manages all aspects of the business himself and is work…" at bounding box center [409, 215] width 387 height 48
click at [442, 192] on span "[PERSON_NAME] currently manages all aspects of the business himself and is work…" at bounding box center [408, 203] width 385 height 22
click at [494, 243] on h1 "Sources and Uses:" at bounding box center [409, 247] width 387 height 8
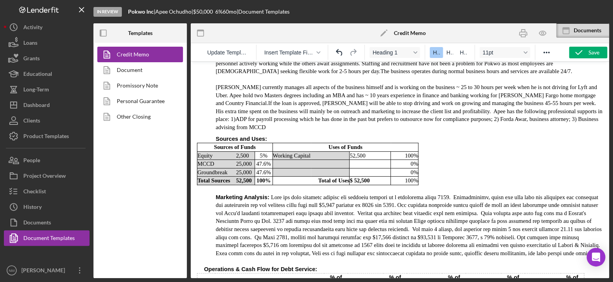
scroll to position [856, 0]
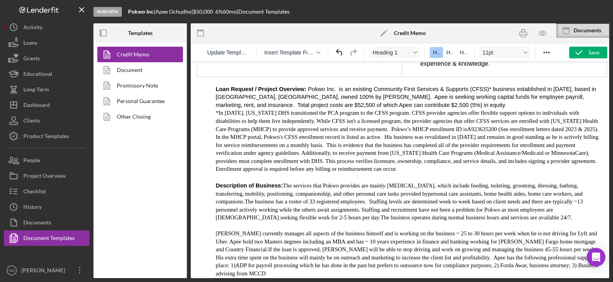
click at [226, 230] on span "[PERSON_NAME] currently manages all aspects of the business himself and is work…" at bounding box center [407, 241] width 382 height 22
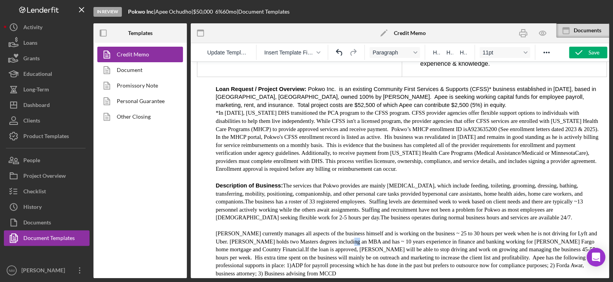
drag, startPoint x: 345, startPoint y: 220, endPoint x: 341, endPoint y: 220, distance: 4.7
click at [341, 230] on span "[PERSON_NAME] currently manages all aspects of the business himself and is work…" at bounding box center [407, 241] width 382 height 22
drag, startPoint x: 486, startPoint y: 221, endPoint x: 464, endPoint y: 221, distance: 21.4
click at [464, 230] on span "[PERSON_NAME] currently manages all aspects of the business himself and is work…" at bounding box center [408, 241] width 384 height 22
click at [323, 230] on span "[PERSON_NAME] currently manages all aspects of the business himself and is work…" at bounding box center [407, 241] width 382 height 22
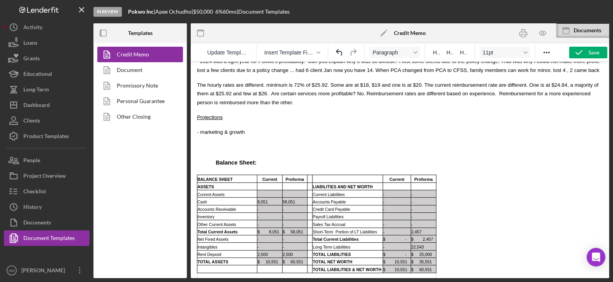
scroll to position [1557, 0]
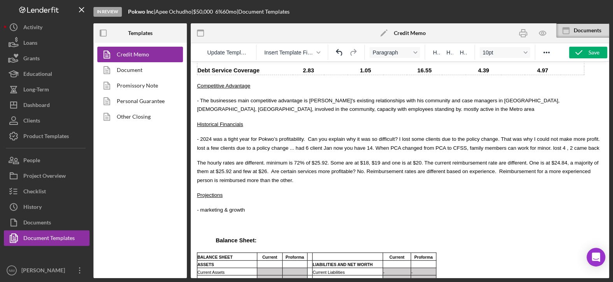
click at [481, 98] on span "- The businesses main competitive advantage is [PERSON_NAME]'s existing relatio…" at bounding box center [378, 105] width 362 height 14
click at [522, 98] on span "- The businesses main competitive advantage is [PERSON_NAME]'s existing relatio…" at bounding box center [396, 105] width 398 height 14
click at [547, 98] on span "- The businesses main competitive advantage is [PERSON_NAME]'s existing relatio…" at bounding box center [396, 105] width 398 height 14
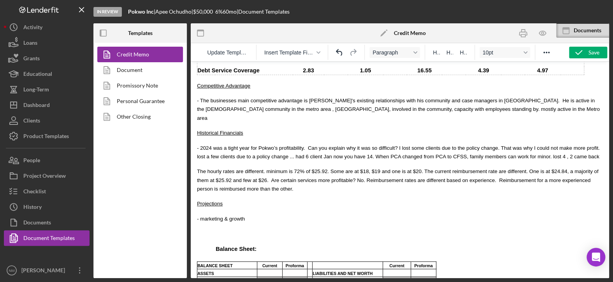
click at [414, 171] on p "The hourly rates are different. minimum is 72% of $25.92. Some are at $18, $19 …" at bounding box center [400, 180] width 406 height 26
click at [571, 98] on span "- The businesses main competitive advantage is [PERSON_NAME]'s existing relatio…" at bounding box center [398, 109] width 403 height 23
click at [220, 98] on span "- The businesses main competitive advantage is [PERSON_NAME]'s existing relatio…" at bounding box center [398, 109] width 403 height 23
click at [285, 98] on span "- The businesses main competitive advantage is [PERSON_NAME]'s existing relatio…" at bounding box center [396, 109] width 398 height 23
click at [314, 98] on span "- The businesses main competitive advantage is [PERSON_NAME]'s existing relatio…" at bounding box center [399, 109] width 405 height 23
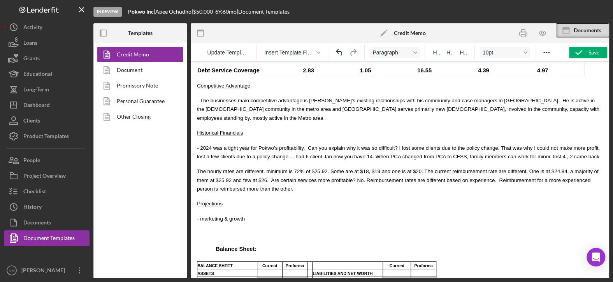
drag, startPoint x: 293, startPoint y: 95, endPoint x: 299, endPoint y: 95, distance: 5.8
click at [294, 98] on span "- The businesses main competitive advantage is [PERSON_NAME]'s existing relatio…" at bounding box center [398, 109] width 403 height 23
click at [316, 98] on span "- The businesses main competitive advantage is [PERSON_NAME]'s existing relatio…" at bounding box center [398, 109] width 403 height 23
click at [315, 98] on span "- The businesses main competitive advantage is [PERSON_NAME]'s existing relatio…" at bounding box center [398, 109] width 403 height 23
click at [332, 98] on span "- The businesses main competitive advantage is [PERSON_NAME]'s existing relatio…" at bounding box center [400, 109] width 406 height 23
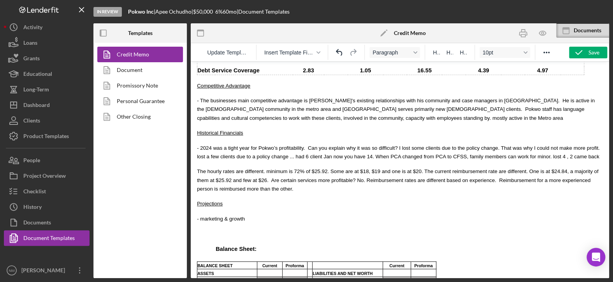
click at [366, 98] on span "- The businesses main competitive advantage is [PERSON_NAME]'s existing relatio…" at bounding box center [396, 109] width 398 height 23
click at [414, 98] on span "- The businesses main competitive advantage is [PERSON_NAME]'s existing relatio…" at bounding box center [398, 109] width 402 height 23
drag, startPoint x: 256, startPoint y: 95, endPoint x: 241, endPoint y: 95, distance: 14.8
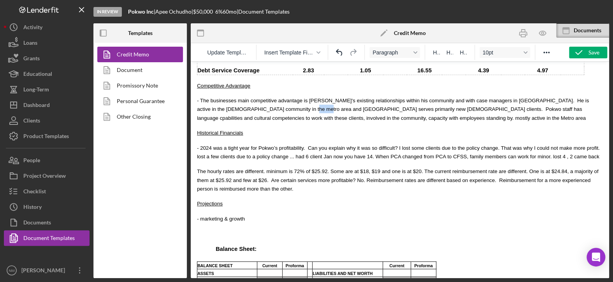
click at [241, 98] on span "- The businesses main competitive advantage is [PERSON_NAME]'s existing relatio…" at bounding box center [393, 109] width 392 height 23
click at [528, 99] on span "- The businesses main competitive advantage is [PERSON_NAME]'s existing relatio…" at bounding box center [393, 109] width 392 height 23
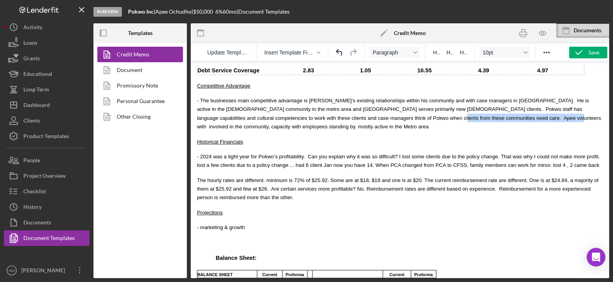
drag, startPoint x: 422, startPoint y: 104, endPoint x: 317, endPoint y: 105, distance: 104.7
click at [317, 105] on span "- The businesses main competitive advantage is [PERSON_NAME]'s existing relatio…" at bounding box center [399, 114] width 404 height 32
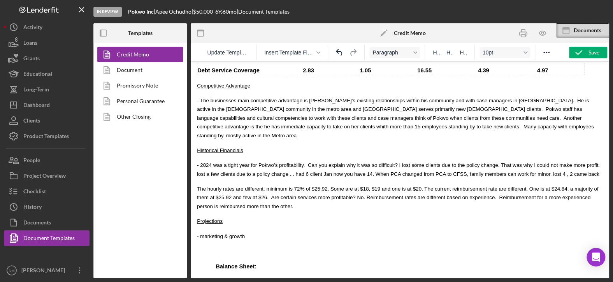
click at [336, 105] on span "- The businesses main competitive advantage is [PERSON_NAME]'s existing relatio…" at bounding box center [395, 118] width 397 height 41
click at [494, 146] on p "Historical Financials" at bounding box center [400, 150] width 406 height 9
drag, startPoint x: 200, startPoint y: 87, endPoint x: 194, endPoint y: 88, distance: 5.7
click at [311, 98] on span "The businesses main competitive advantage is [PERSON_NAME]'s existing relations…" at bounding box center [399, 118] width 404 height 41
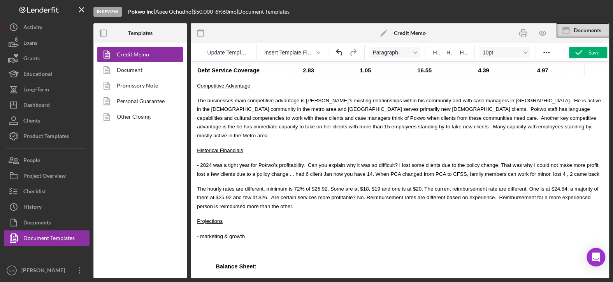
click at [324, 98] on span "The businesses main competitive advantage is [PERSON_NAME]'s existing relations…" at bounding box center [399, 118] width 404 height 41
click at [352, 98] on span "The businesses main competitive advantage is [PERSON_NAME]'s existing relations…" at bounding box center [399, 118] width 404 height 41
click at [360, 98] on span "The businesses main competitive advantage is [PERSON_NAME]'s existing relations…" at bounding box center [399, 118] width 404 height 41
click at [398, 134] on body "MCCD Loan Presentation- Org Title Presented By: [PERSON_NAME] Date: [DATE] Borr…" at bounding box center [400, 0] width 406 height 2975
drag, startPoint x: 469, startPoint y: 105, endPoint x: 457, endPoint y: 105, distance: 11.7
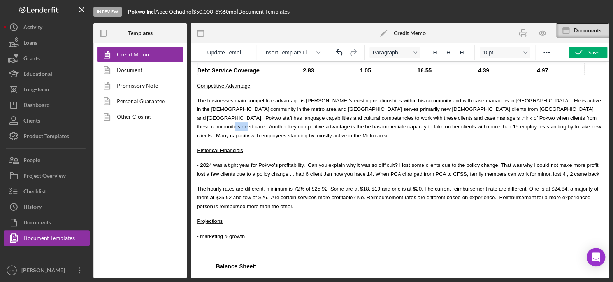
click at [457, 105] on span "The businesses main competitive advantage is [PERSON_NAME]'s existing relations…" at bounding box center [399, 118] width 404 height 41
click at [560, 105] on span "The businesses main competitive advantage is [PERSON_NAME]'s existing relations…" at bounding box center [399, 118] width 404 height 41
drag, startPoint x: 315, startPoint y: 113, endPoint x: 270, endPoint y: 116, distance: 45.3
click at [270, 116] on span "The businesses main competitive advantage is [PERSON_NAME]'s existing relations…" at bounding box center [399, 118] width 404 height 41
click at [377, 115] on span "The businesses main competitive advantage is [PERSON_NAME]'s existing relations…" at bounding box center [399, 118] width 404 height 41
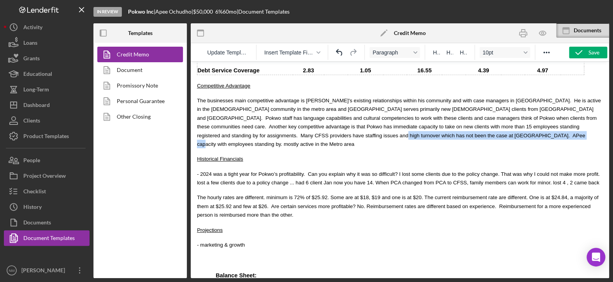
drag, startPoint x: 344, startPoint y: 123, endPoint x: 572, endPoint y: 114, distance: 228.3
click at [572, 114] on p "The businesses main competitive advantage is [PERSON_NAME]'s existing relations…" at bounding box center [400, 122] width 406 height 52
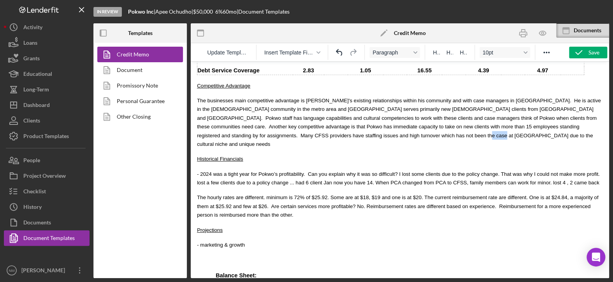
drag, startPoint x: 271, startPoint y: 122, endPoint x: 252, endPoint y: 123, distance: 19.1
click at [252, 123] on p "The businesses main competitive advantage is [PERSON_NAME]'s existing relations…" at bounding box center [400, 122] width 406 height 52
drag, startPoint x: 262, startPoint y: 123, endPoint x: 236, endPoint y: 122, distance: 25.7
click at [236, 122] on p "The businesses main competitive advantage is [PERSON_NAME]'s existing relations…" at bounding box center [400, 122] width 406 height 52
drag, startPoint x: 271, startPoint y: 121, endPoint x: 264, endPoint y: 121, distance: 7.0
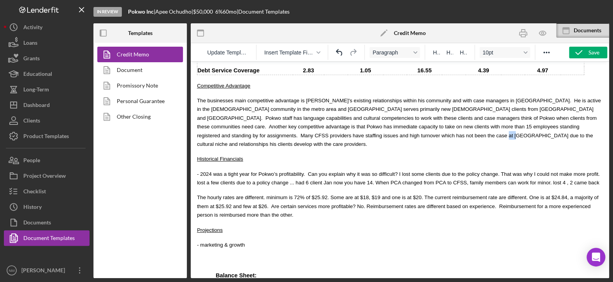
click at [264, 121] on span "The businesses main competitive advantage is [PERSON_NAME]'s existing relations…" at bounding box center [399, 122] width 404 height 49
click at [345, 123] on span "The businesses main competitive advantage is [PERSON_NAME]'s existing relations…" at bounding box center [399, 122] width 404 height 49
click at [227, 98] on span "The businesses main competitive advantage is [PERSON_NAME]'s existing relations…" at bounding box center [399, 122] width 404 height 49
click at [226, 98] on span "The business's main competitive advantage is [PERSON_NAME]'s existing relations…" at bounding box center [398, 122] width 402 height 49
click at [288, 170] on p "- 2024 was a tight year for Pokwo’s profitability. Can you explain why it was s…" at bounding box center [400, 179] width 406 height 18
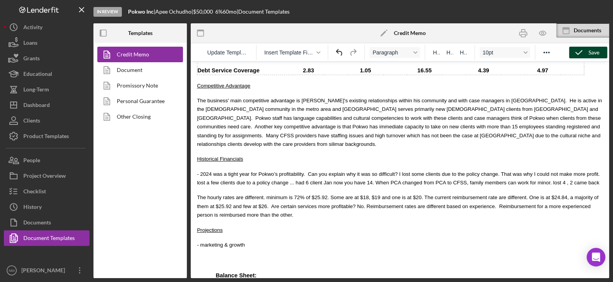
click at [587, 50] on icon "button" at bounding box center [578, 52] width 19 height 19
click at [314, 193] on p "The hourly rates are different. minimum is 72% of $25.92. Some are at $18, $19 …" at bounding box center [400, 206] width 406 height 26
click at [276, 216] on body "MCCD Loan Presentation- Org Title Presented By: [PERSON_NAME] Date: [DATE] Borr…" at bounding box center [400, 4] width 406 height 2983
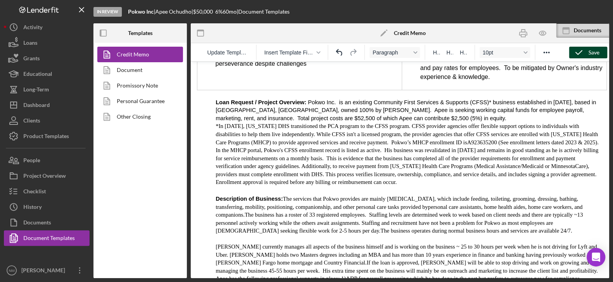
scroll to position [895, 0]
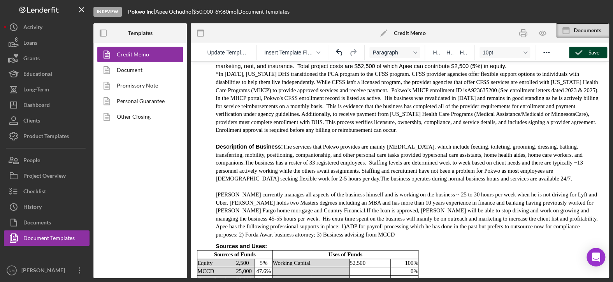
click at [271, 144] on span "Description of Business:" at bounding box center [249, 147] width 67 height 6
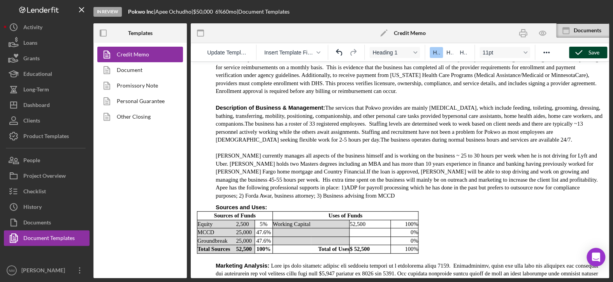
click at [241, 167] on p "[PERSON_NAME] currently manages all aspects of the business himself and is work…" at bounding box center [409, 176] width 387 height 48
click at [297, 176] on p "[PERSON_NAME] currently manages all aspects of the business himself and is work…" at bounding box center [409, 176] width 387 height 48
click at [584, 50] on icon "button" at bounding box center [578, 52] width 19 height 19
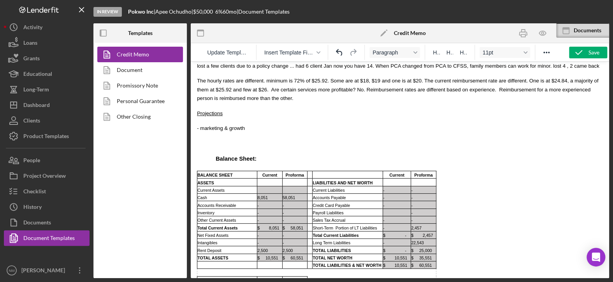
scroll to position [1713, 0]
